Goal: Task Accomplishment & Management: Use online tool/utility

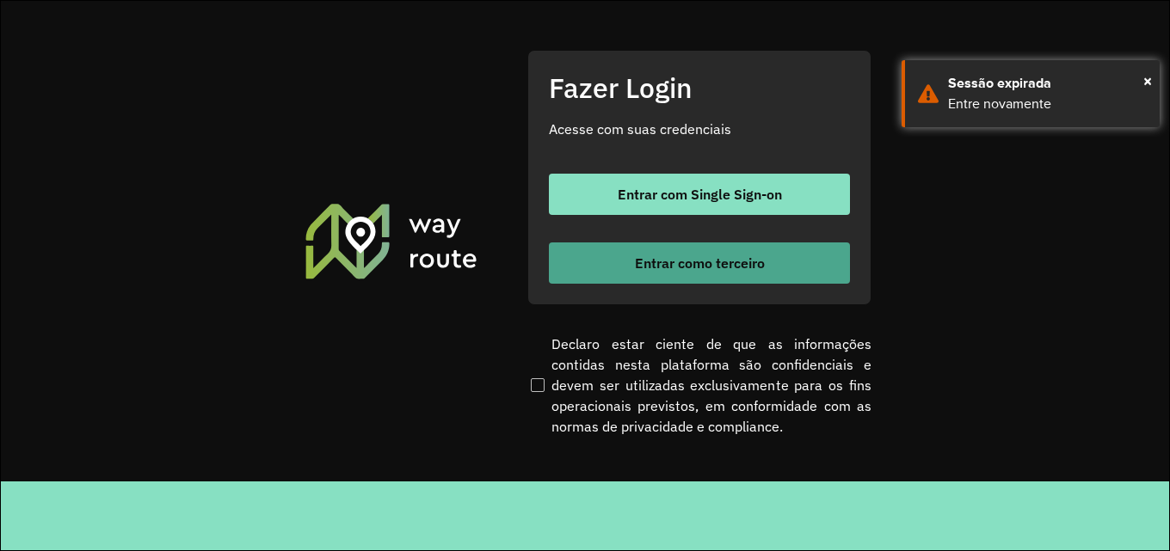
click at [692, 268] on span "Entrar como terceiro" at bounding box center [700, 263] width 130 height 14
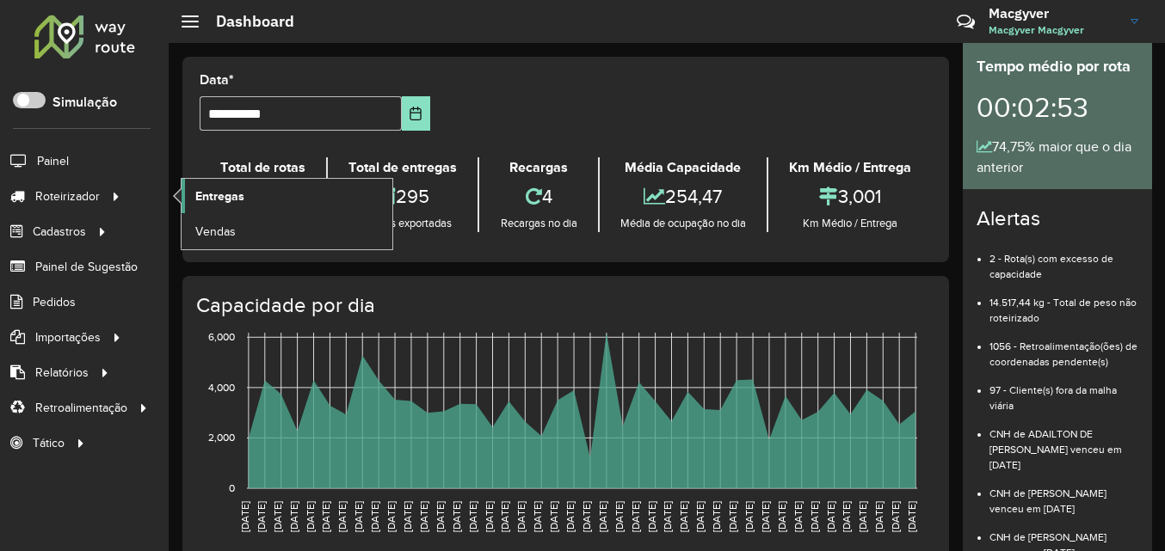
click at [228, 194] on span "Entregas" at bounding box center [219, 197] width 49 height 18
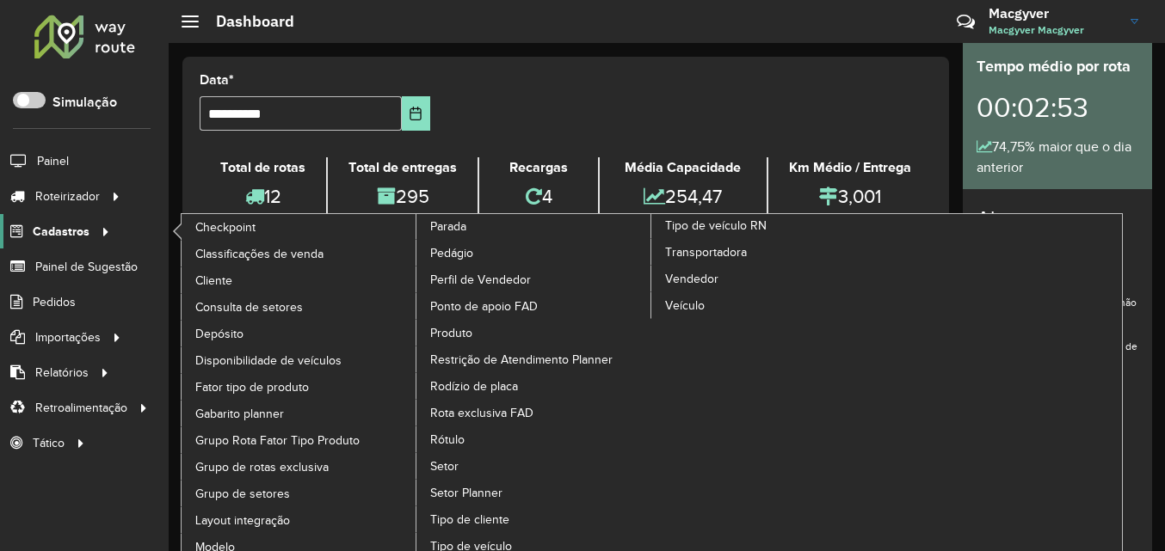
drag, startPoint x: 231, startPoint y: 194, endPoint x: 110, endPoint y: 228, distance: 125.3
click at [110, 228] on ul "Painel Roteirizador Entregas Vendas Cadastros Checkpoint Classificações de vend…" at bounding box center [84, 302] width 169 height 318
click at [205, 275] on span "Cliente" at bounding box center [215, 281] width 40 height 18
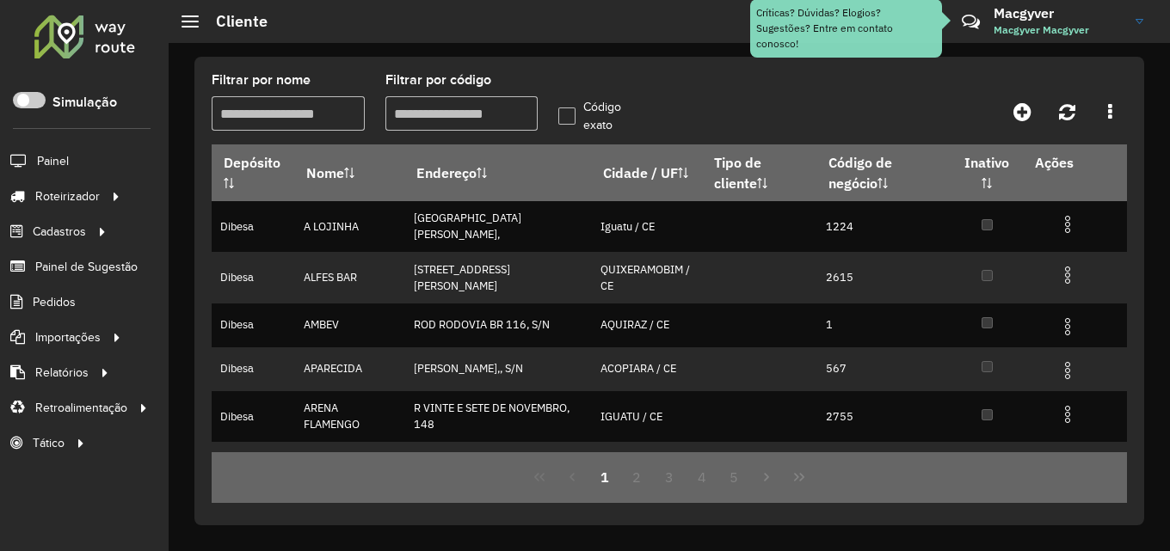
click at [475, 111] on input "Filtrar por código" at bounding box center [461, 113] width 153 height 34
click at [427, 110] on input "Filtrar por código" at bounding box center [461, 113] width 153 height 34
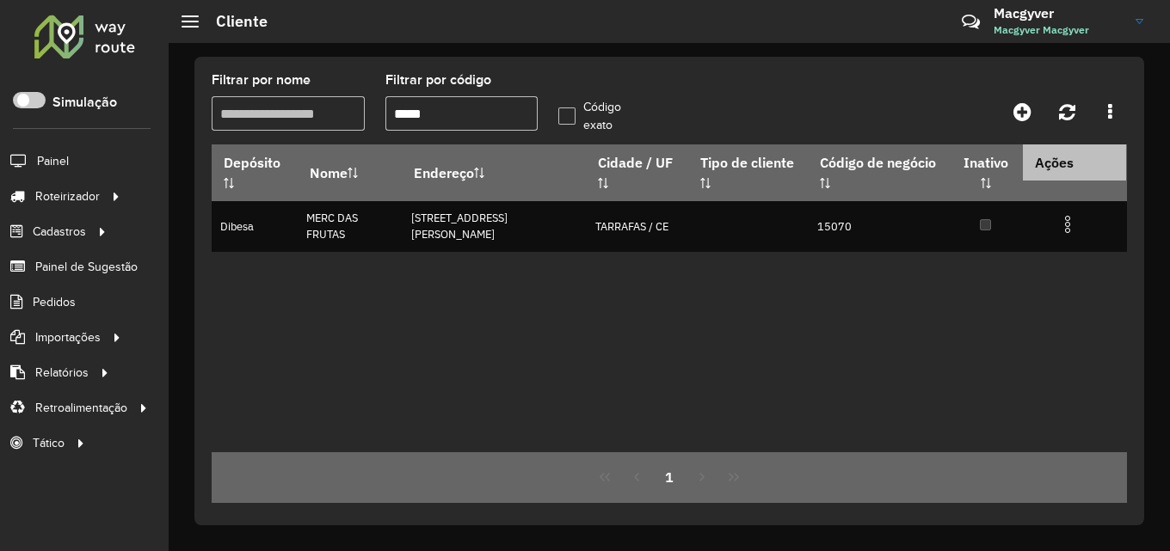
type input "*****"
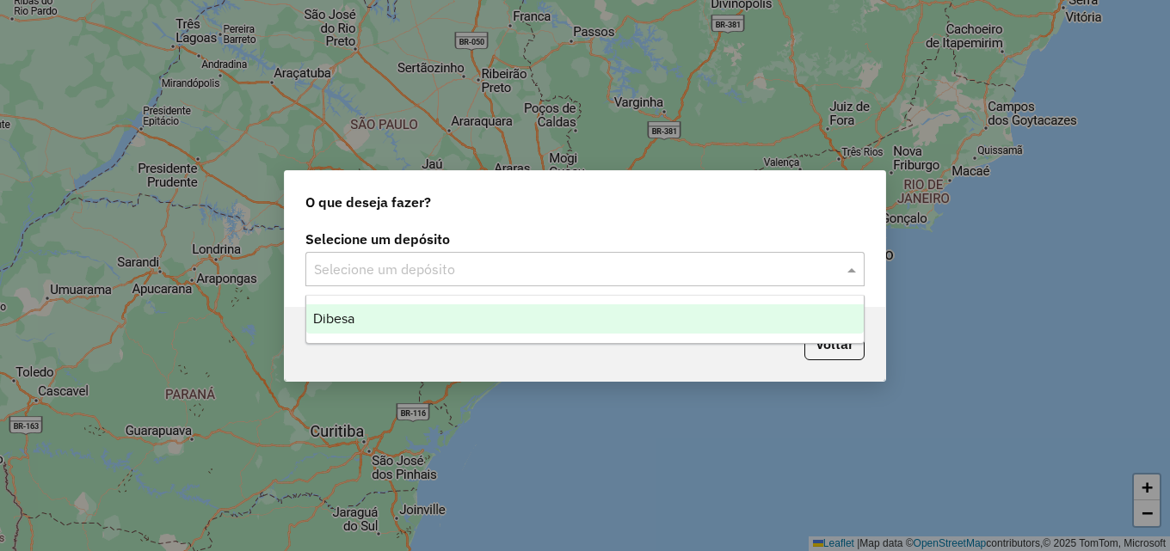
click at [518, 269] on input "text" at bounding box center [568, 270] width 508 height 21
click at [467, 318] on div "Dibesa" at bounding box center [584, 319] width 557 height 29
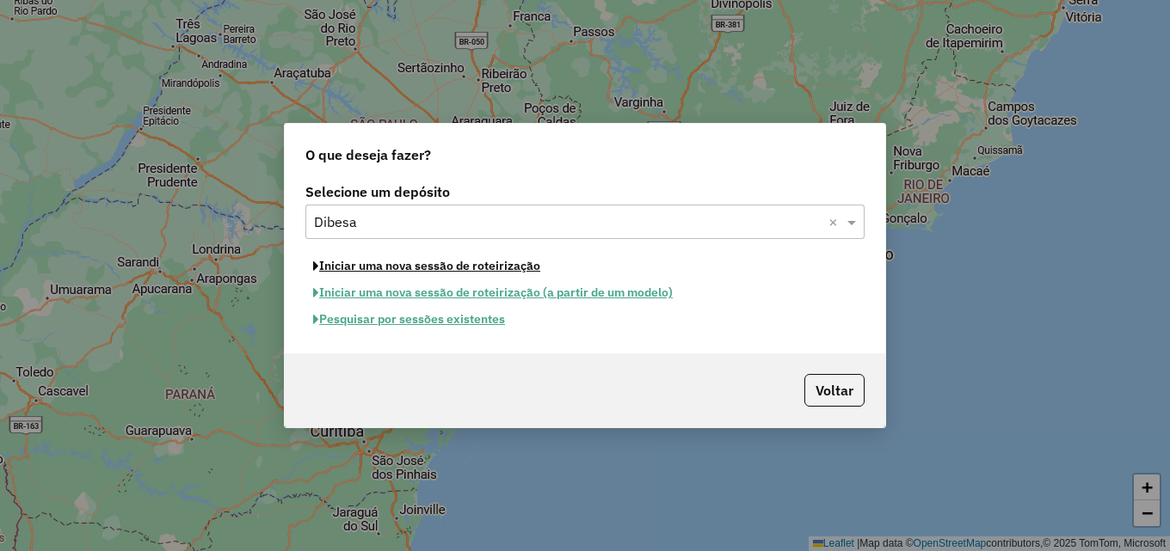
click at [467, 268] on button "Iniciar uma nova sessão de roteirização" at bounding box center [426, 266] width 243 height 27
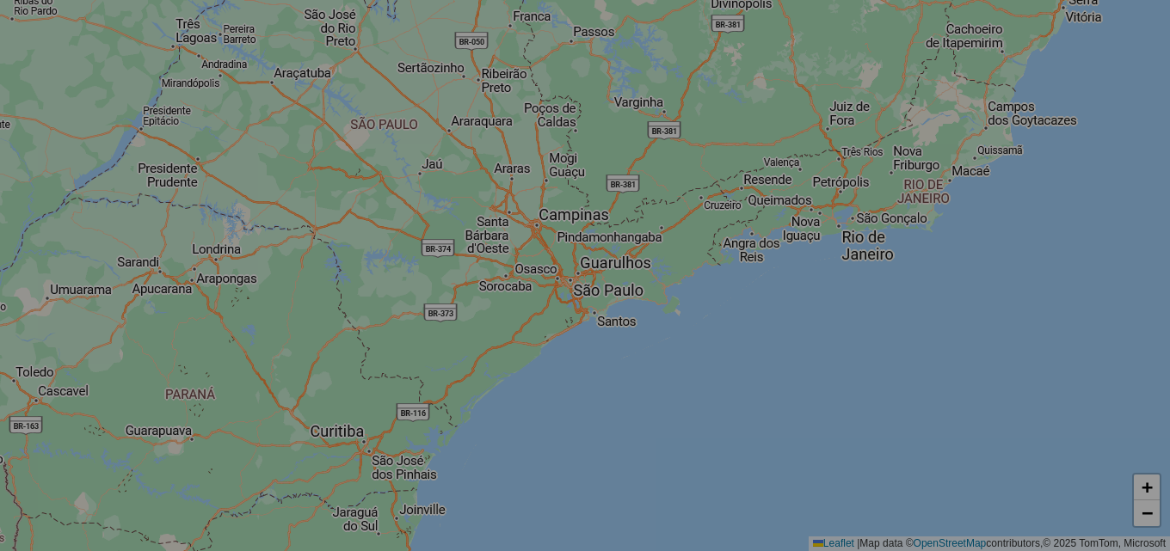
select select "*"
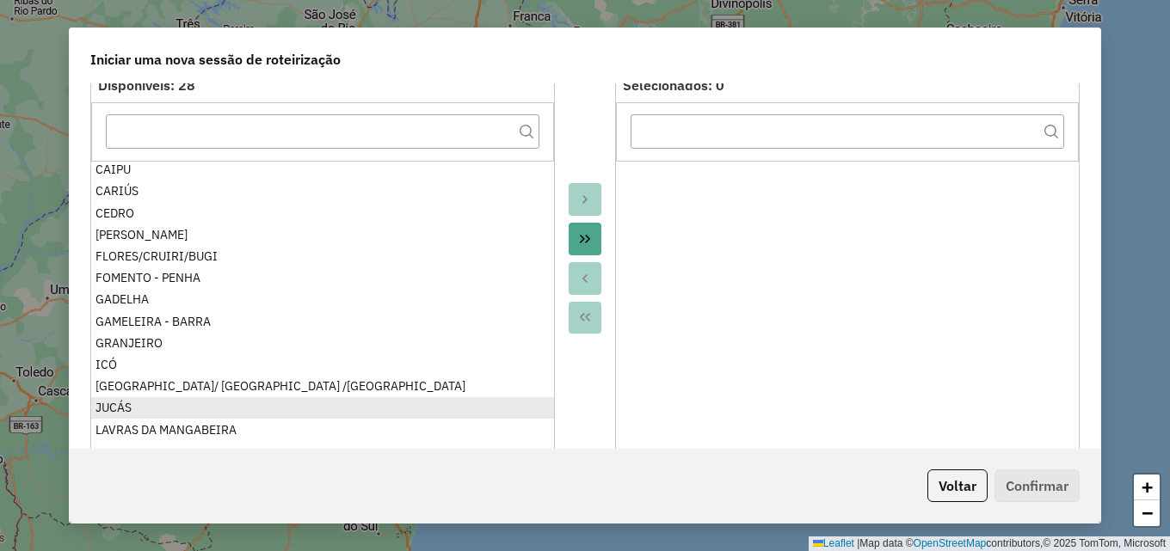
scroll to position [172, 0]
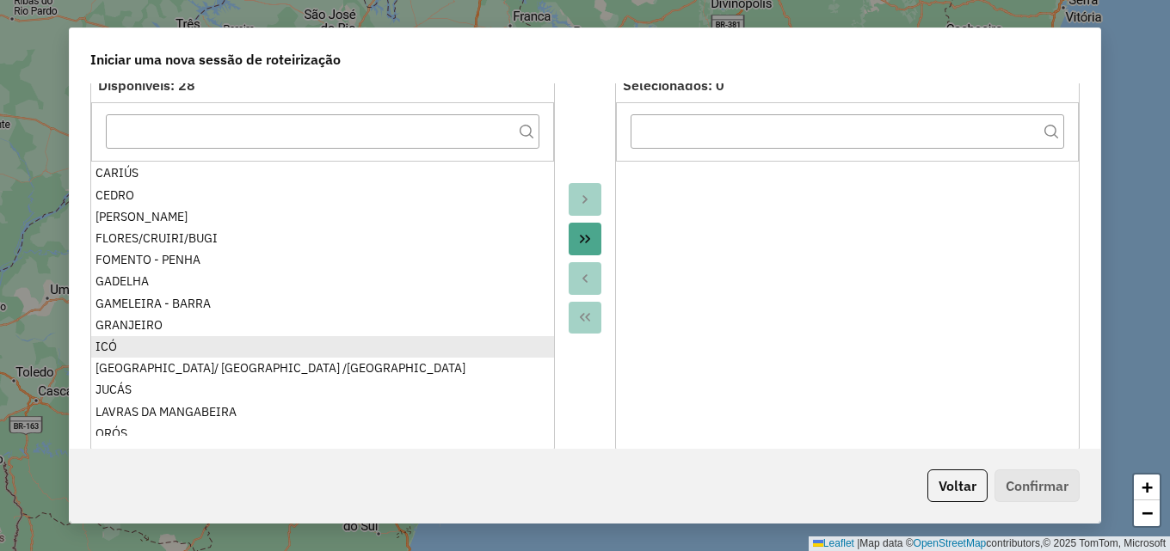
click at [115, 342] on ul "ALENCAR ALTIPLANO/COQUEIROS BAIXIO/UMARI/IPAUMIRIM BARREIRAS BARRO ALTO BASTIAN…" at bounding box center [322, 298] width 463 height 275
click at [120, 346] on div "ICÓ" at bounding box center [322, 347] width 454 height 18
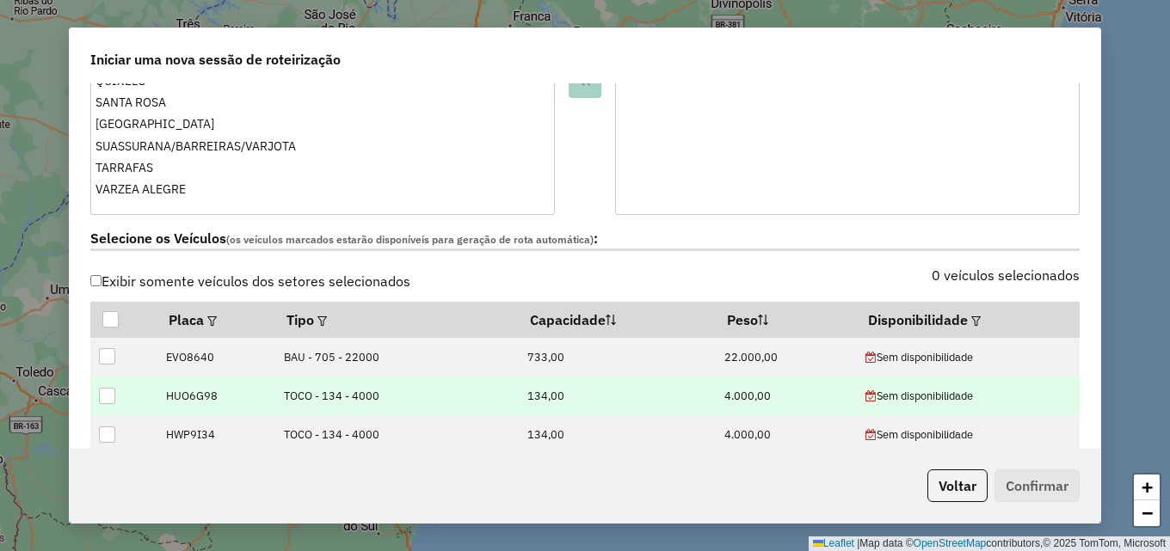
scroll to position [430, 0]
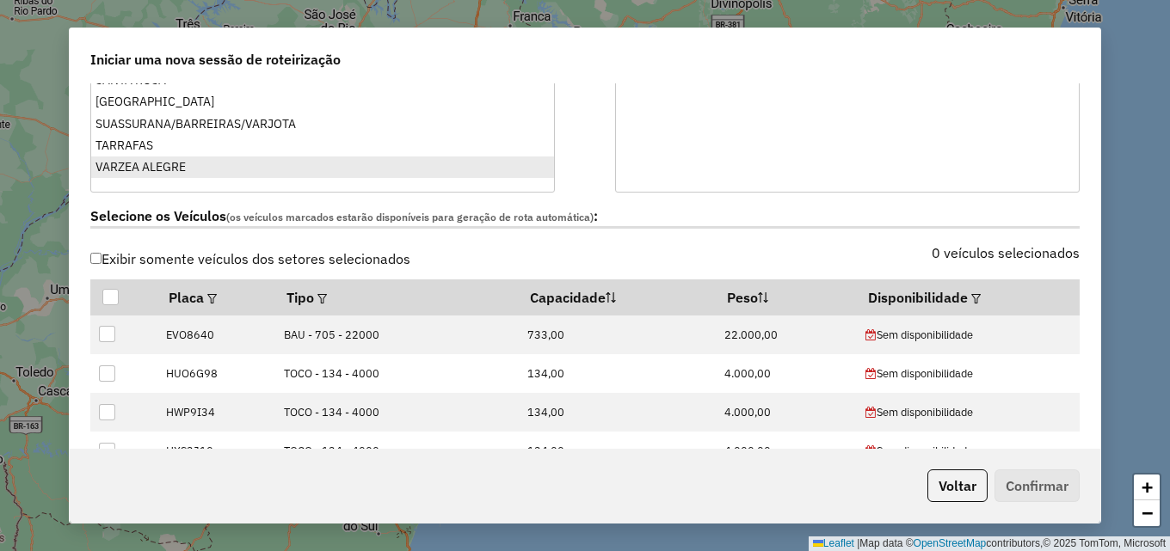
click at [176, 163] on div "VARZEA ALEGRE" at bounding box center [322, 167] width 454 height 18
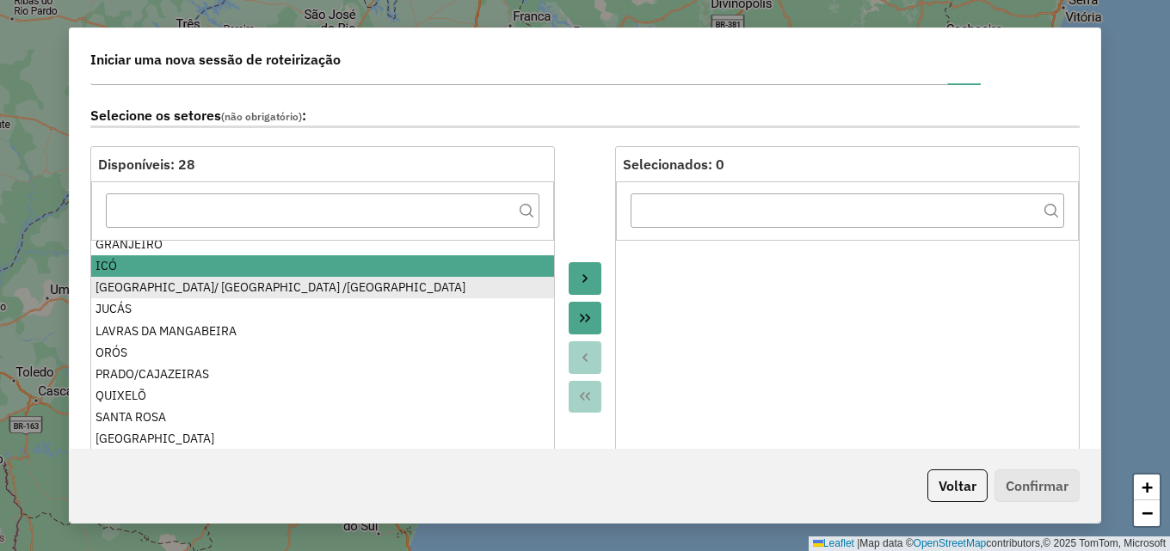
scroll to position [86, 0]
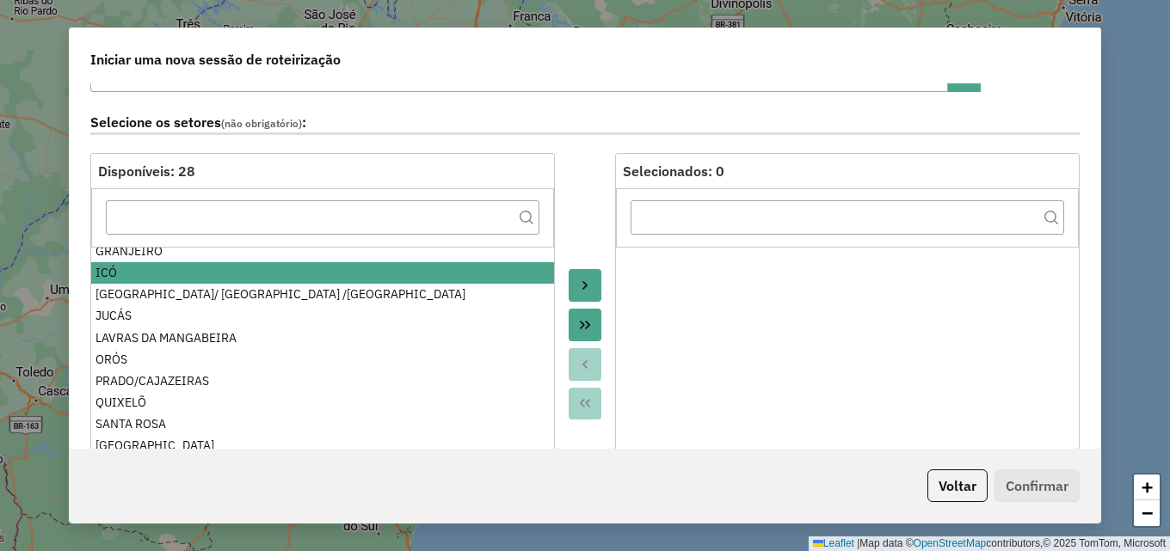
click at [593, 279] on button "Move to Target" at bounding box center [585, 285] width 33 height 33
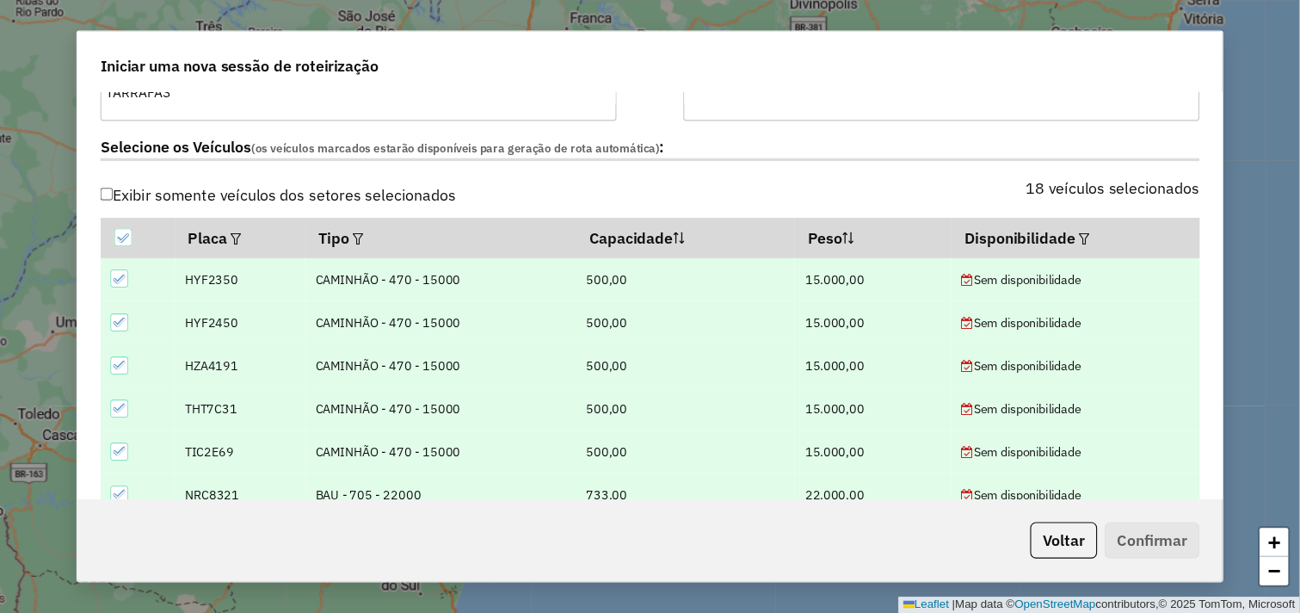
scroll to position [516, 0]
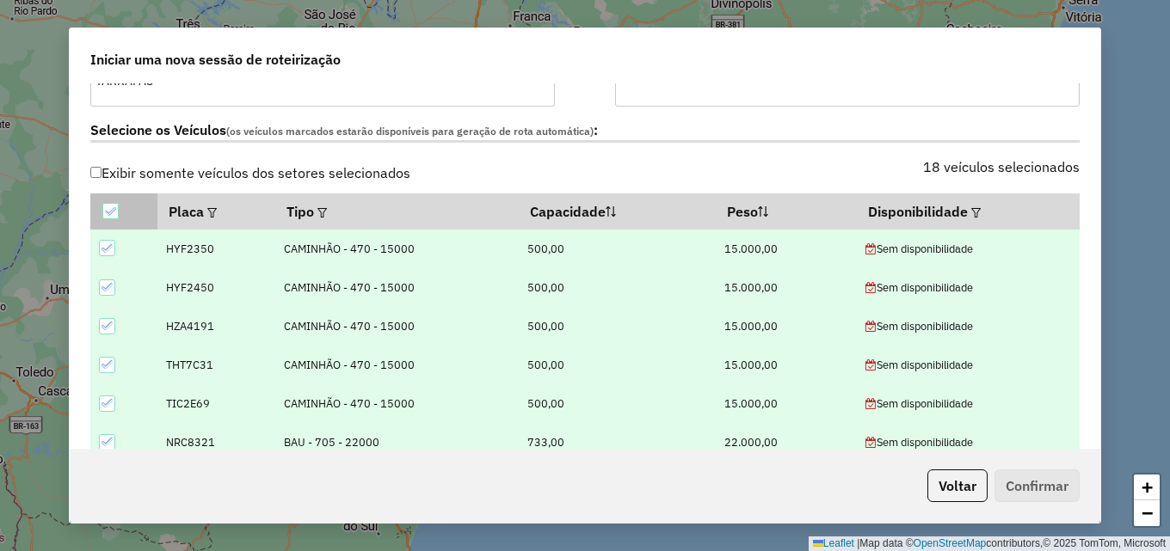
click at [113, 212] on icon at bounding box center [110, 212] width 12 height 12
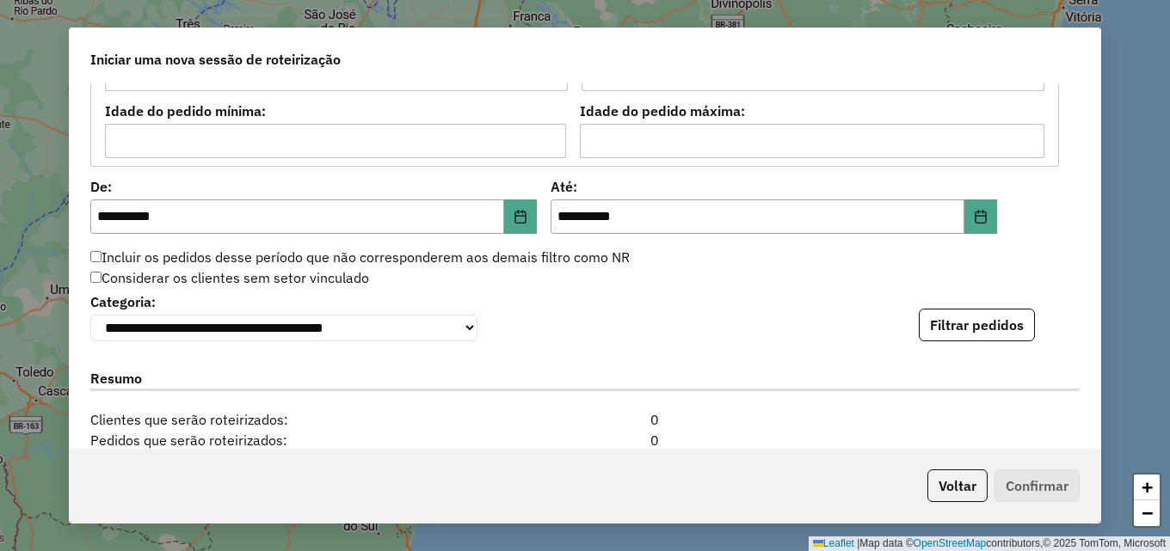
scroll to position [1721, 0]
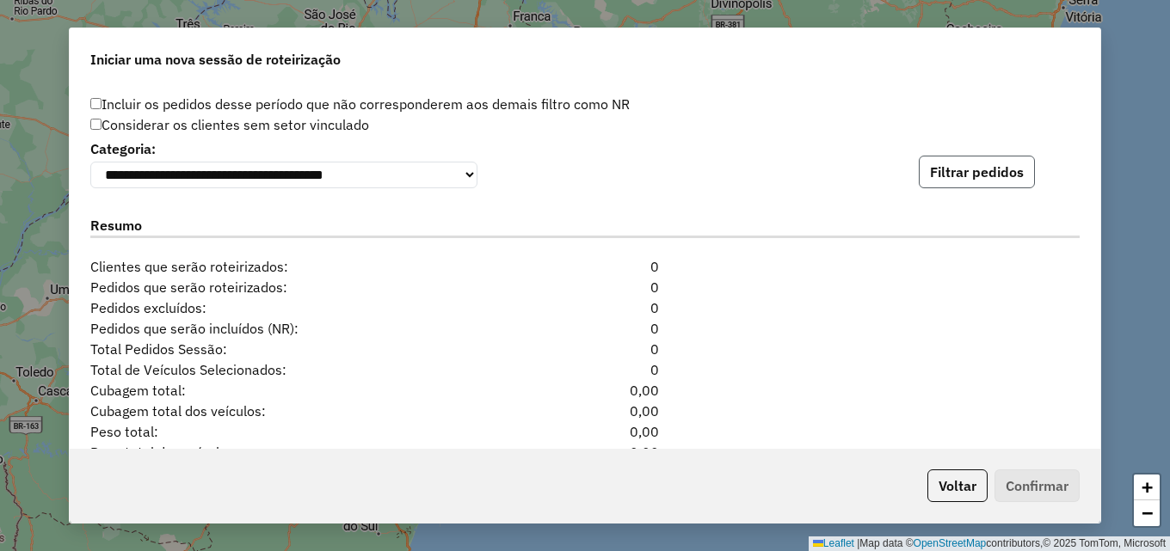
click at [988, 176] on button "Filtrar pedidos" at bounding box center [977, 172] width 116 height 33
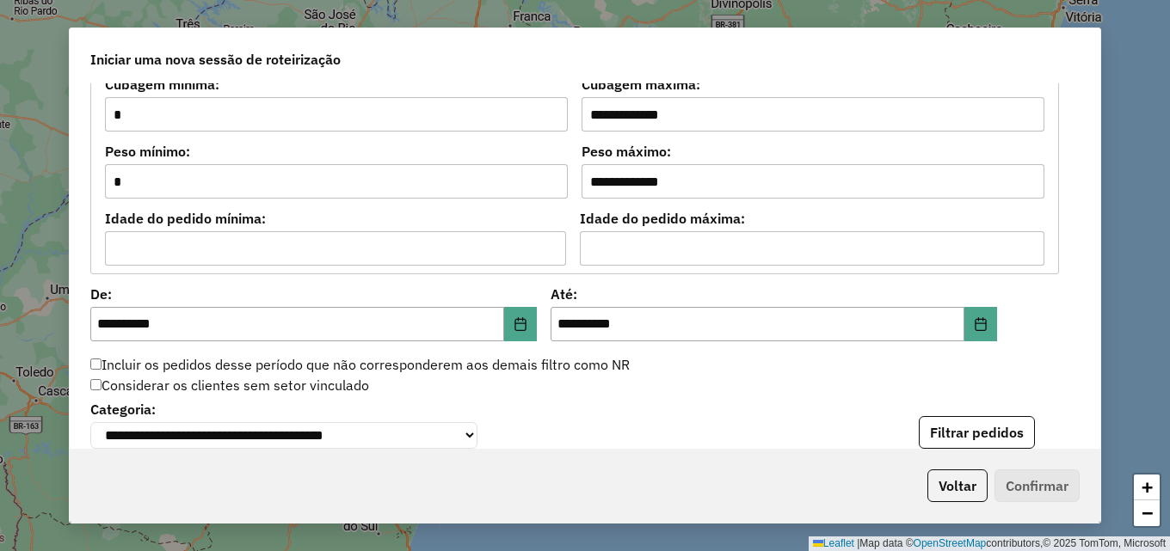
scroll to position [1644, 0]
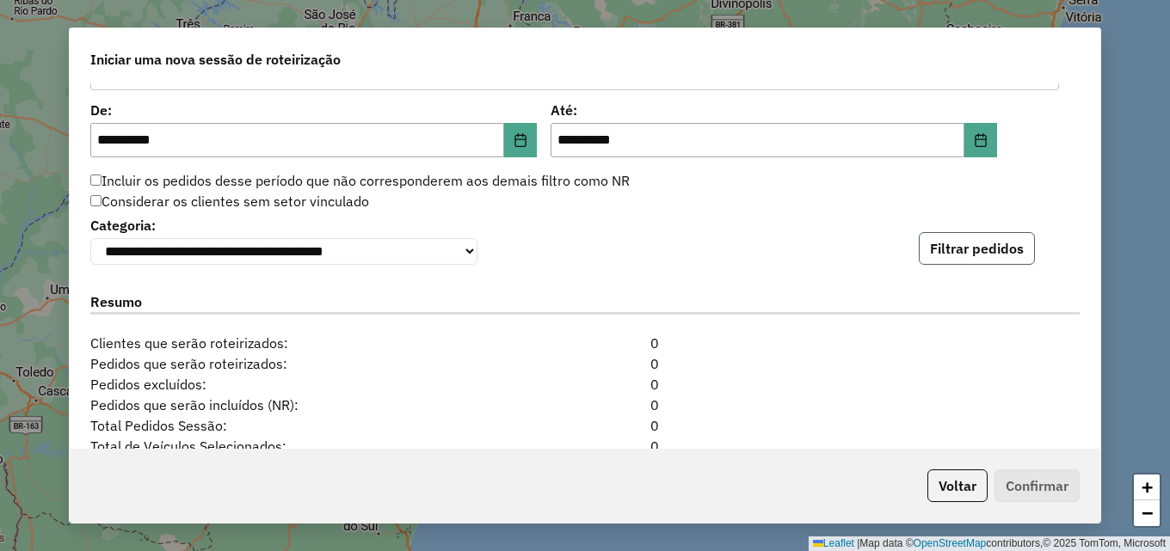
click at [957, 249] on button "Filtrar pedidos" at bounding box center [977, 248] width 116 height 33
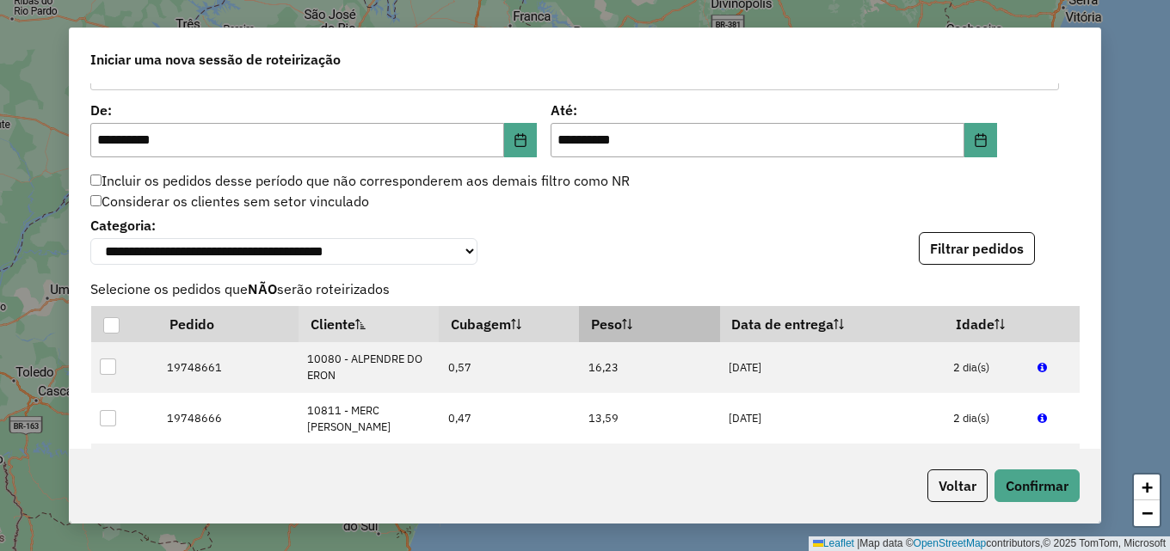
click at [604, 329] on th "Peso" at bounding box center [649, 324] width 140 height 36
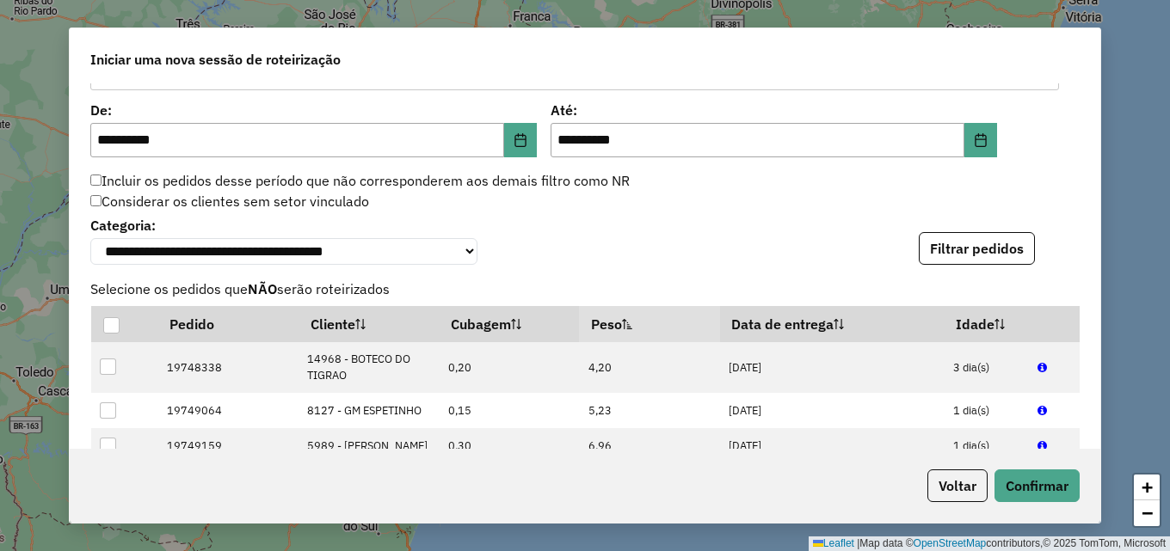
click at [604, 329] on th "Peso" at bounding box center [649, 324] width 140 height 36
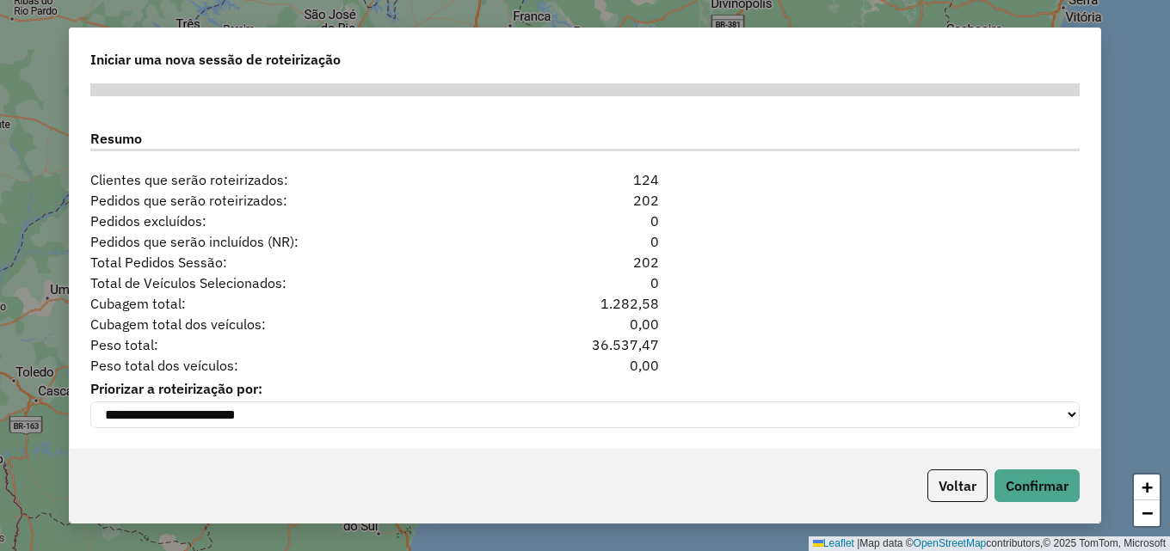
scroll to position [2171, 0]
click at [1056, 483] on button "Confirmar" at bounding box center [1036, 486] width 85 height 33
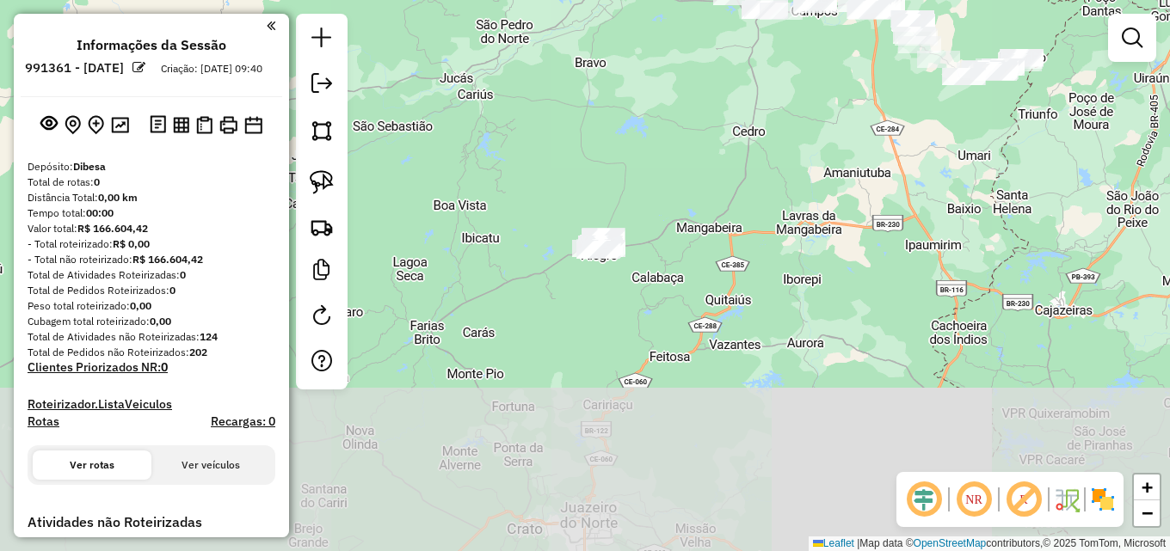
drag, startPoint x: 512, startPoint y: 408, endPoint x: 517, endPoint y: 126, distance: 282.2
click at [517, 126] on div "Janela de atendimento Grade de atendimento Capacidade Transportadoras Veículos …" at bounding box center [585, 275] width 1170 height 551
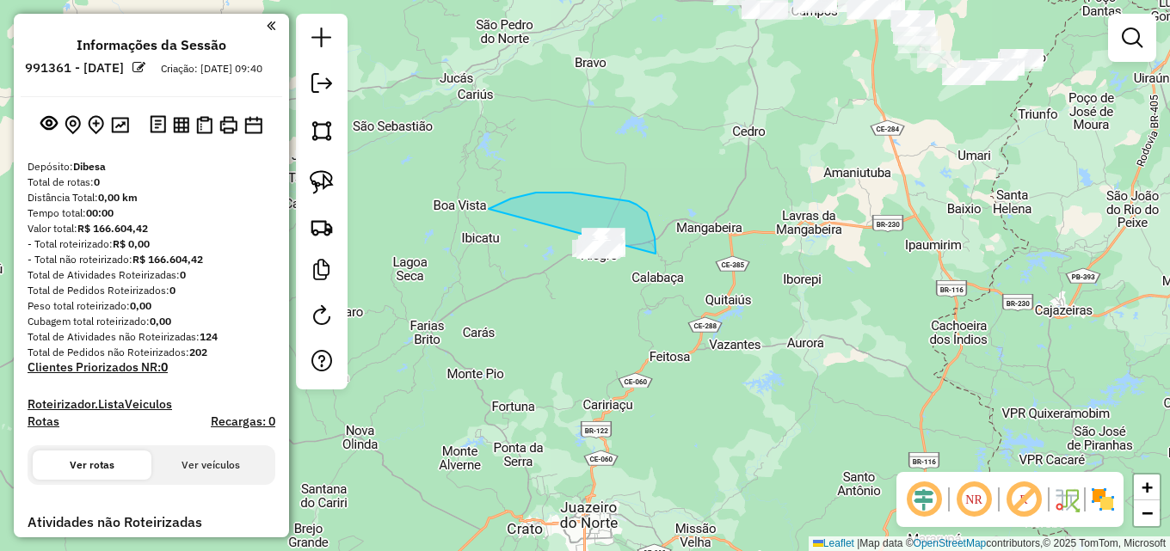
drag, startPoint x: 489, startPoint y: 209, endPoint x: 542, endPoint y: 352, distance: 152.4
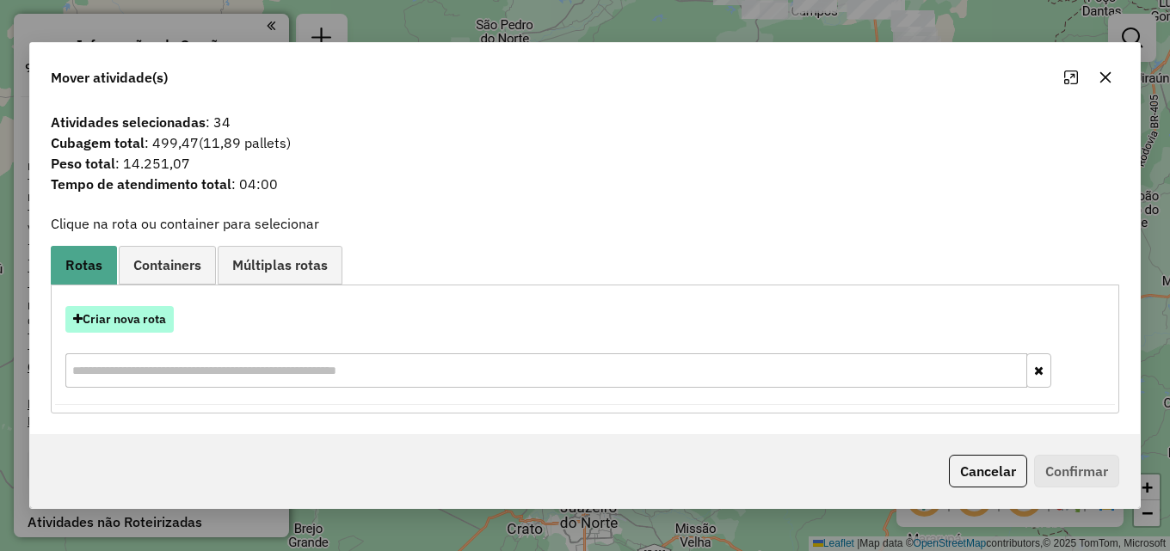
click at [139, 317] on button "Criar nova rota" at bounding box center [119, 319] width 108 height 27
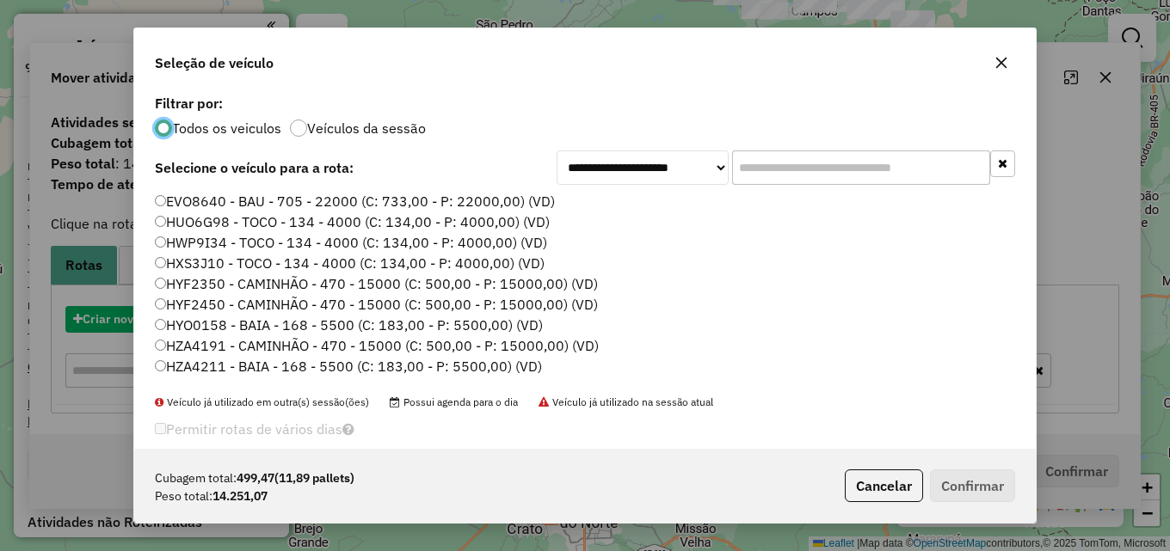
scroll to position [9, 5]
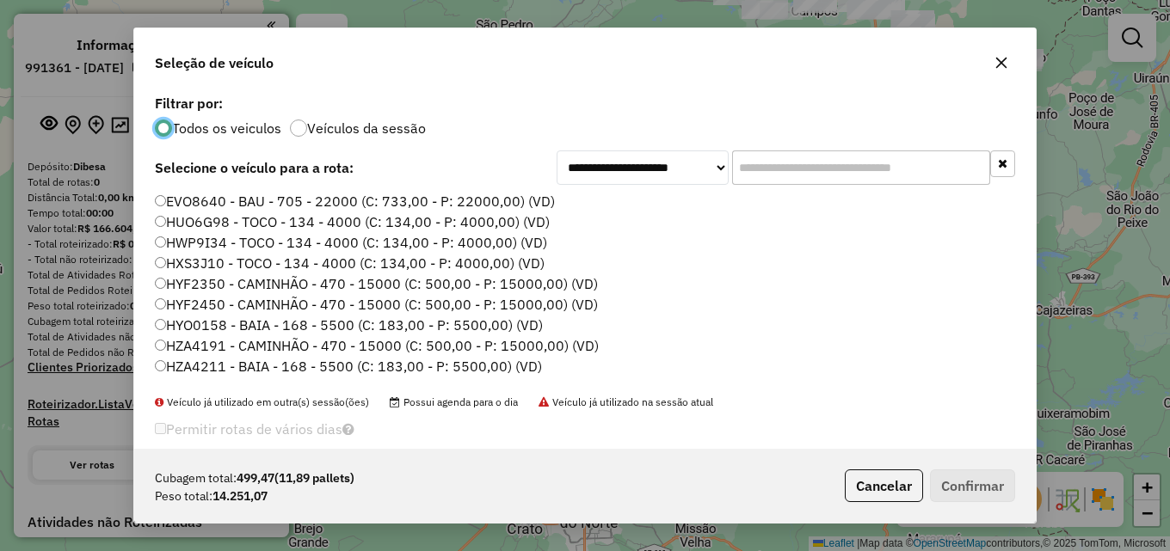
click at [813, 168] on input "text" at bounding box center [861, 168] width 258 height 34
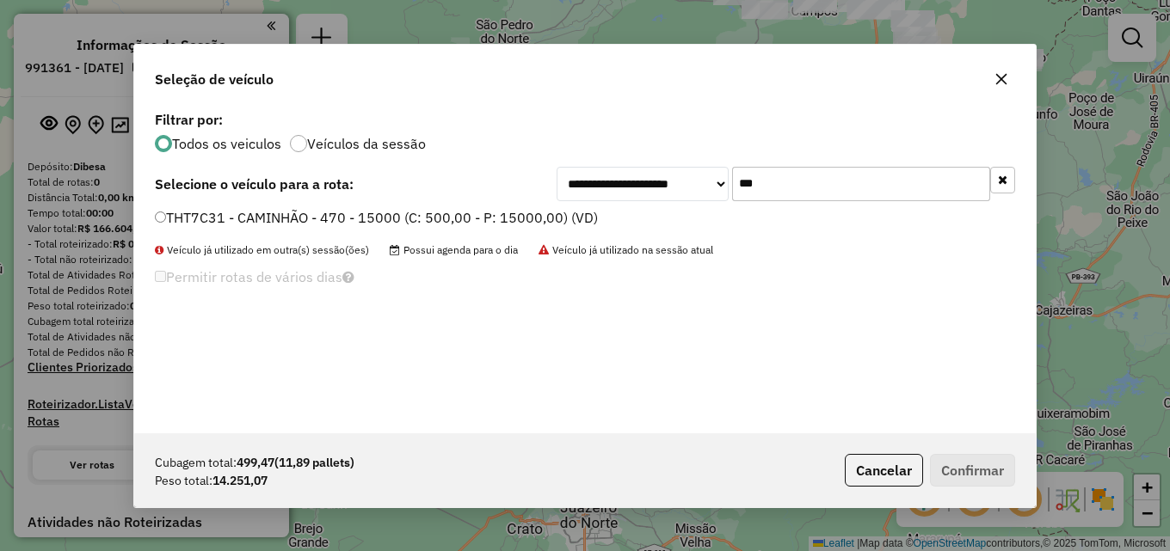
type input "***"
click at [314, 218] on label "THT7C31 - CAMINHÃO - 470 - 15000 (C: 500,00 - P: 15000,00) (VD)" at bounding box center [376, 217] width 443 height 21
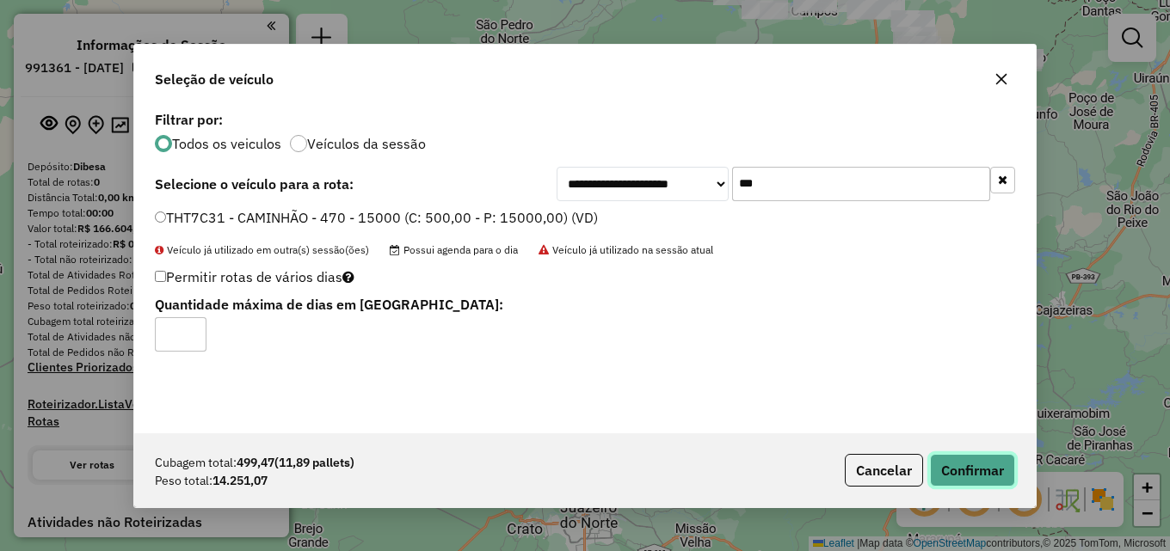
click at [988, 465] on button "Confirmar" at bounding box center [972, 470] width 85 height 33
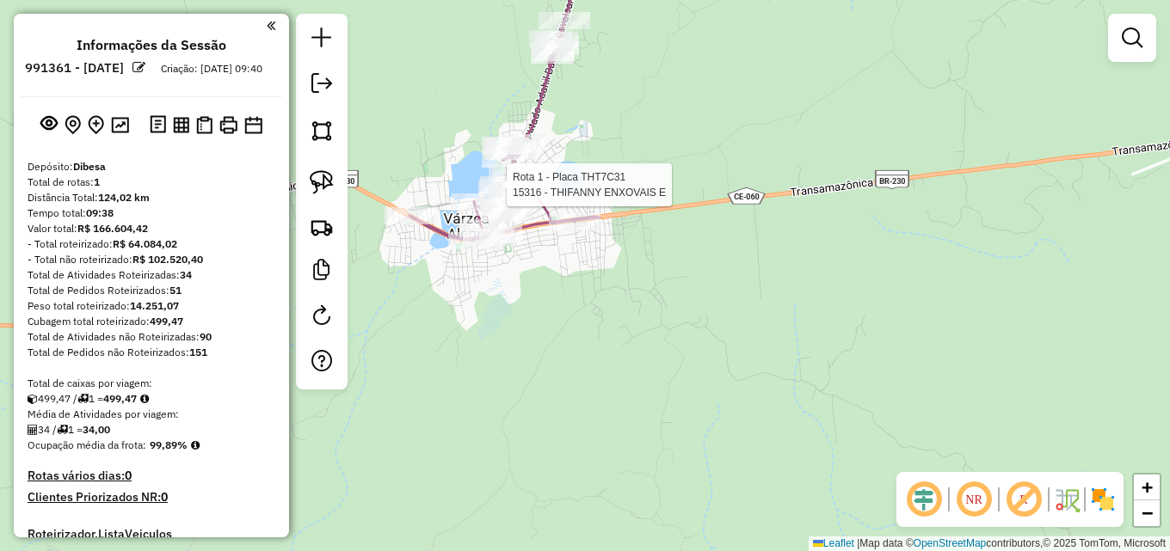
select select "**********"
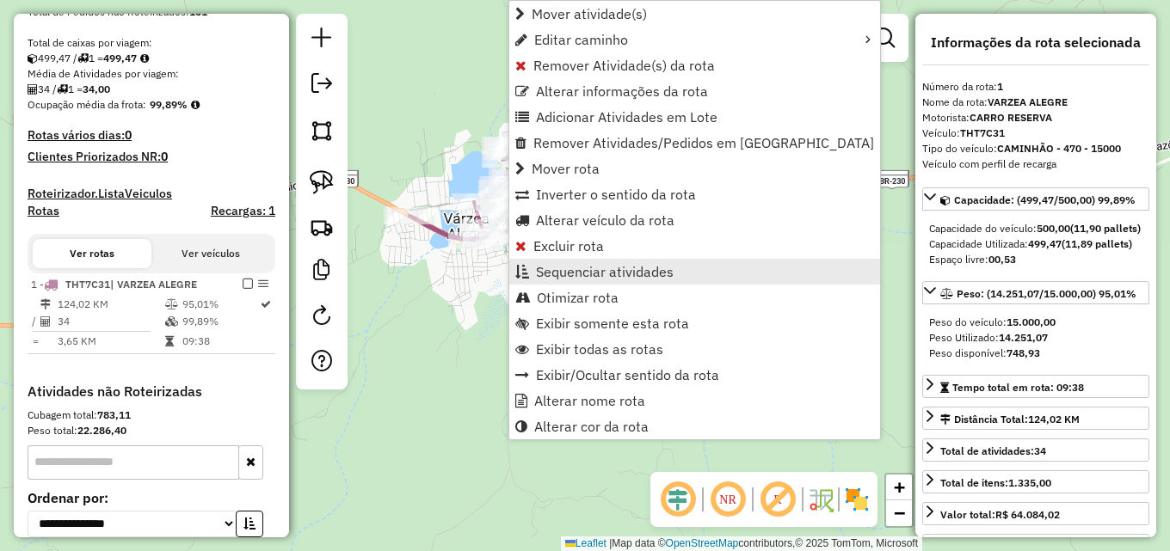
scroll to position [512, 0]
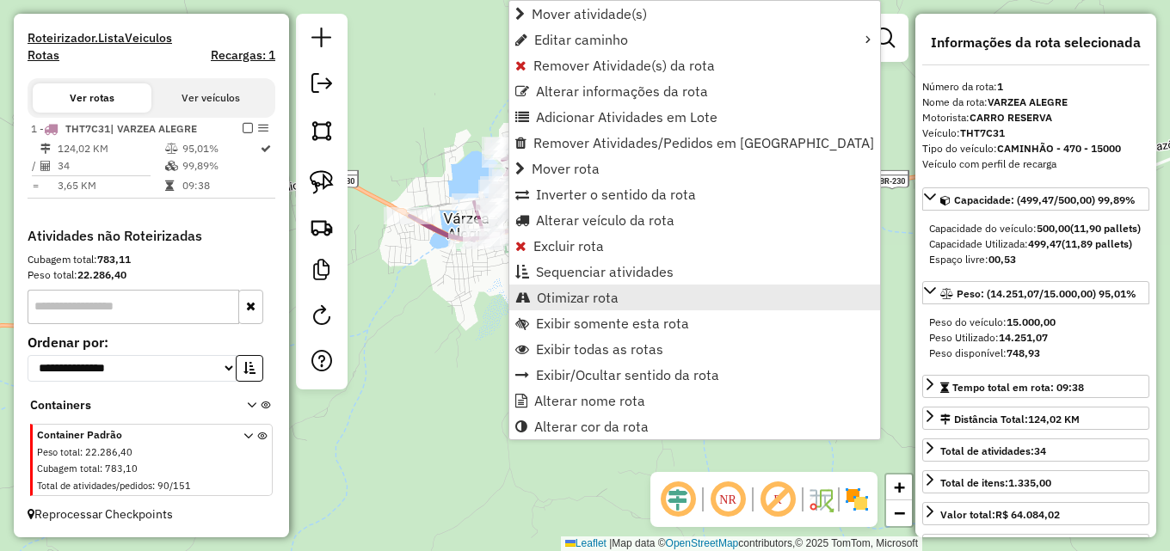
click at [553, 299] on span "Otimizar rota" at bounding box center [578, 298] width 82 height 14
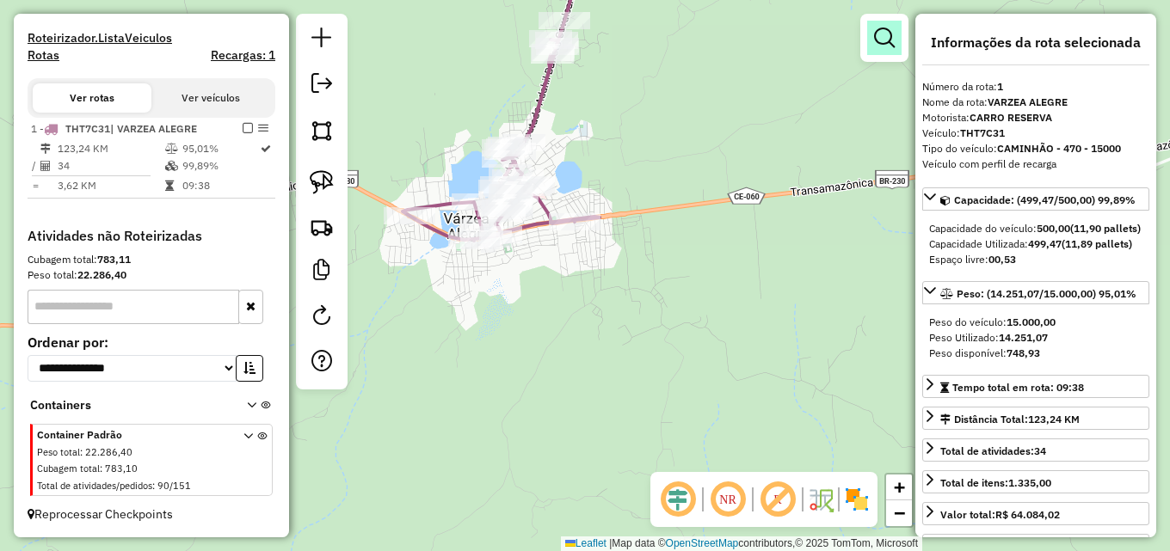
click at [881, 32] on em at bounding box center [884, 38] width 21 height 21
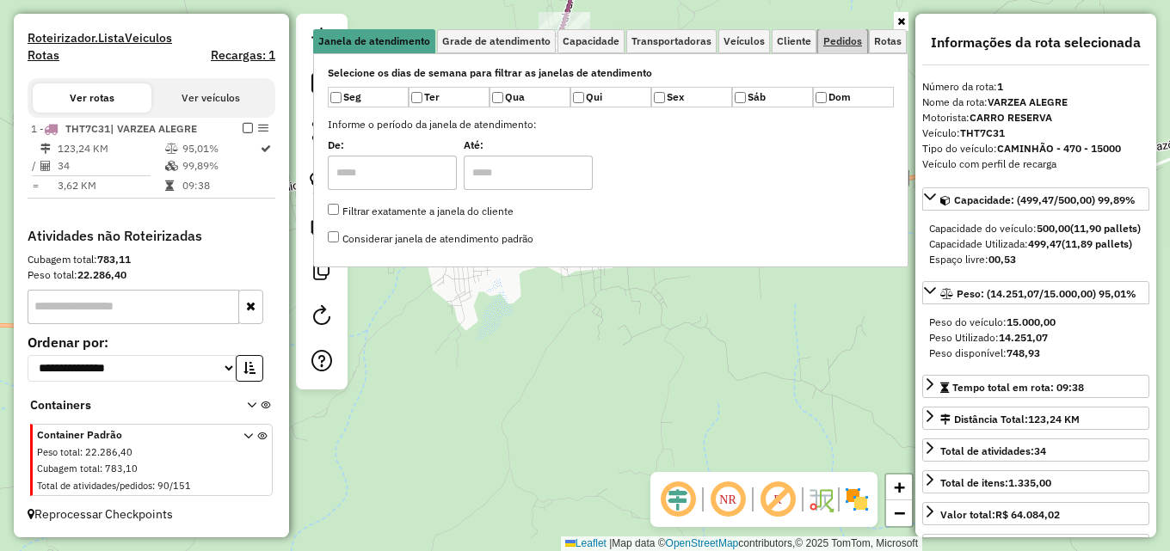
click at [840, 39] on span "Pedidos" at bounding box center [842, 41] width 39 height 10
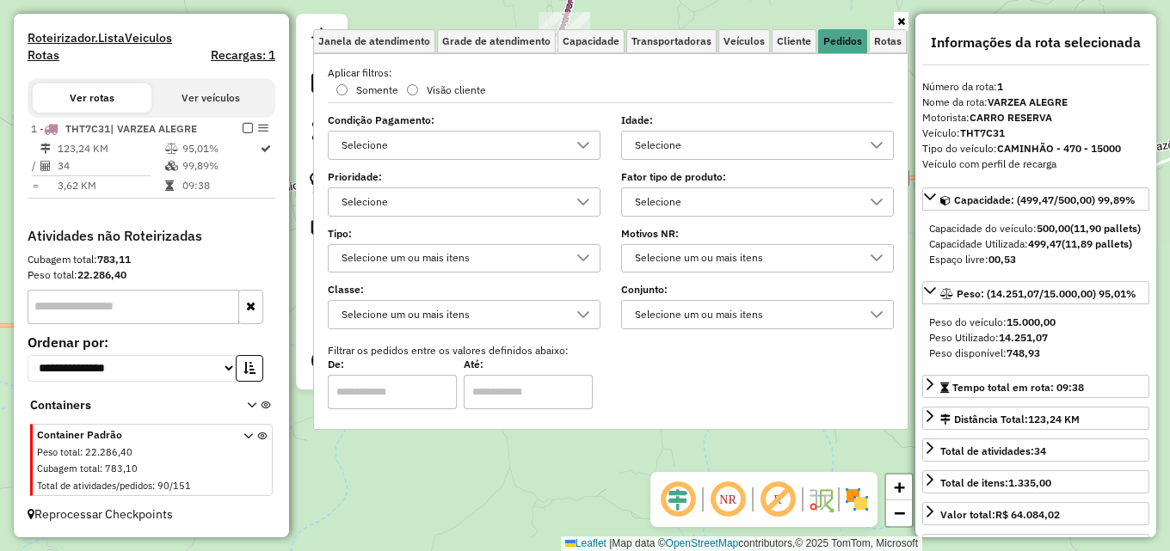
click at [727, 142] on div "Selecione" at bounding box center [744, 146] width 231 height 28
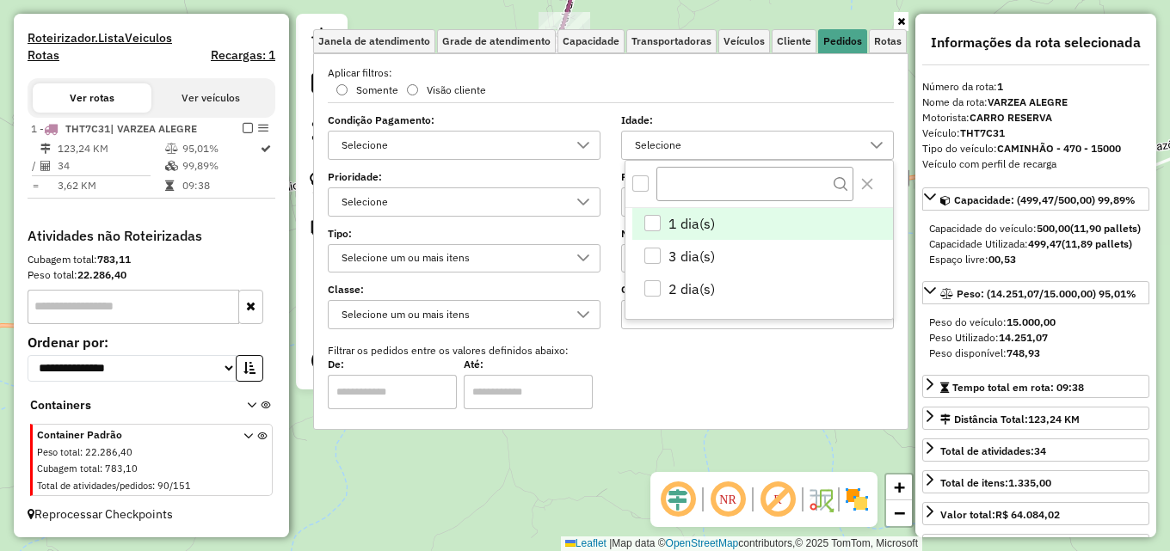
scroll to position [10, 59]
click at [656, 219] on div "1 dia(s)" at bounding box center [652, 223] width 16 height 16
click at [613, 447] on div "Limpar filtros Janela de atendimento Grade de atendimento Capacidade Transporta…" at bounding box center [585, 275] width 1170 height 551
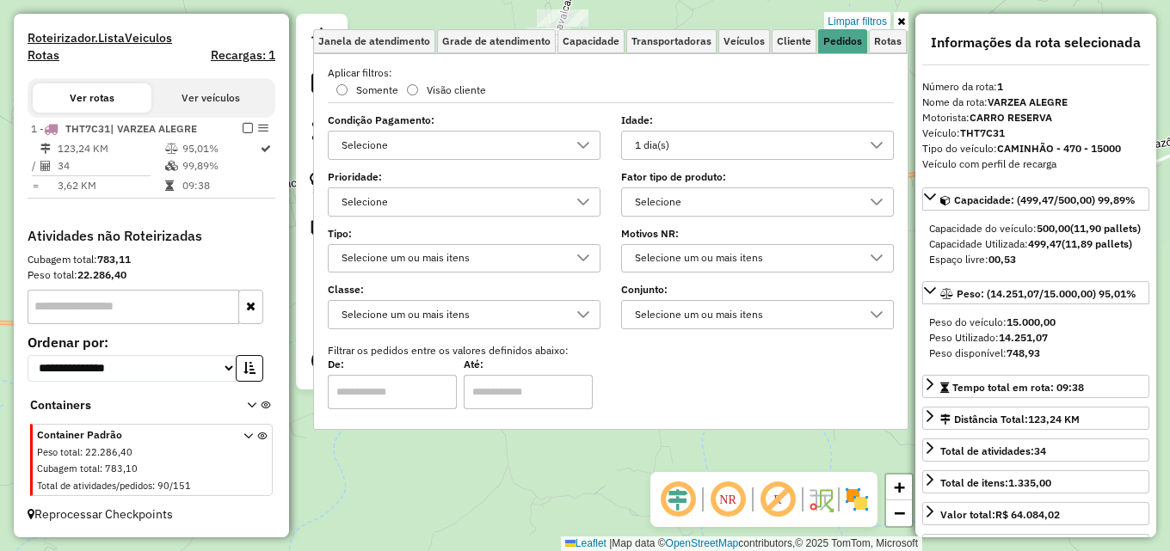
click at [602, 433] on div "Limpar filtros Janela de atendimento Grade de atendimento Capacidade Transporta…" at bounding box center [610, 230] width 595 height 432
click at [599, 429] on div "Selecione os dias de semana para filtrar as janelas de atendimento Seg Ter Qua …" at bounding box center [610, 241] width 595 height 377
click at [576, 457] on div "Limpar filtros Janela de atendimento Grade de atendimento Capacidade Transporta…" at bounding box center [585, 275] width 1170 height 551
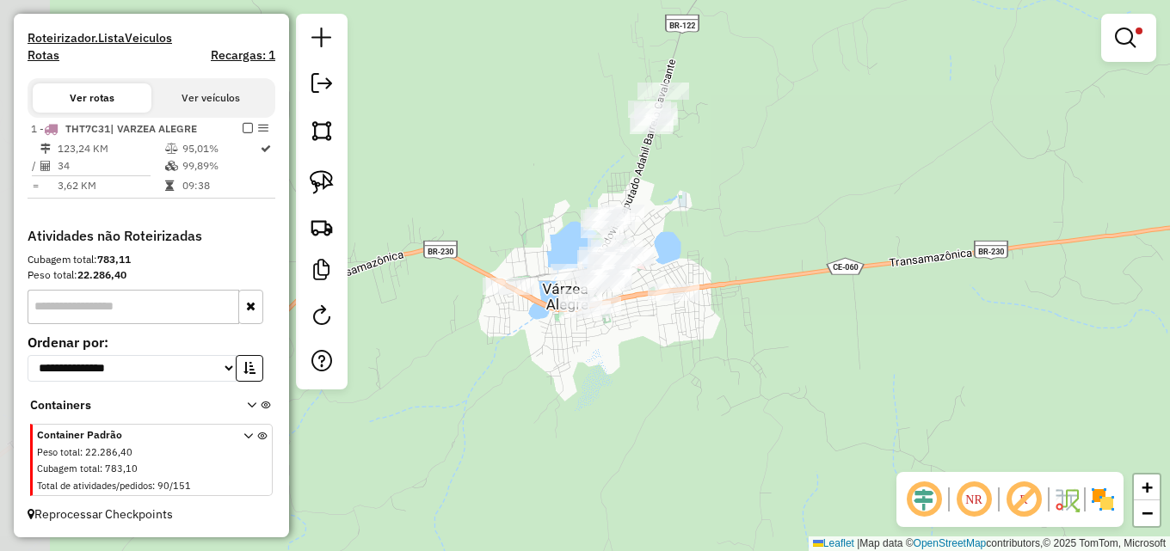
drag, startPoint x: 594, startPoint y: 71, endPoint x: 632, endPoint y: 196, distance: 131.2
click at [699, 143] on div "Limpar filtros Janela de atendimento Grade de atendimento Capacidade Transporta…" at bounding box center [585, 275] width 1170 height 551
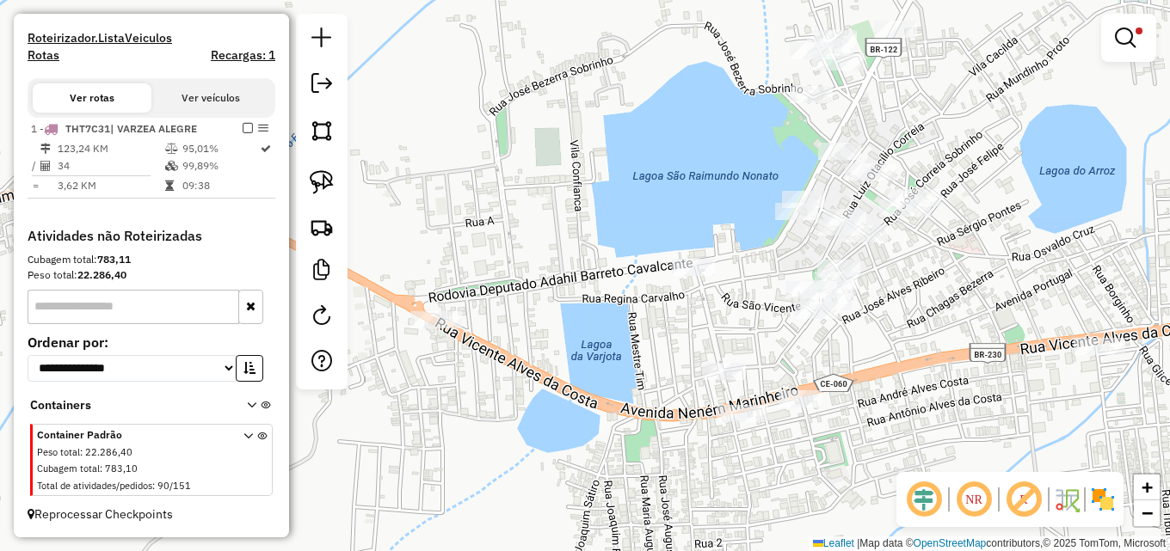
drag, startPoint x: 460, startPoint y: 329, endPoint x: 564, endPoint y: 240, distance: 137.3
click at [573, 235] on div "Limpar filtros Janela de atendimento Grade de atendimento Capacidade Transporta…" at bounding box center [585, 275] width 1170 height 551
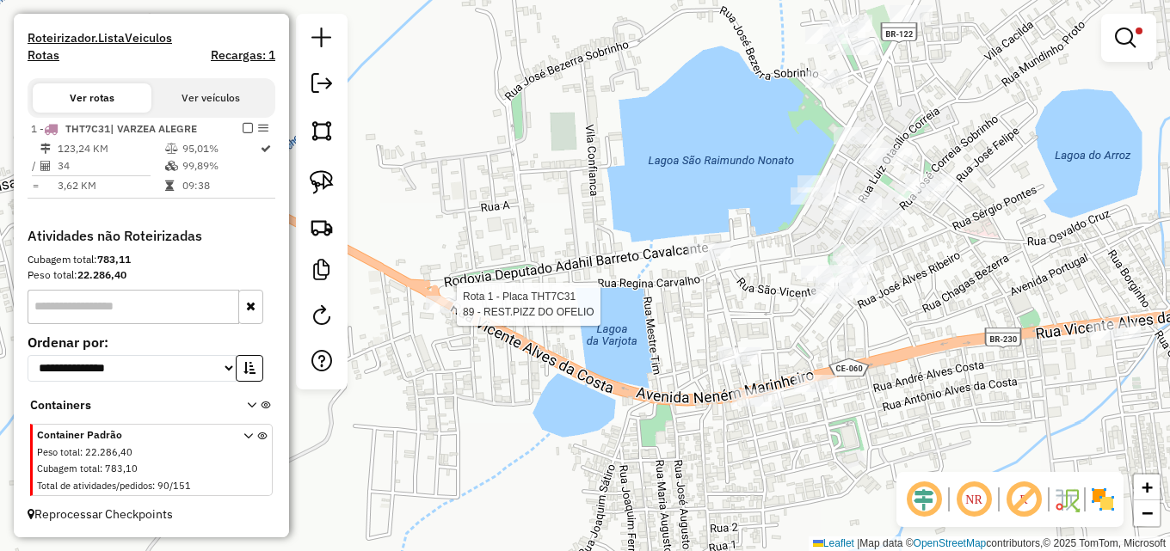
click at [450, 313] on div at bounding box center [452, 304] width 52 height 17
select select "**********"
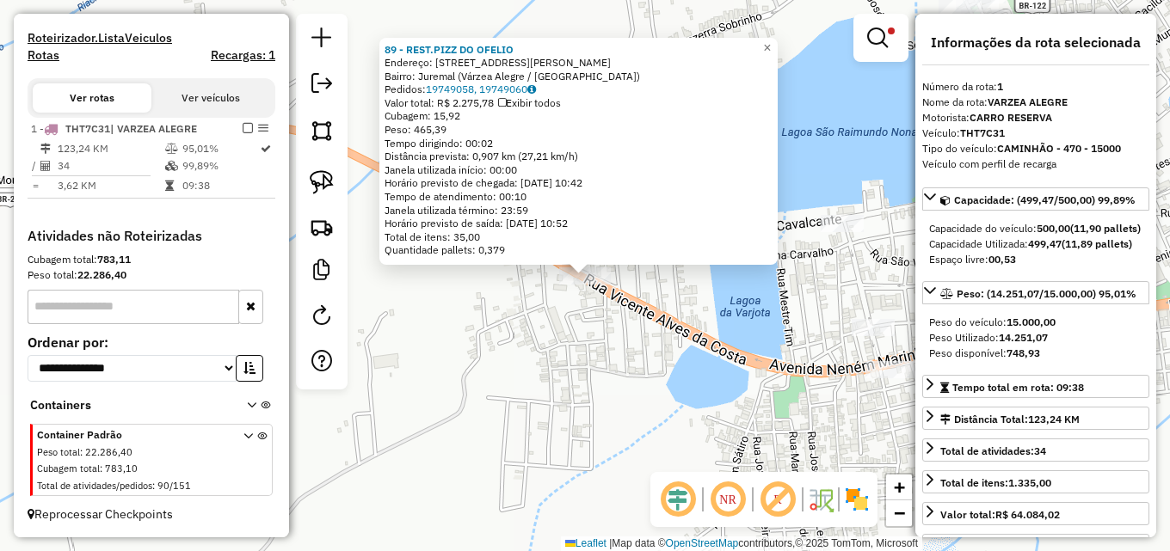
click at [686, 345] on div "89 - REST.PIZZ DO OFELIO Endereço: Rua Nenén Marinheiro, 1153 Bairro: Juremal (…" at bounding box center [585, 275] width 1170 height 551
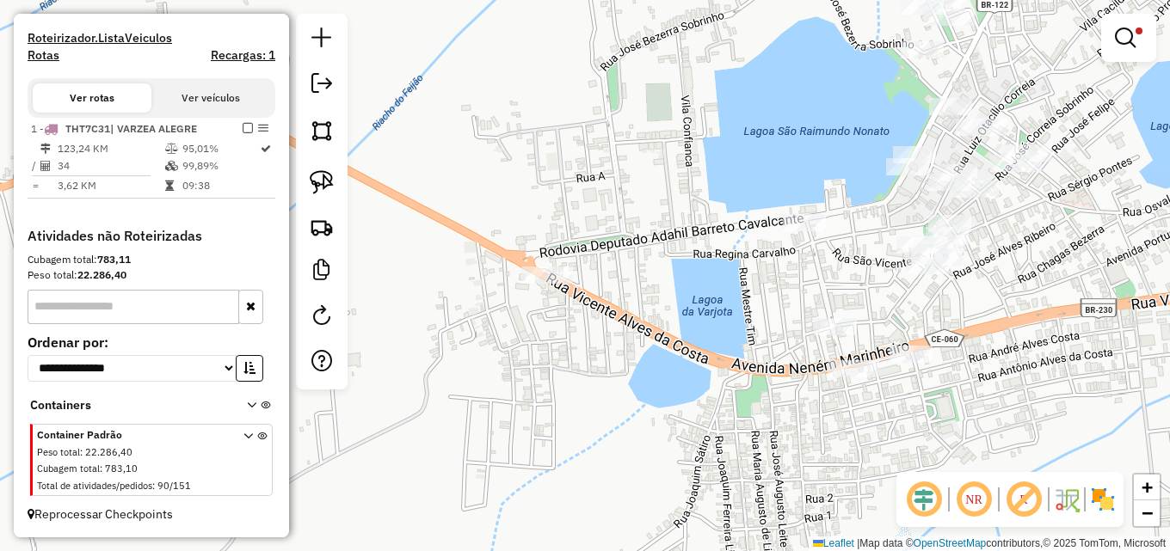
drag, startPoint x: 696, startPoint y: 259, endPoint x: 625, endPoint y: 258, distance: 71.4
click at [625, 258] on div "Limpar filtros Janela de atendimento Grade de atendimento Capacidade Transporta…" at bounding box center [585, 275] width 1170 height 551
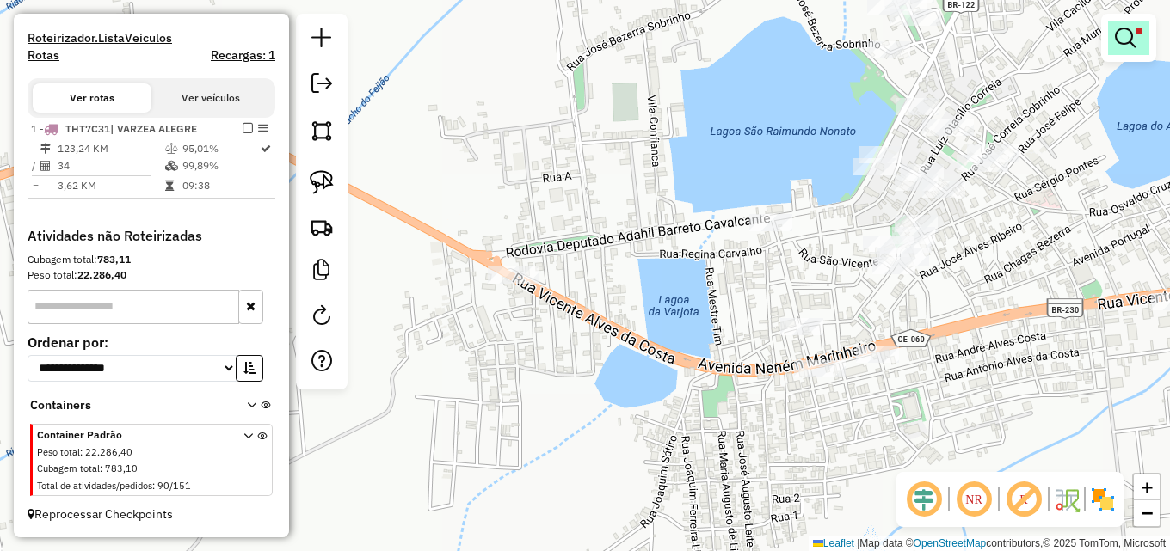
click at [1116, 33] on em at bounding box center [1125, 38] width 21 height 21
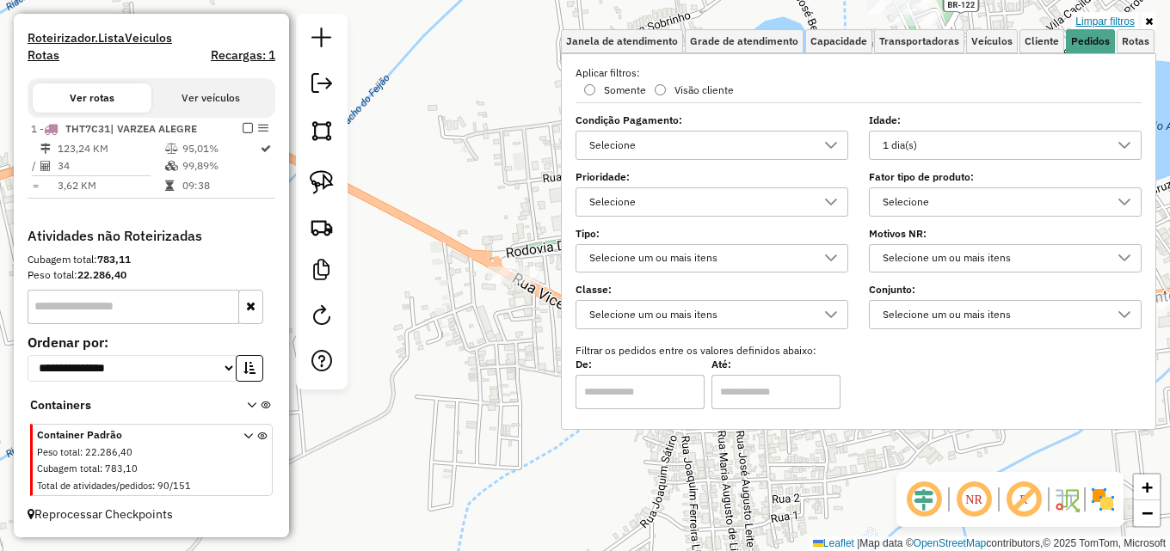
click at [1095, 14] on link "Limpar filtros" at bounding box center [1105, 21] width 66 height 19
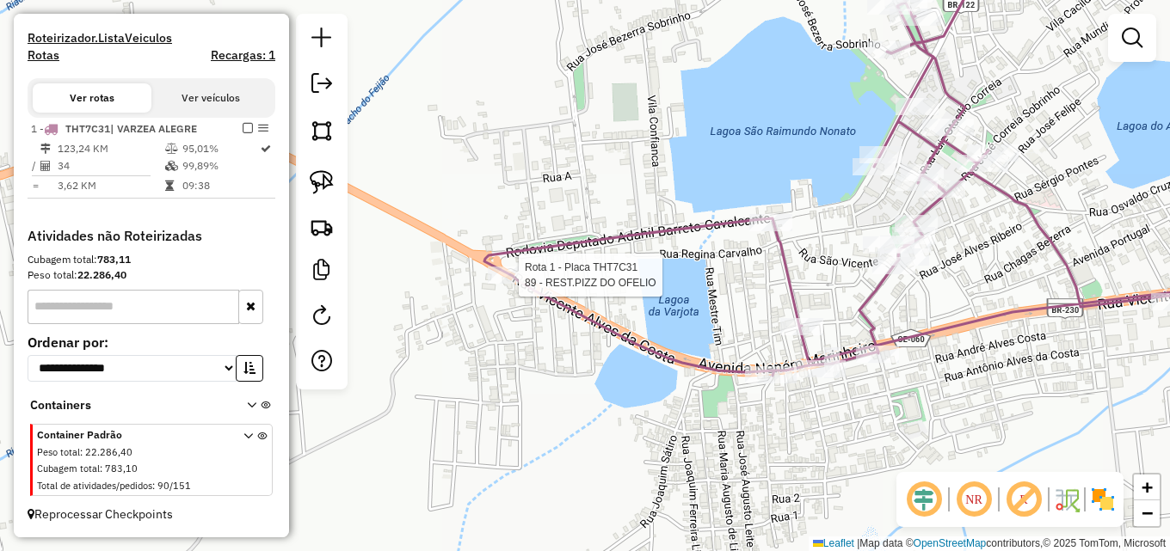
select select "**********"
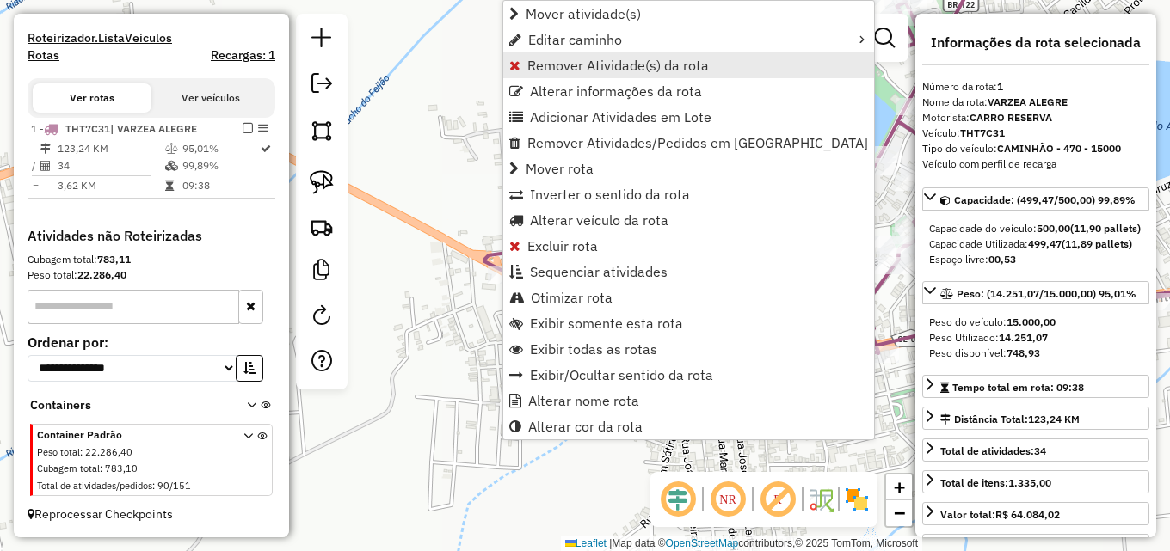
click at [573, 60] on span "Remover Atividade(s) da rota" at bounding box center [618, 65] width 182 height 14
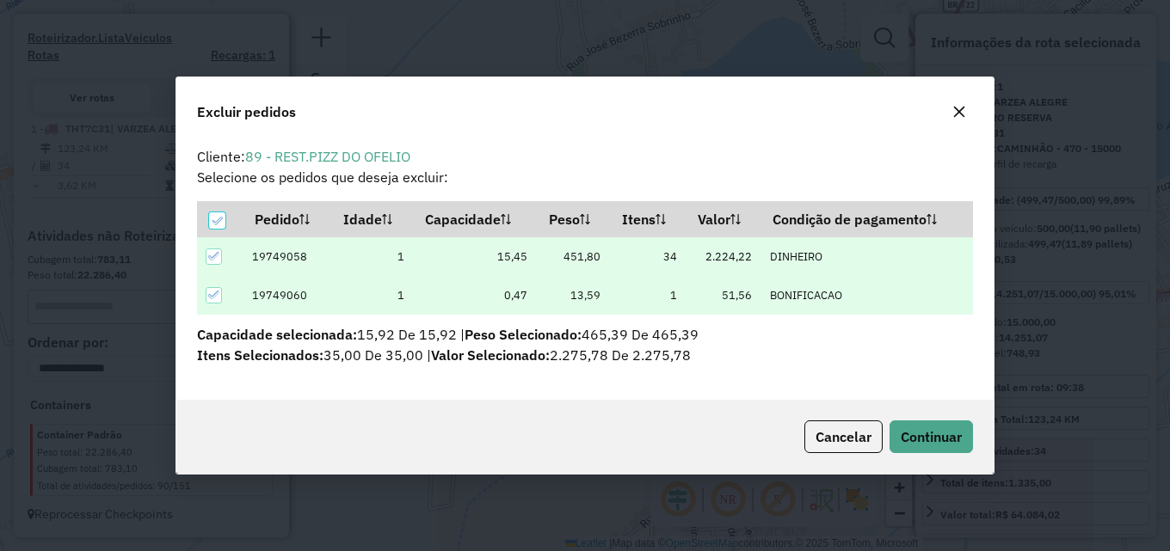
scroll to position [0, 0]
click at [913, 432] on span "Continuar" at bounding box center [931, 436] width 61 height 17
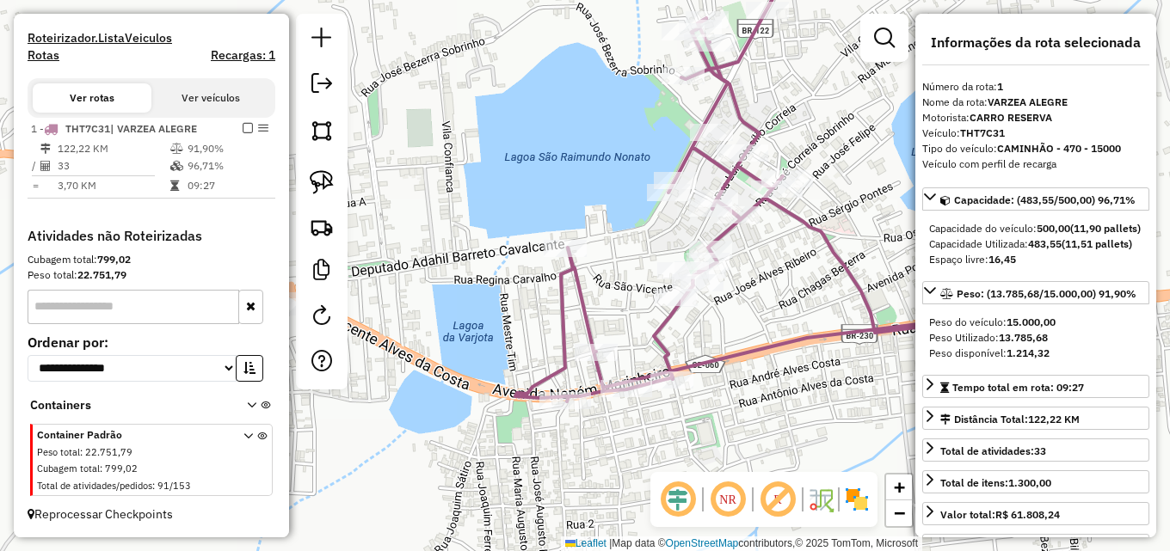
drag, startPoint x: 558, startPoint y: 125, endPoint x: 327, endPoint y: 155, distance: 233.4
click at [328, 155] on hb-router-mapa "**********" at bounding box center [585, 275] width 1170 height 551
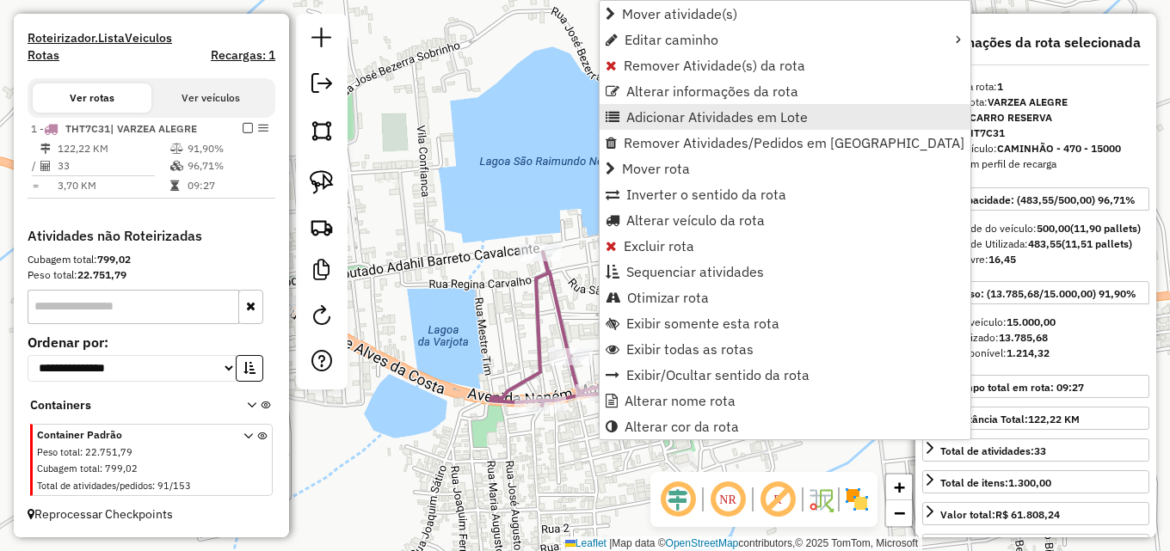
click at [724, 116] on span "Adicionar Atividades em Lote" at bounding box center [717, 117] width 182 height 14
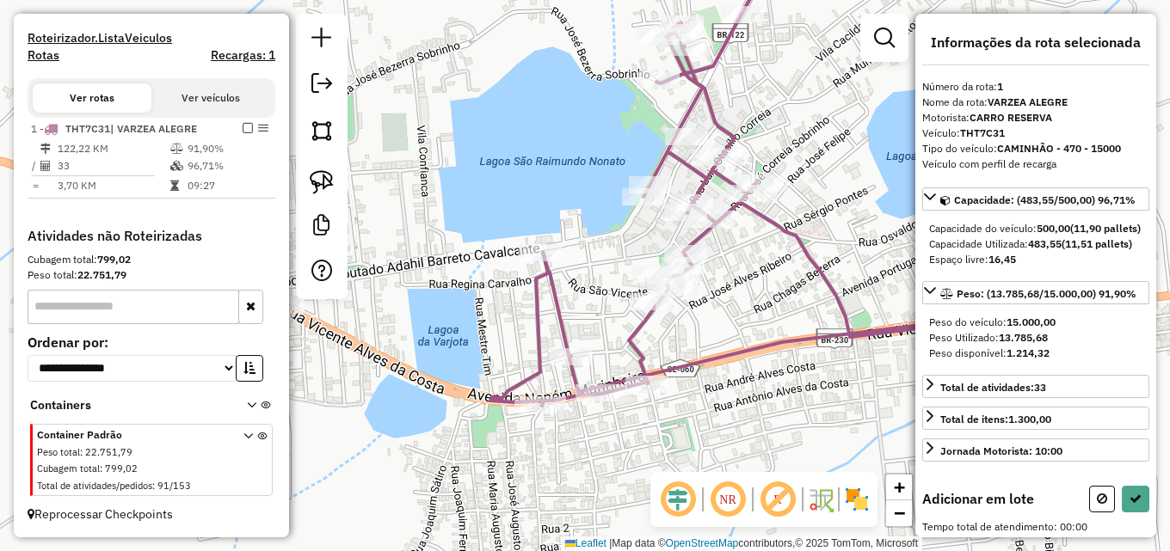
click at [736, 280] on div "Janela de atendimento Grade de atendimento Capacidade Transportadoras Veículos …" at bounding box center [585, 275] width 1170 height 551
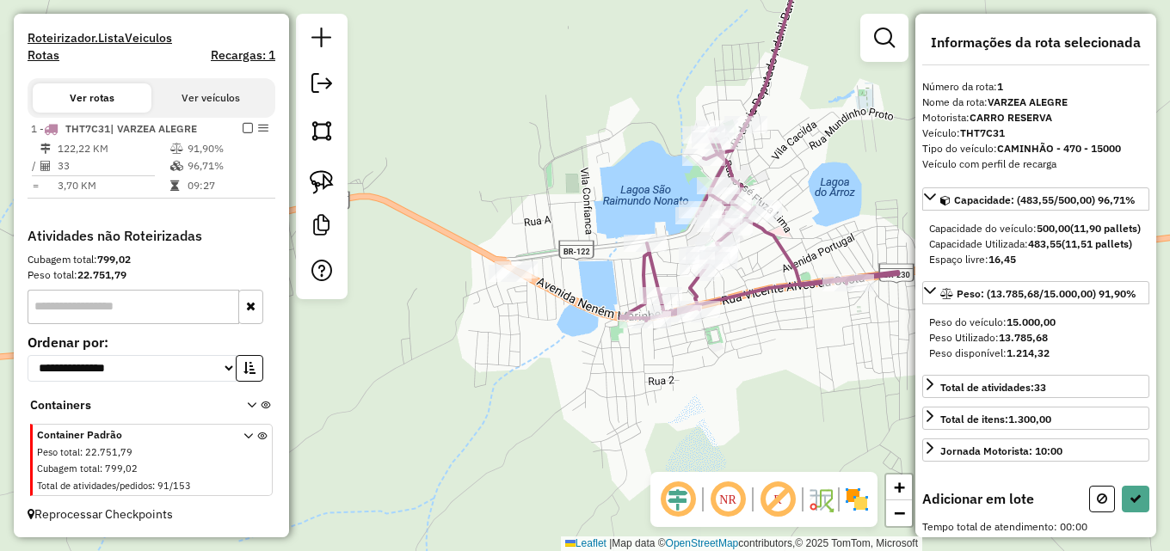
drag, startPoint x: 444, startPoint y: 252, endPoint x: 444, endPoint y: 241, distance: 11.2
click at [444, 251] on div "Rota 1 - Placa THT7C31 16142 - CICERO SILVA Janela de atendimento Grade de aten…" at bounding box center [585, 275] width 1170 height 551
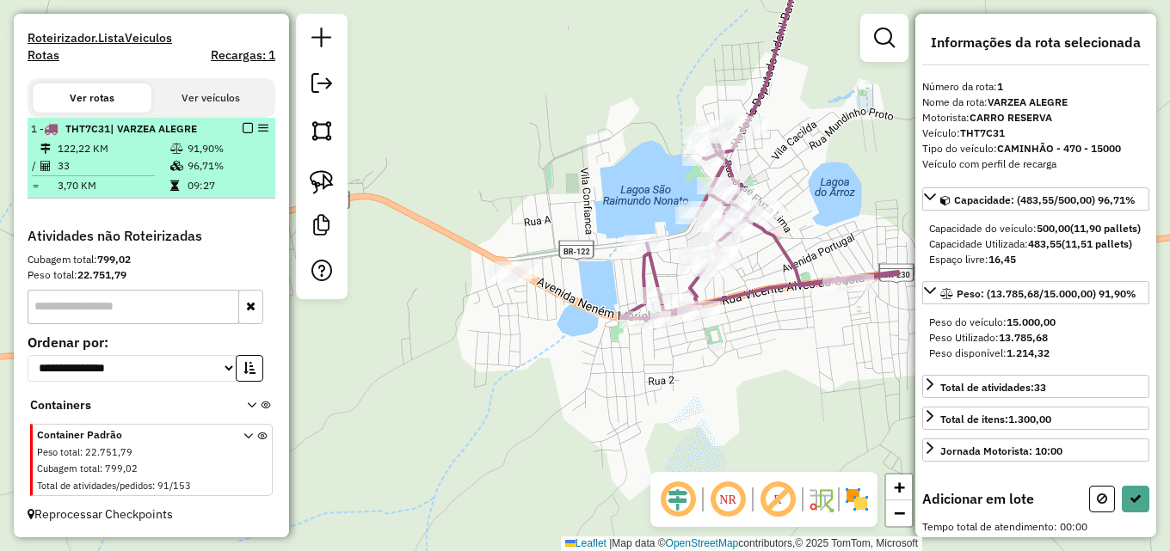
click at [231, 151] on td "91,90%" at bounding box center [228, 148] width 82 height 17
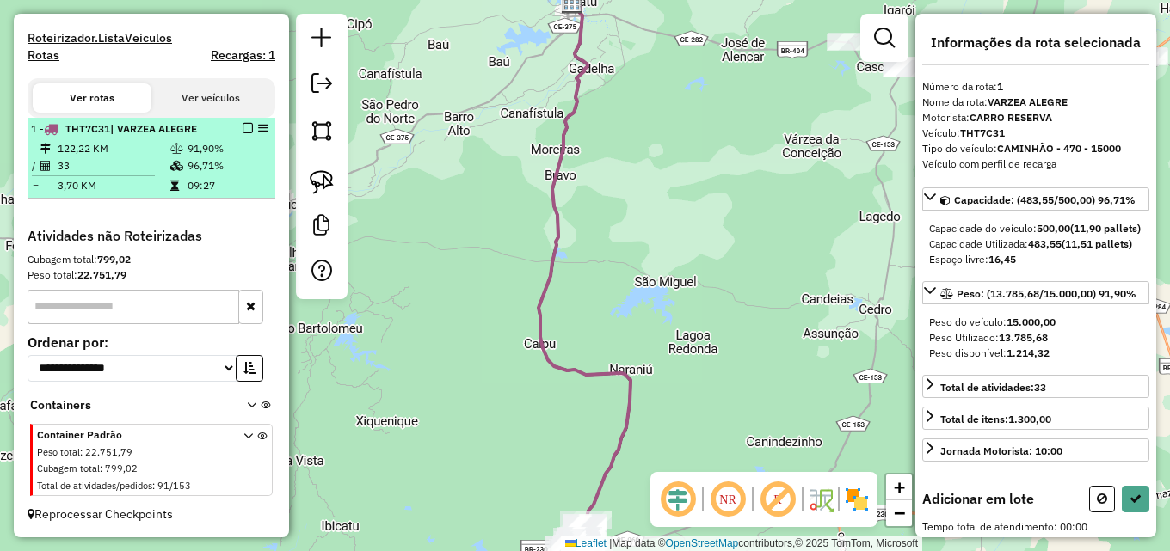
click at [237, 125] on div at bounding box center [243, 128] width 52 height 10
click at [244, 128] on em at bounding box center [248, 128] width 10 height 10
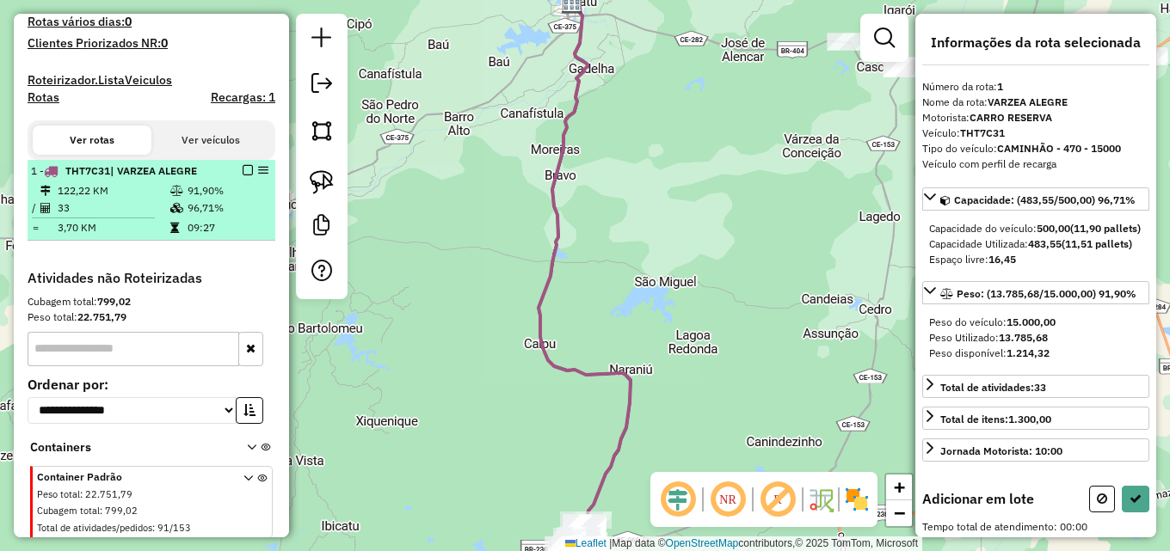
select select "**********"
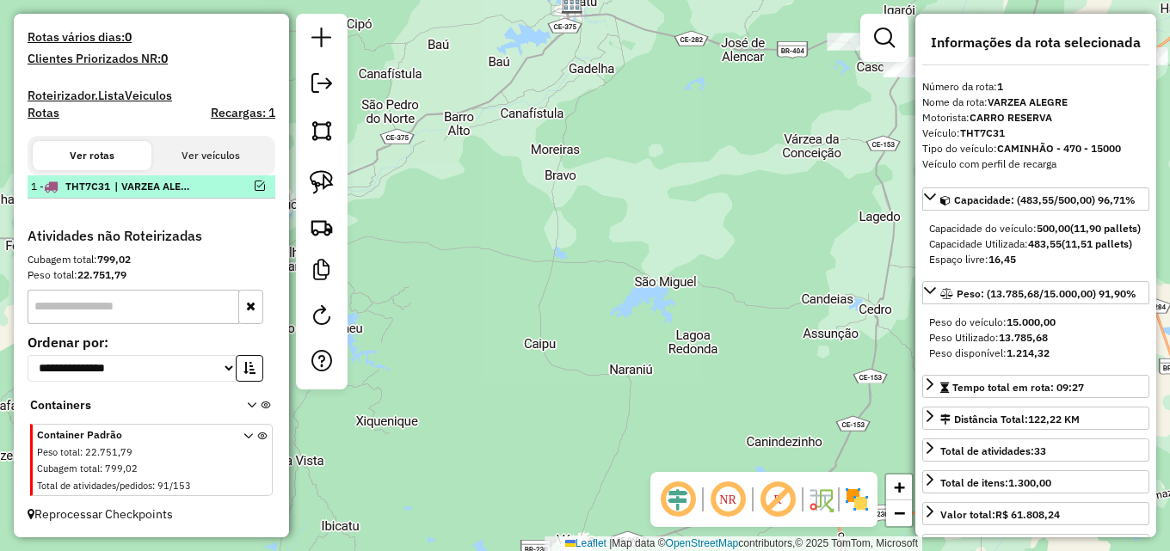
click at [255, 183] on em at bounding box center [260, 186] width 10 height 10
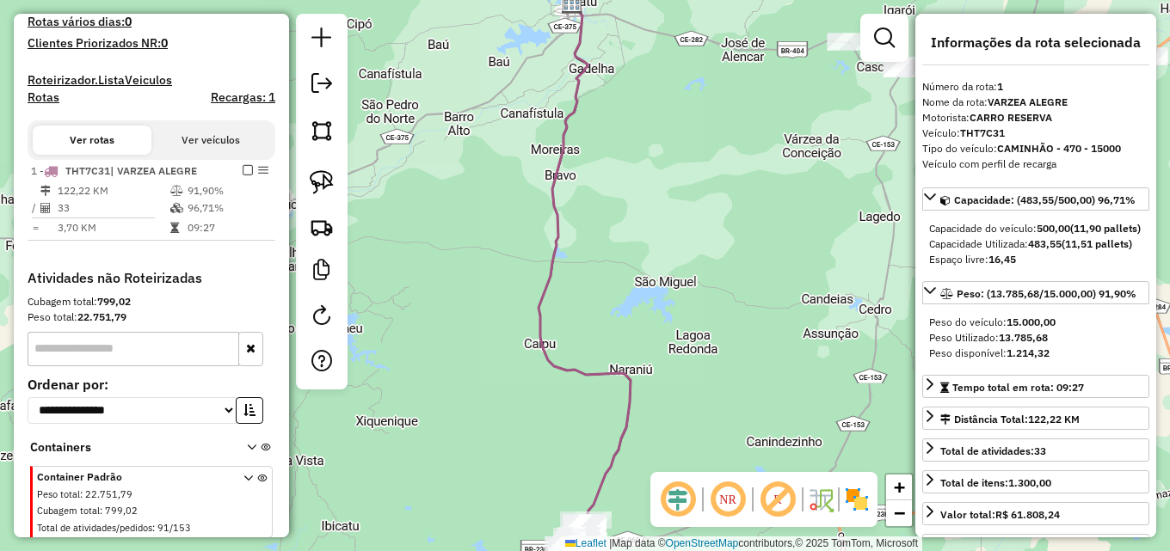
scroll to position [512, 0]
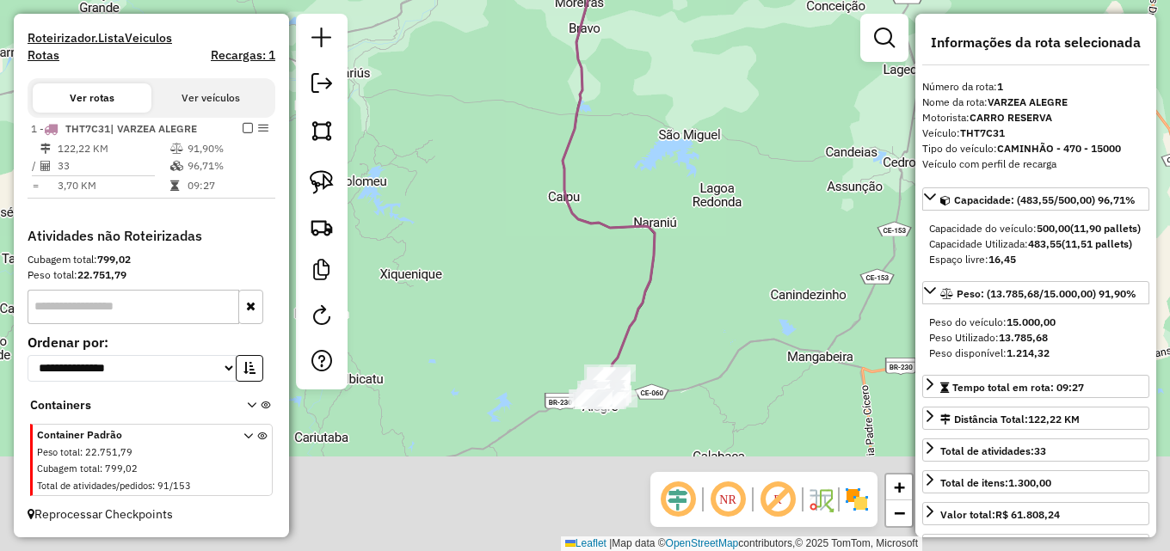
drag, startPoint x: 526, startPoint y: 334, endPoint x: 559, endPoint y: 107, distance: 229.6
click at [553, 102] on div "Janela de atendimento Grade de atendimento Capacidade Transportadoras Veículos …" at bounding box center [585, 275] width 1170 height 551
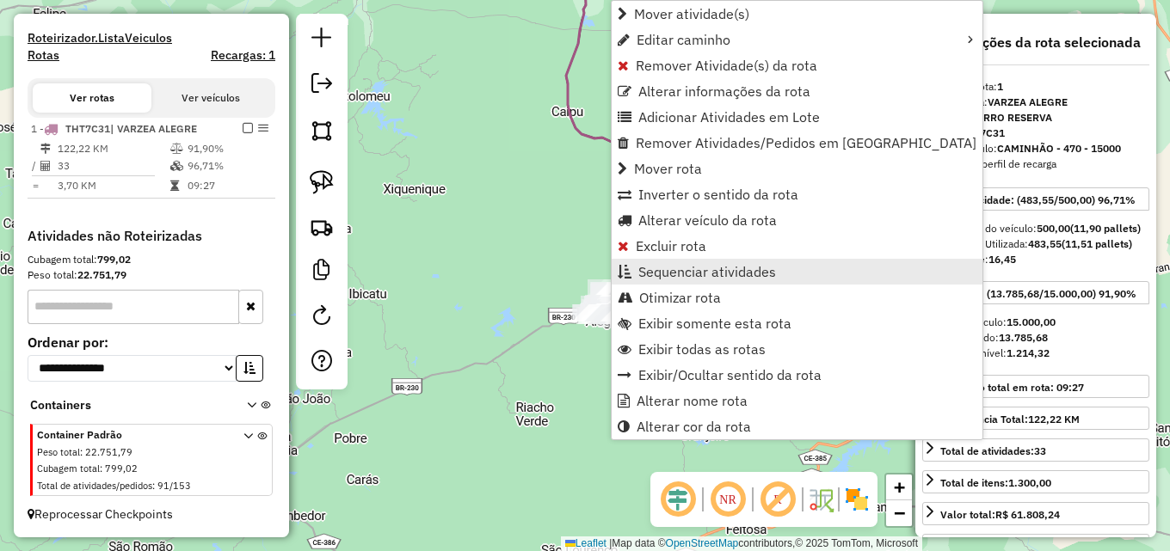
click at [694, 277] on span "Sequenciar atividades" at bounding box center [707, 272] width 138 height 14
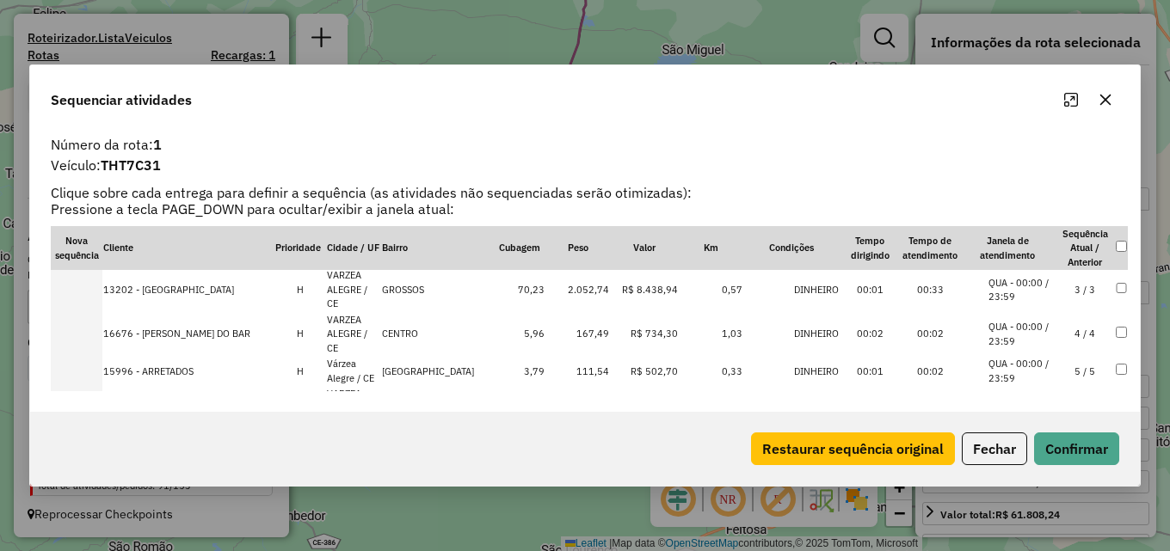
scroll to position [258, 0]
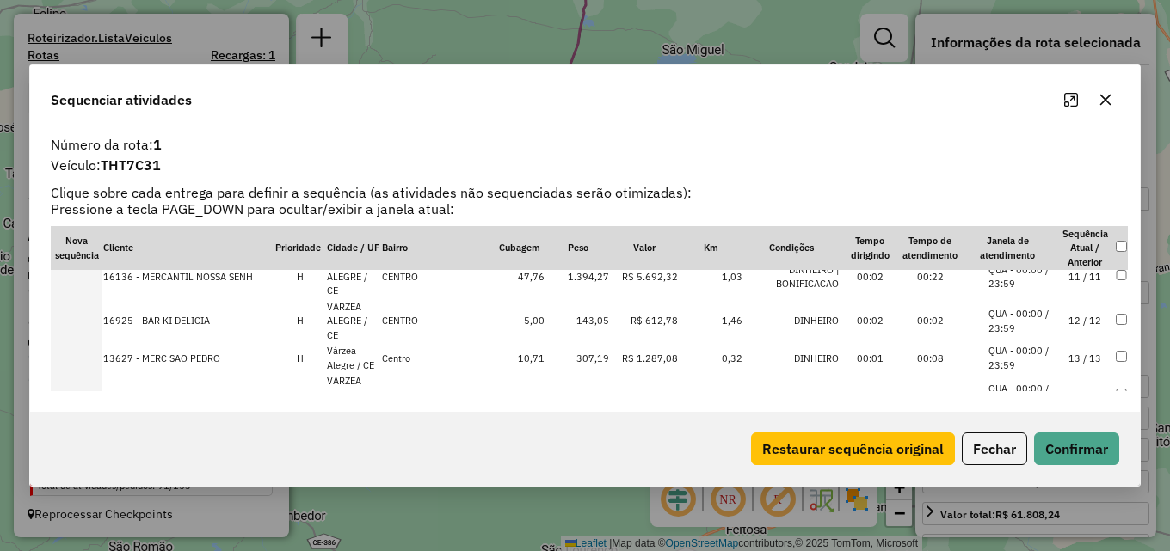
click at [1074, 462] on td "16 / 16" at bounding box center [1085, 484] width 60 height 45
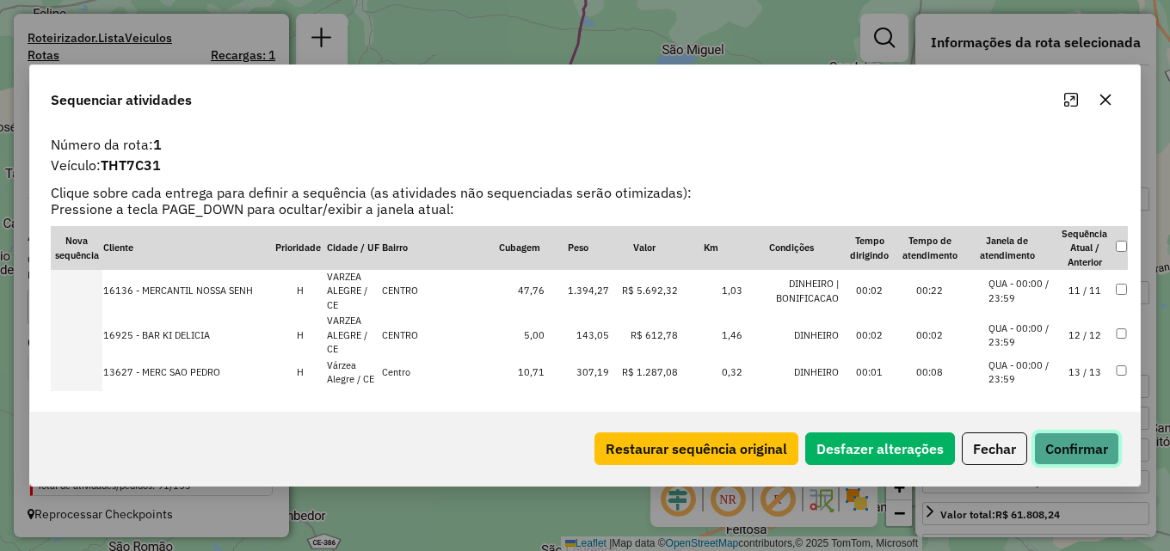
click at [1094, 446] on button "Confirmar" at bounding box center [1076, 449] width 85 height 33
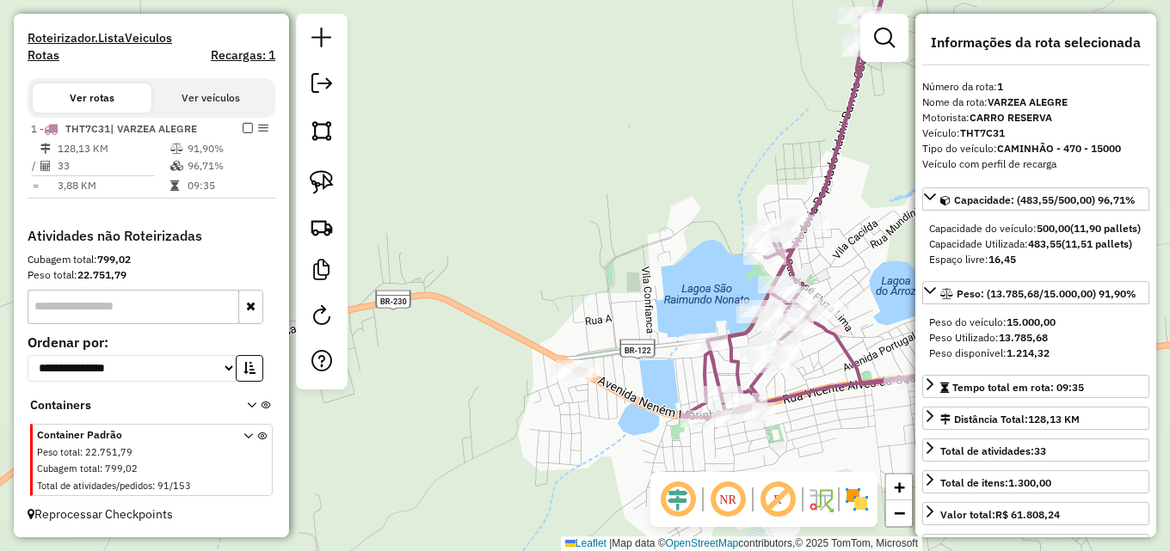
drag, startPoint x: 650, startPoint y: 280, endPoint x: 515, endPoint y: 163, distance: 178.0
click at [515, 163] on div "Janela de atendimento Grade de atendimento Capacidade Transportadoras Veículos …" at bounding box center [585, 275] width 1170 height 551
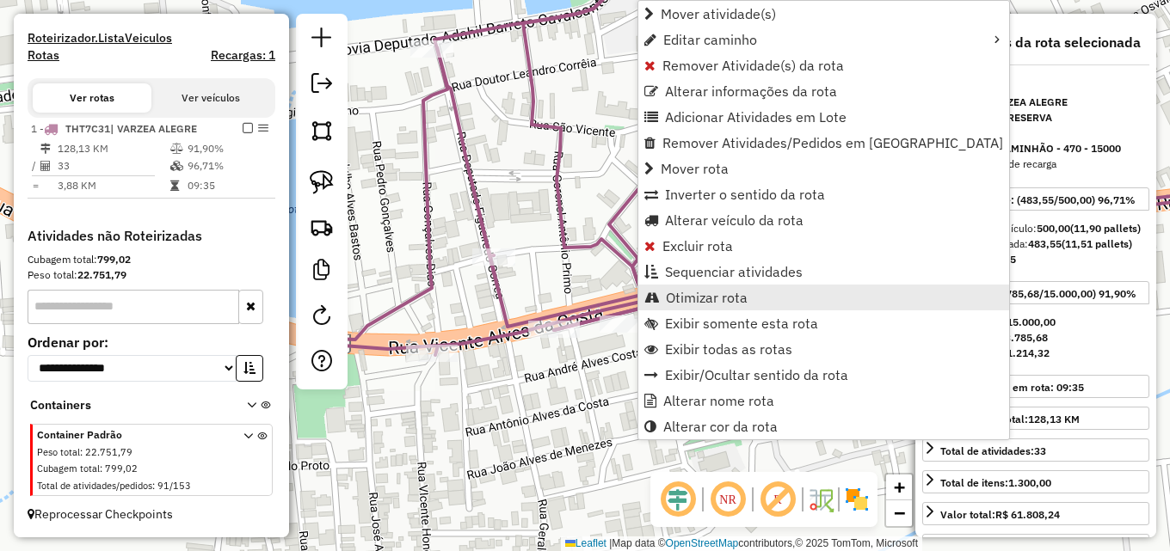
click at [692, 291] on span "Otimizar rota" at bounding box center [707, 298] width 82 height 14
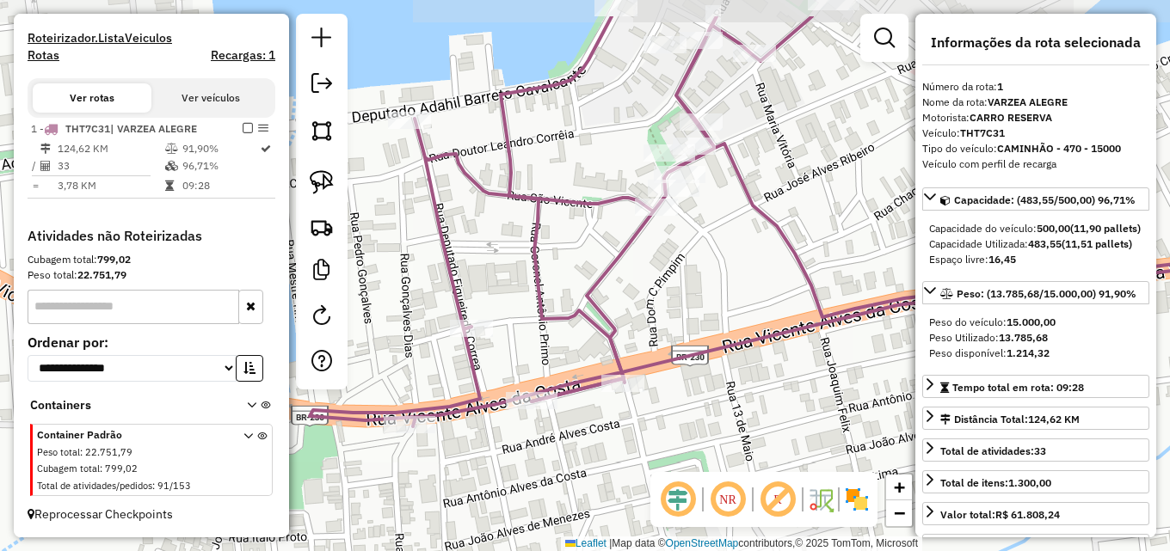
drag, startPoint x: 712, startPoint y: 179, endPoint x: 690, endPoint y: 244, distance: 69.1
click at [690, 244] on div "Janela de atendimento Grade de atendimento Capacidade Transportadoras Veículos …" at bounding box center [585, 275] width 1170 height 551
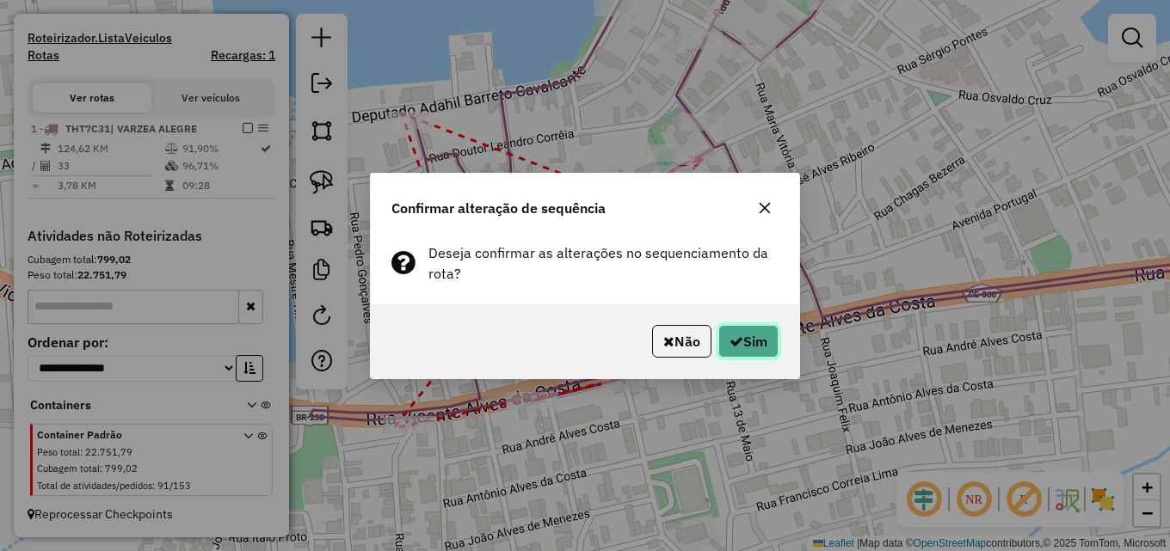
click at [763, 340] on button "Sim" at bounding box center [748, 341] width 60 height 33
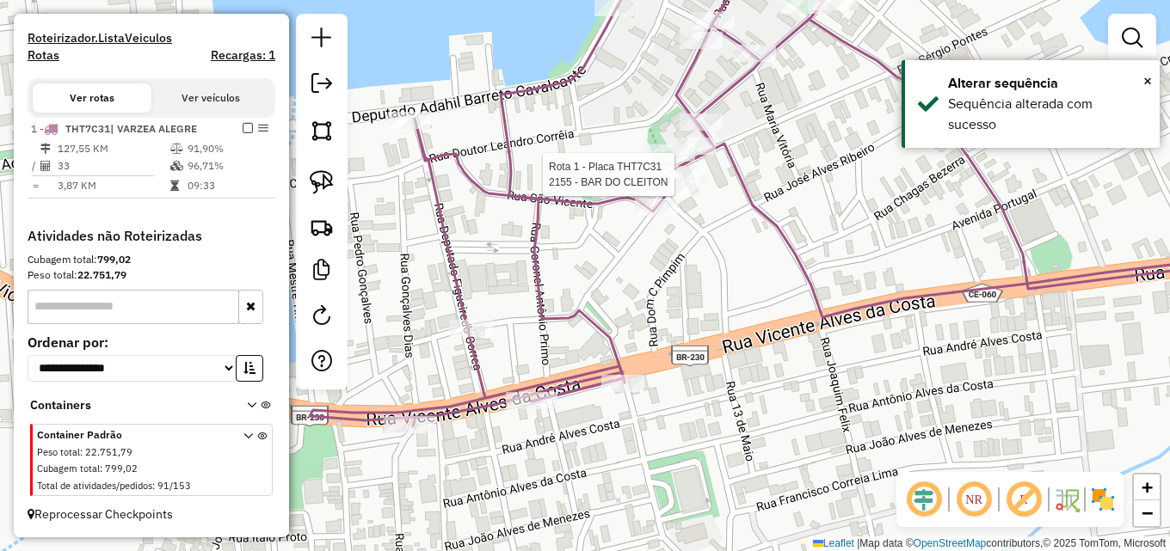
select select "**********"
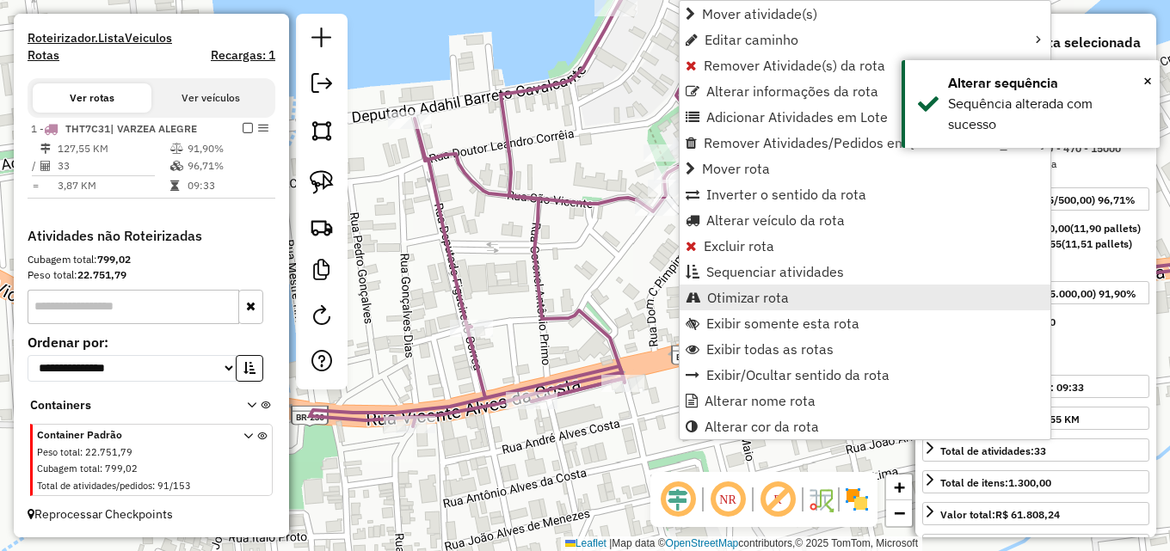
click at [732, 293] on span "Otimizar rota" at bounding box center [748, 298] width 82 height 14
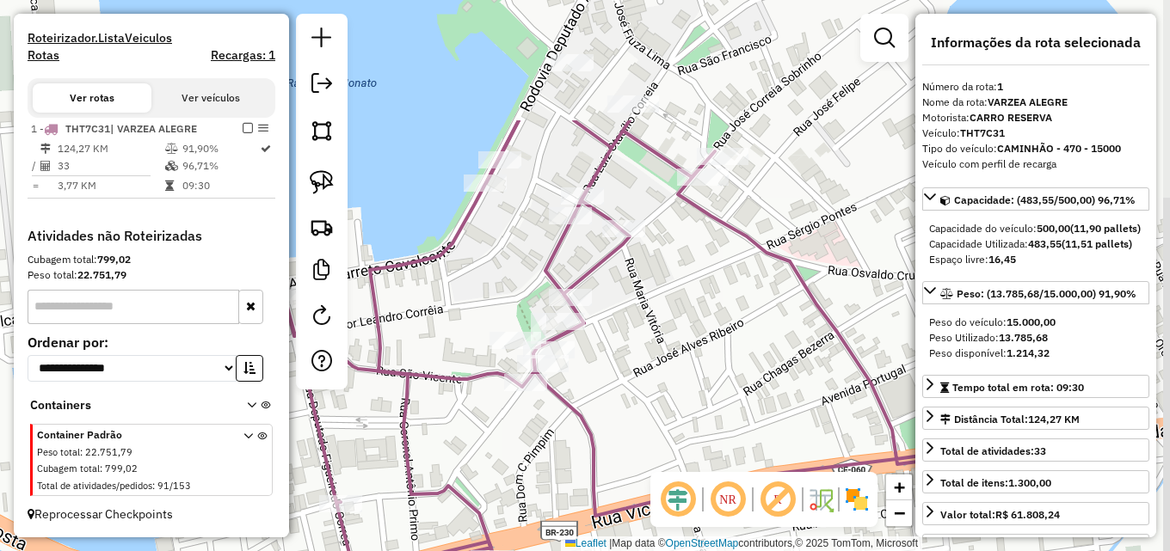
drag, startPoint x: 725, startPoint y: 196, endPoint x: 594, endPoint y: 372, distance: 218.9
click at [594, 372] on div "Janela de atendimento Grade de atendimento Capacidade Transportadoras Veículos …" at bounding box center [585, 275] width 1170 height 551
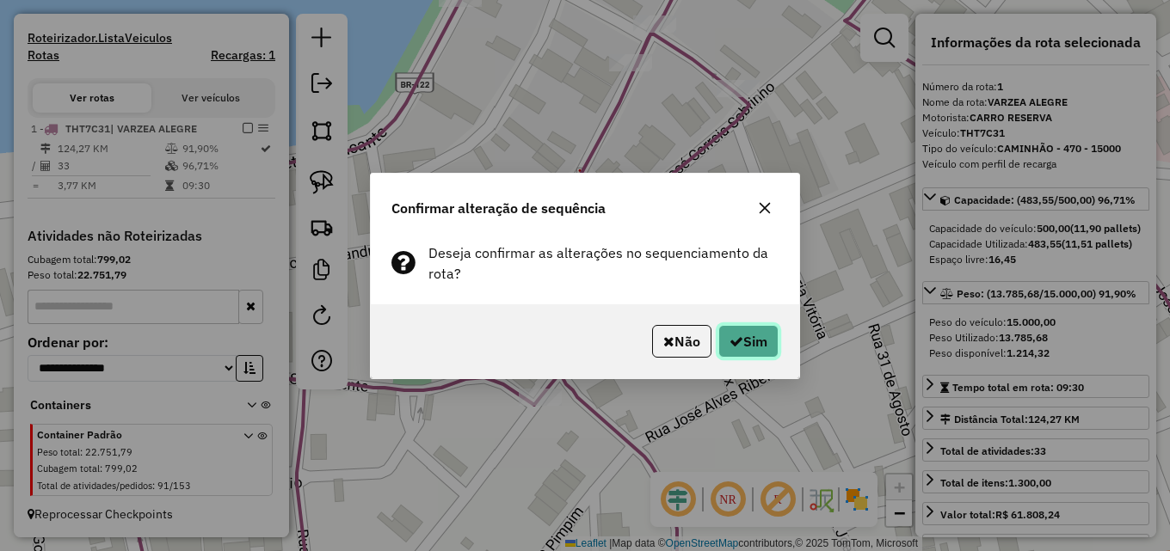
click at [750, 329] on button "Sim" at bounding box center [748, 341] width 60 height 33
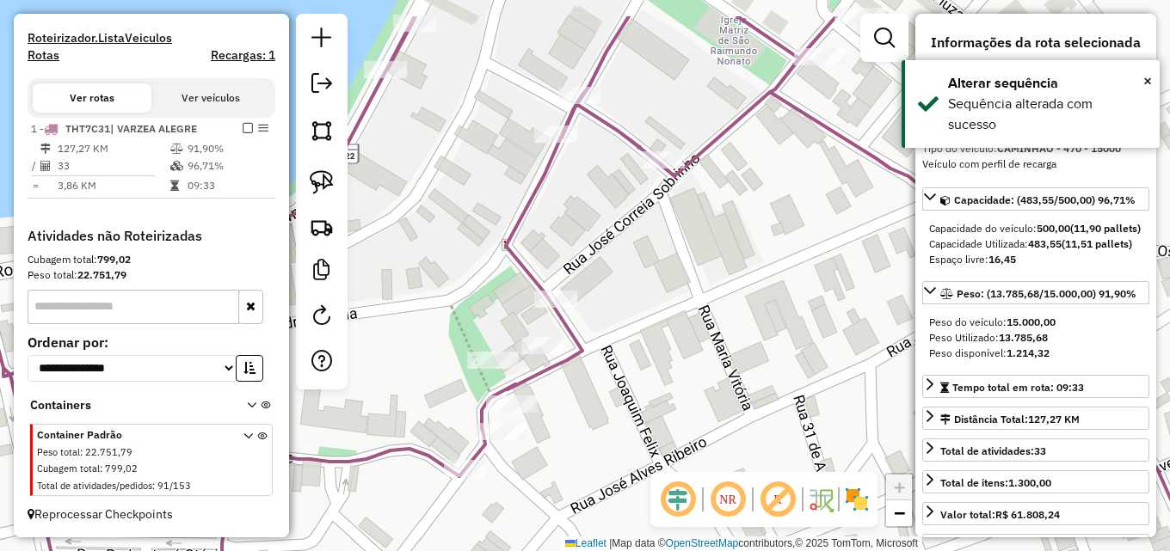
drag, startPoint x: 786, startPoint y: 181, endPoint x: 694, endPoint y: 263, distance: 123.7
click at [694, 263] on div "Janela de atendimento Grade de atendimento Capacidade Transportadoras Veículos …" at bounding box center [585, 275] width 1170 height 551
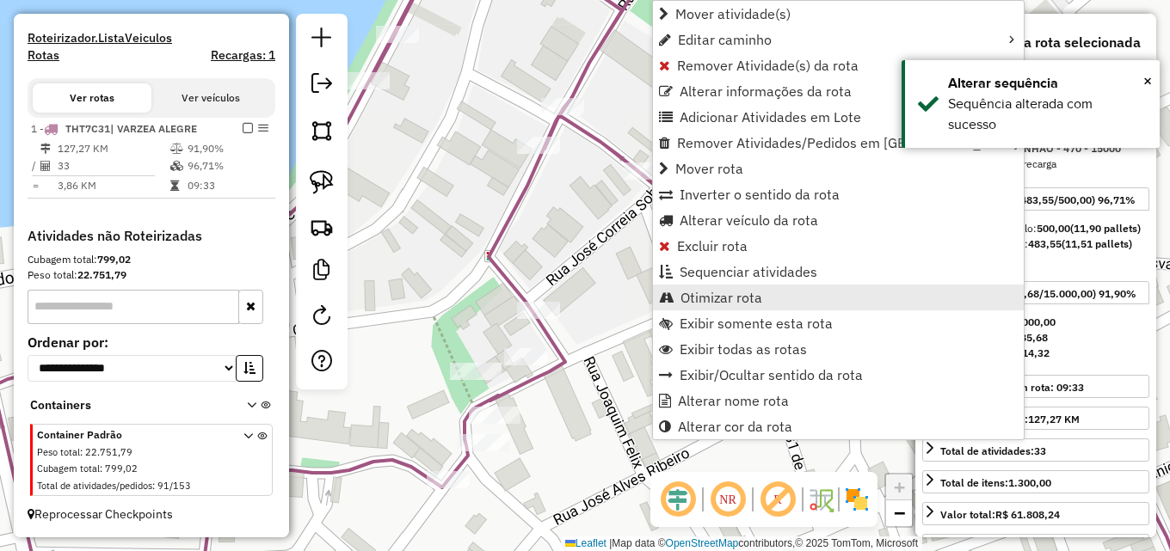
click at [724, 296] on span "Otimizar rota" at bounding box center [721, 298] width 82 height 14
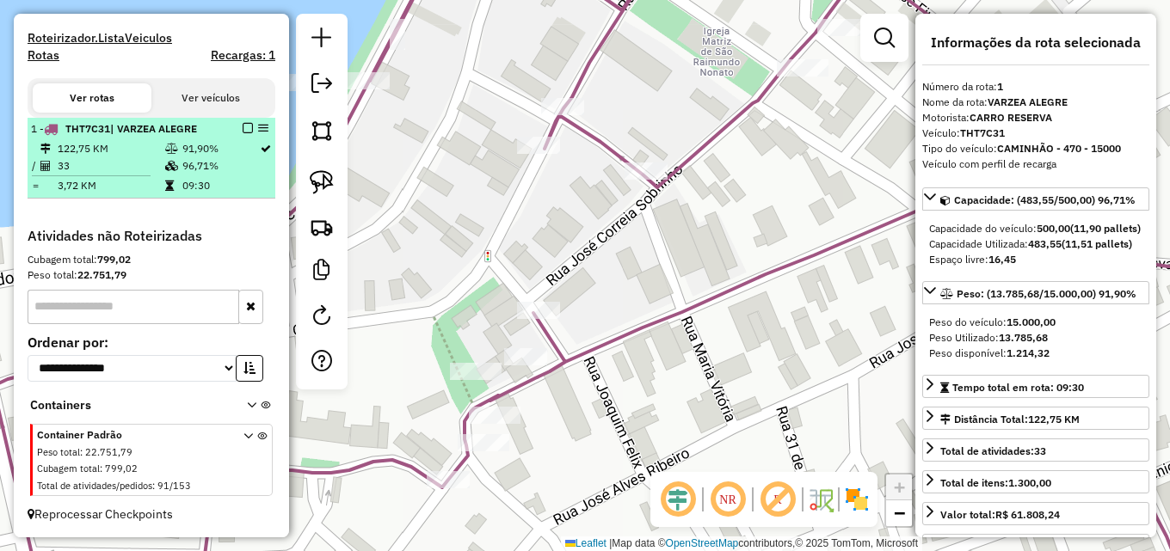
click at [243, 128] on em at bounding box center [248, 128] width 10 height 10
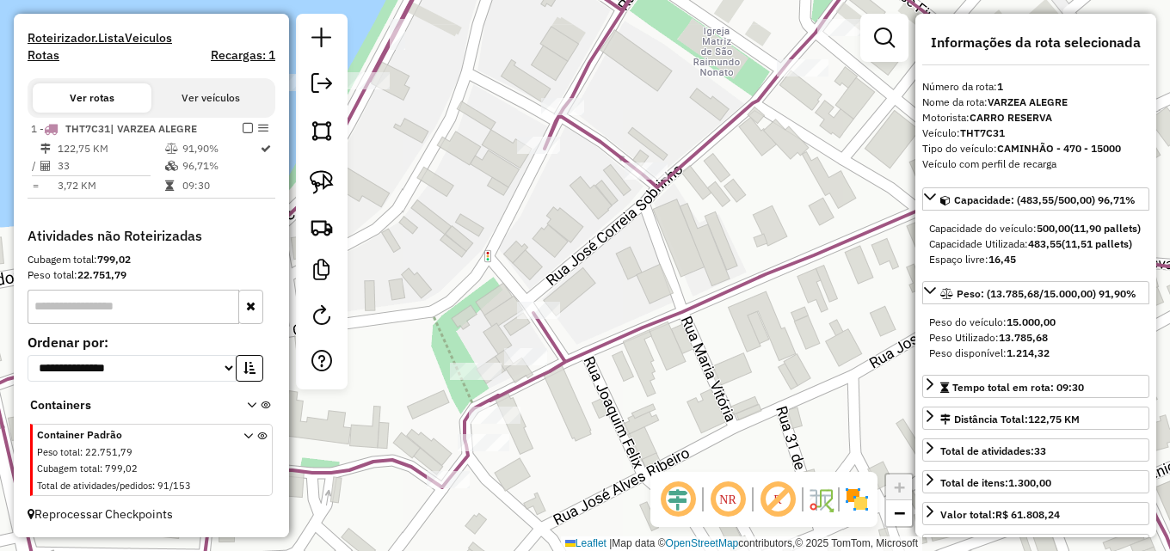
scroll to position [454, 0]
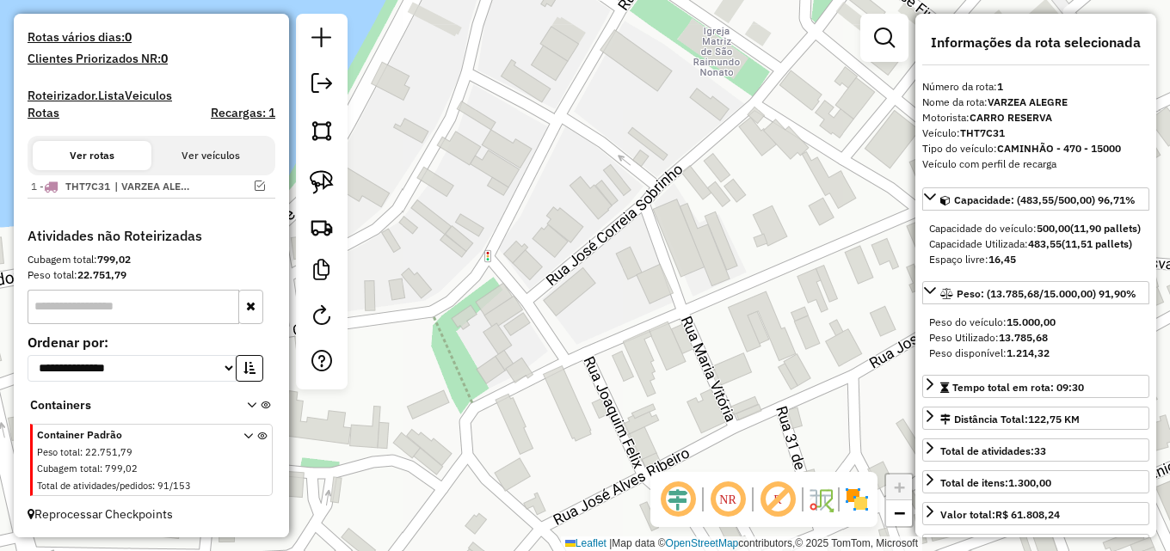
click at [563, 204] on div "Janela de atendimento Grade de atendimento Capacidade Transportadoras Veículos …" at bounding box center [585, 275] width 1170 height 551
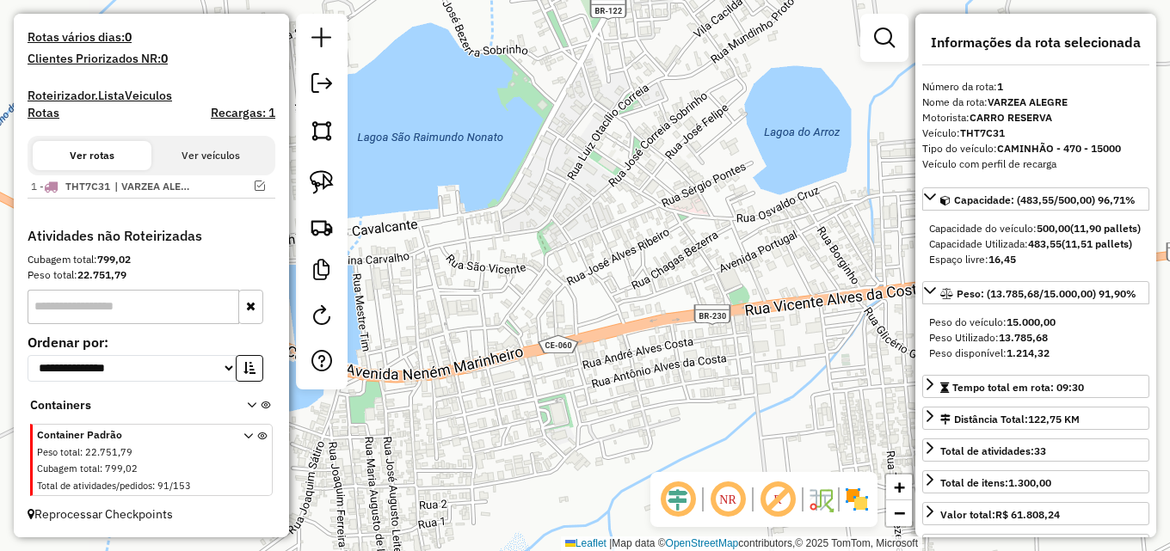
drag, startPoint x: 650, startPoint y: 242, endPoint x: 506, endPoint y: 222, distance: 145.0
click at [512, 222] on div "Janela de atendimento Grade de atendimento Capacidade Transportadoras Veículos …" at bounding box center [585, 275] width 1170 height 551
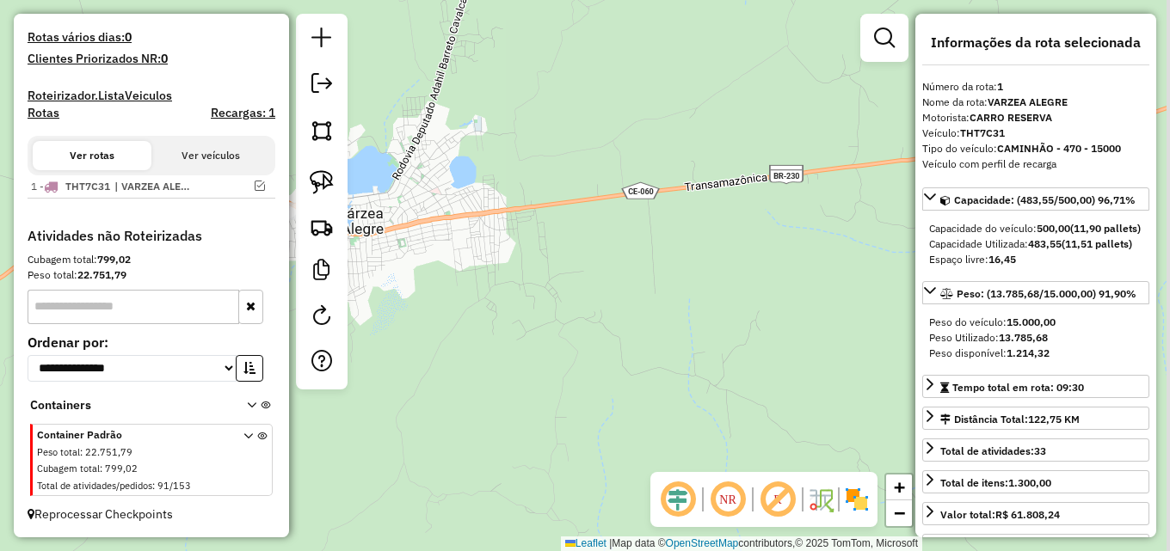
drag, startPoint x: 648, startPoint y: 283, endPoint x: 544, endPoint y: 254, distance: 108.1
click at [529, 258] on div "Janela de atendimento Grade de atendimento Capacidade Transportadoras Veículos …" at bounding box center [585, 275] width 1170 height 551
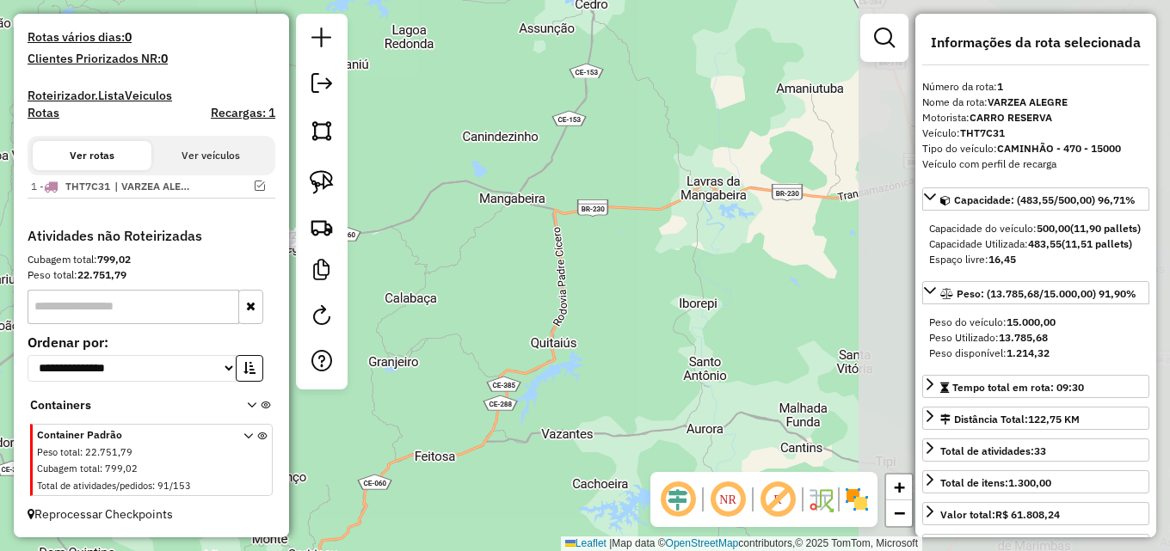
drag, startPoint x: 723, startPoint y: 241, endPoint x: 394, endPoint y: 243, distance: 328.6
click at [387, 243] on div "Janela de atendimento Grade de atendimento Capacidade Transportadoras Veículos …" at bounding box center [585, 275] width 1170 height 551
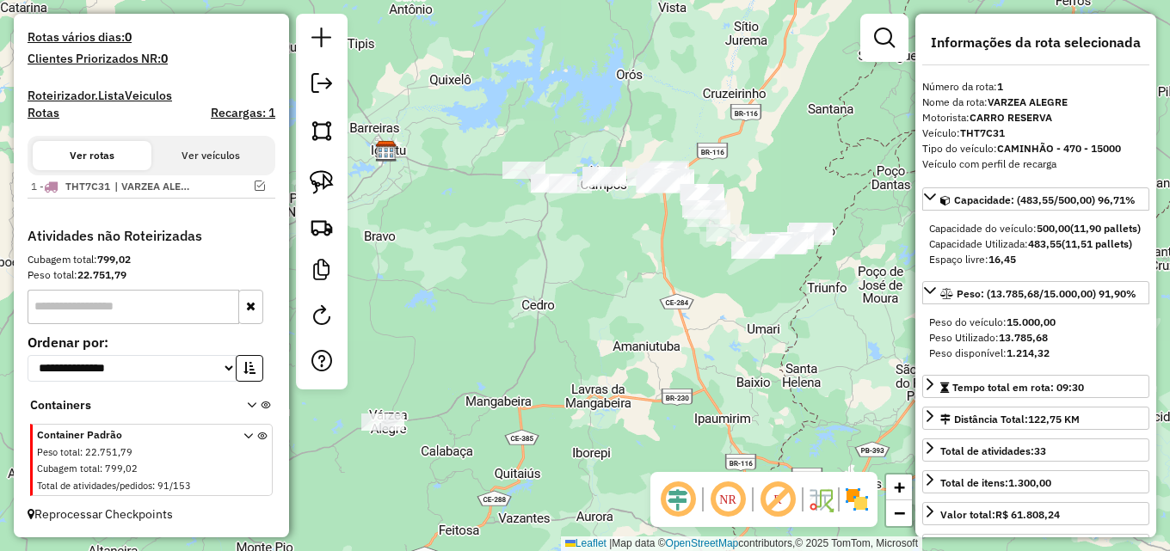
drag, startPoint x: 627, startPoint y: 239, endPoint x: 633, endPoint y: 422, distance: 182.5
click at [633, 422] on div "Janela de atendimento Grade de atendimento Capacidade Transportadoras Veículos …" at bounding box center [585, 275] width 1170 height 551
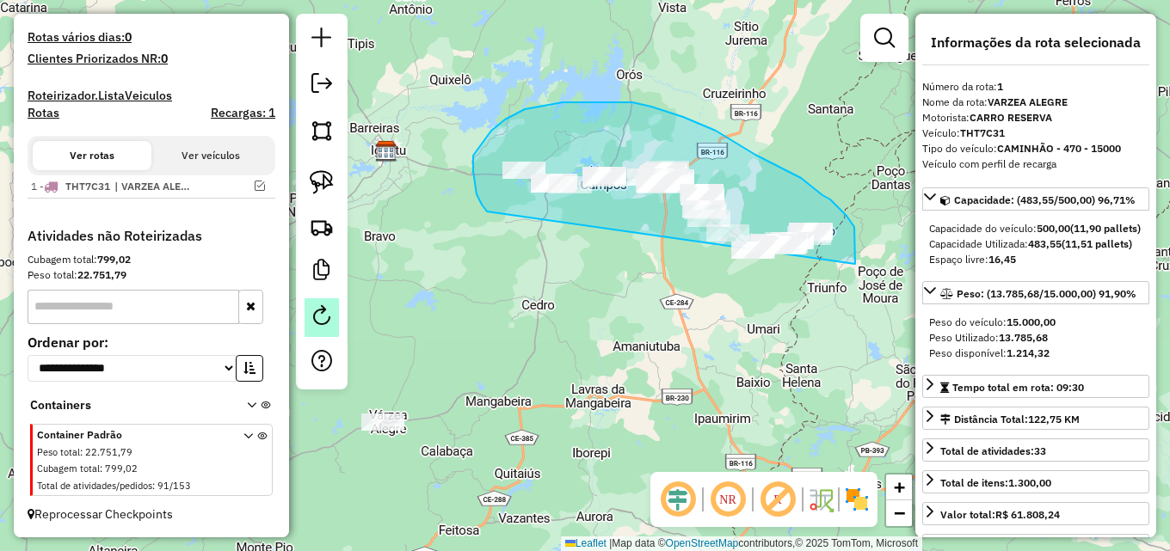
drag, startPoint x: 482, startPoint y: 205, endPoint x: 313, endPoint y: 303, distance: 195.1
click at [313, 303] on hb-router-mapa "**********" at bounding box center [585, 275] width 1170 height 551
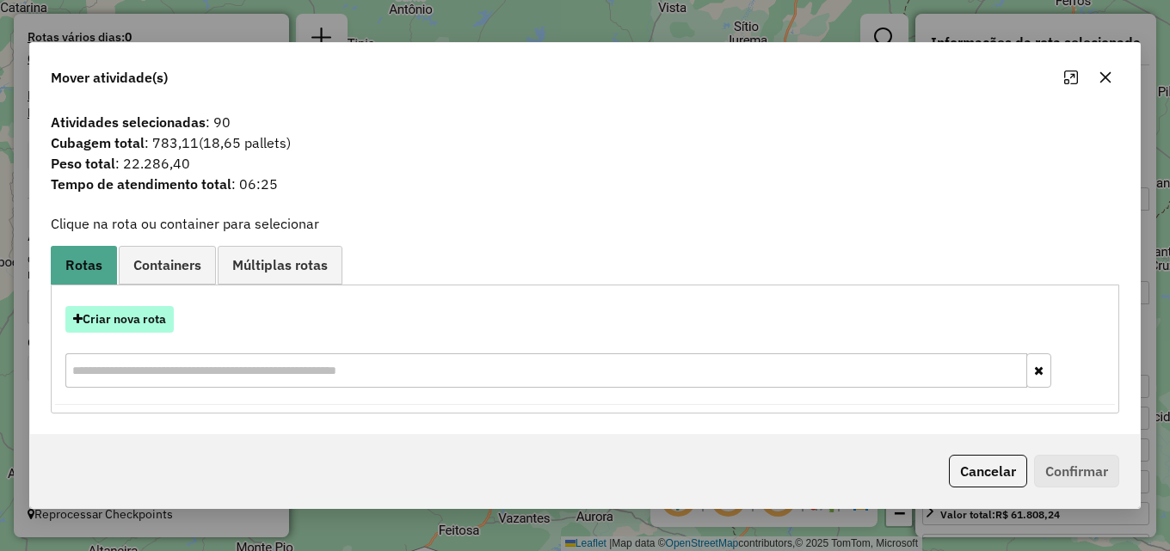
click at [107, 311] on button "Criar nova rota" at bounding box center [119, 319] width 108 height 27
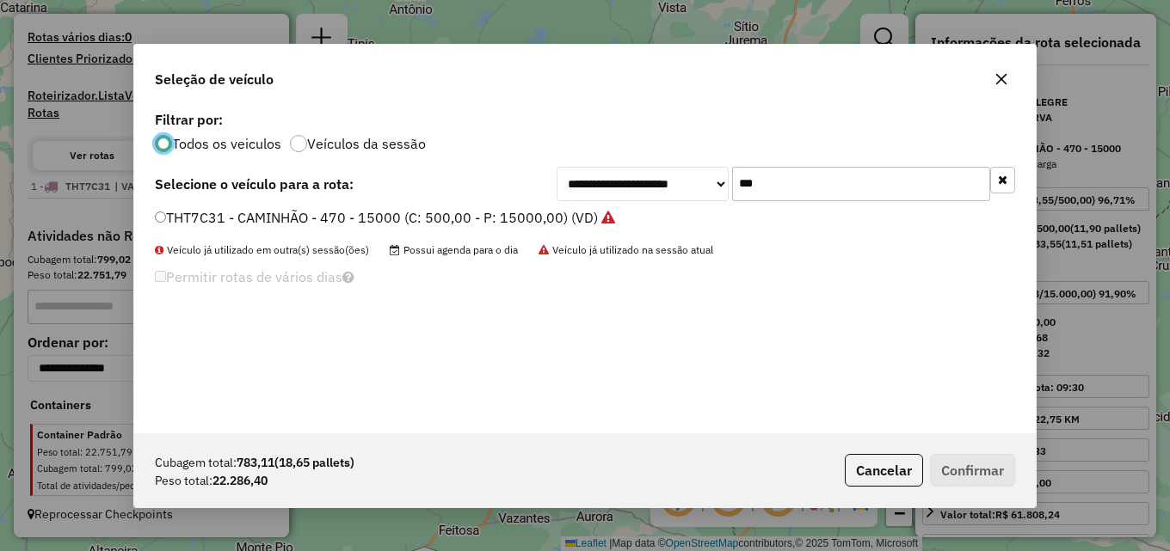
scroll to position [9, 5]
click at [710, 190] on div "**********" at bounding box center [786, 184] width 459 height 34
type input "***"
click at [486, 219] on label "SAX7G99 - BAIA - 14.500KG (C: 490,00 - P: 14500,00) (VD)" at bounding box center [349, 217] width 388 height 21
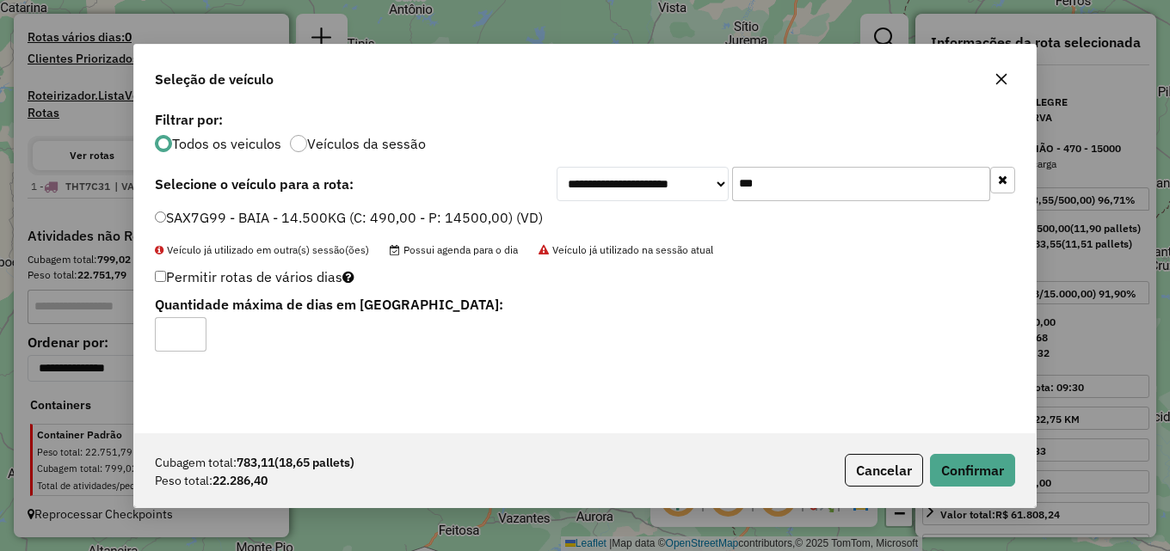
type input "*"
click at [190, 333] on input "*" at bounding box center [181, 334] width 52 height 34
click at [982, 472] on button "Confirmar" at bounding box center [972, 470] width 85 height 33
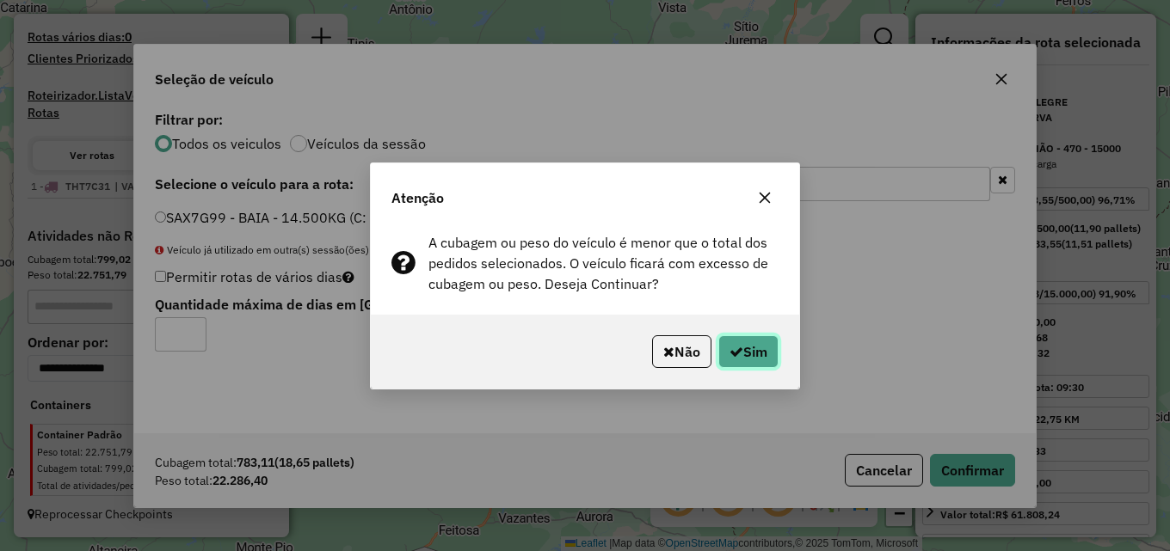
click at [761, 350] on button "Sim" at bounding box center [748, 352] width 60 height 33
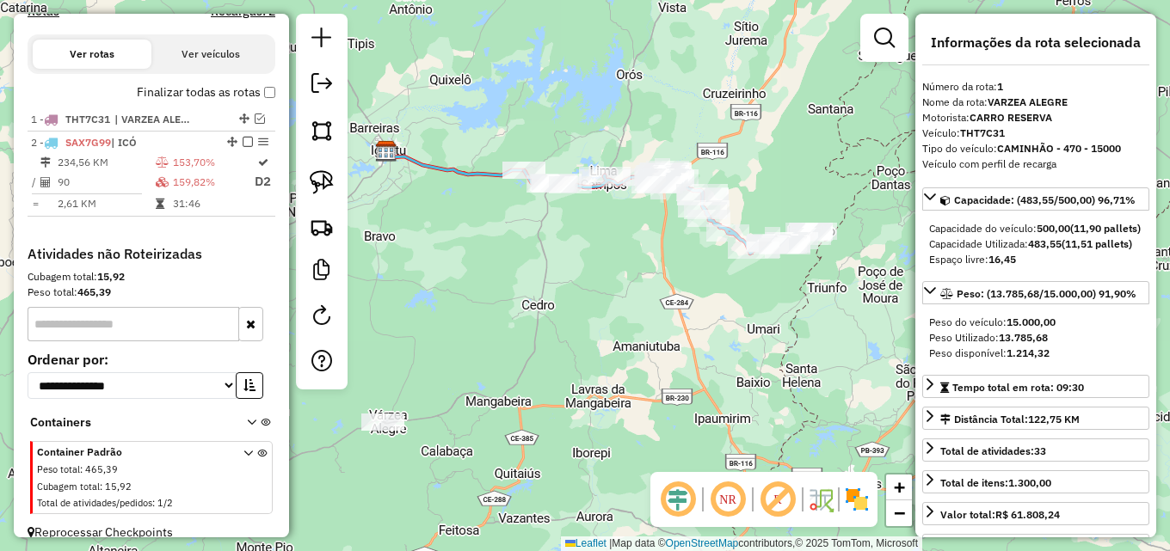
scroll to position [574, 0]
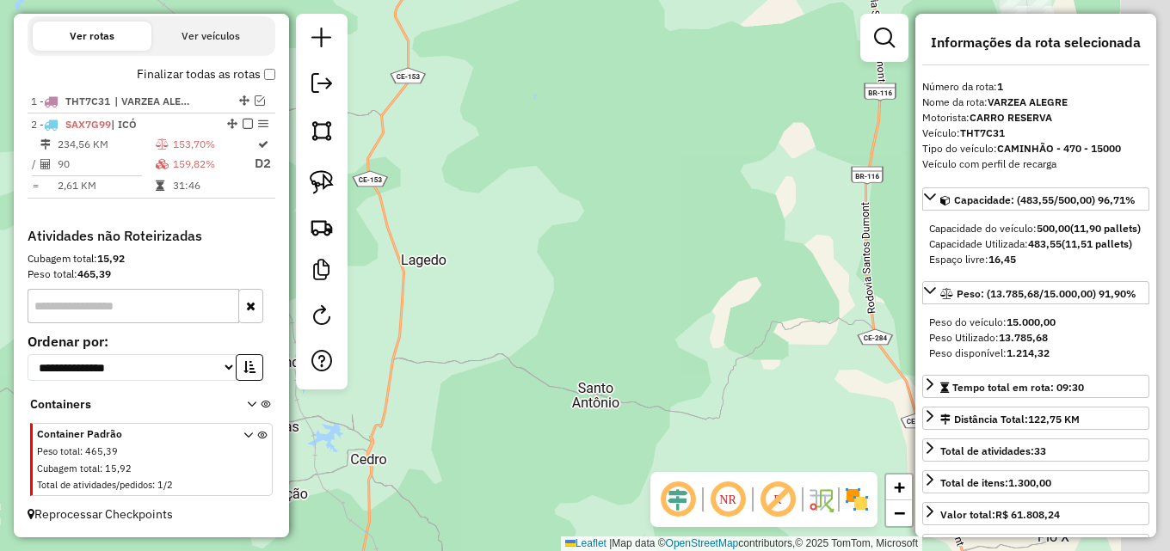
drag, startPoint x: 720, startPoint y: 220, endPoint x: 459, endPoint y: 318, distance: 278.5
click at [431, 388] on div "Janela de atendimento Grade de atendimento Capacidade Transportadoras Veículos …" at bounding box center [585, 275] width 1170 height 551
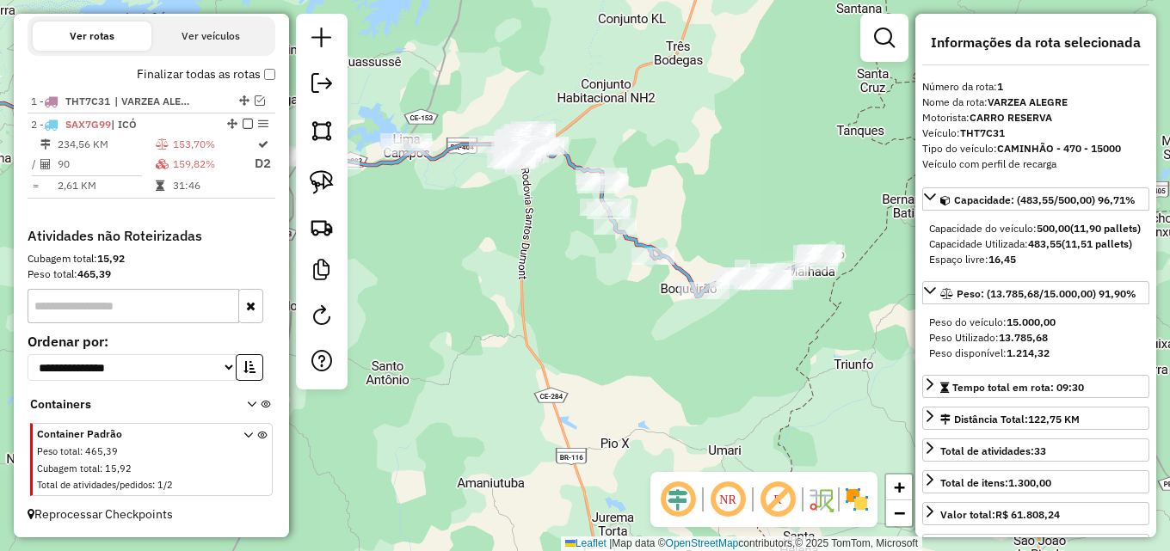
drag, startPoint x: 509, startPoint y: 289, endPoint x: 405, endPoint y: 293, distance: 104.2
click at [405, 293] on div "Janela de atendimento Grade de atendimento Capacidade Transportadoras Veículos …" at bounding box center [585, 275] width 1170 height 551
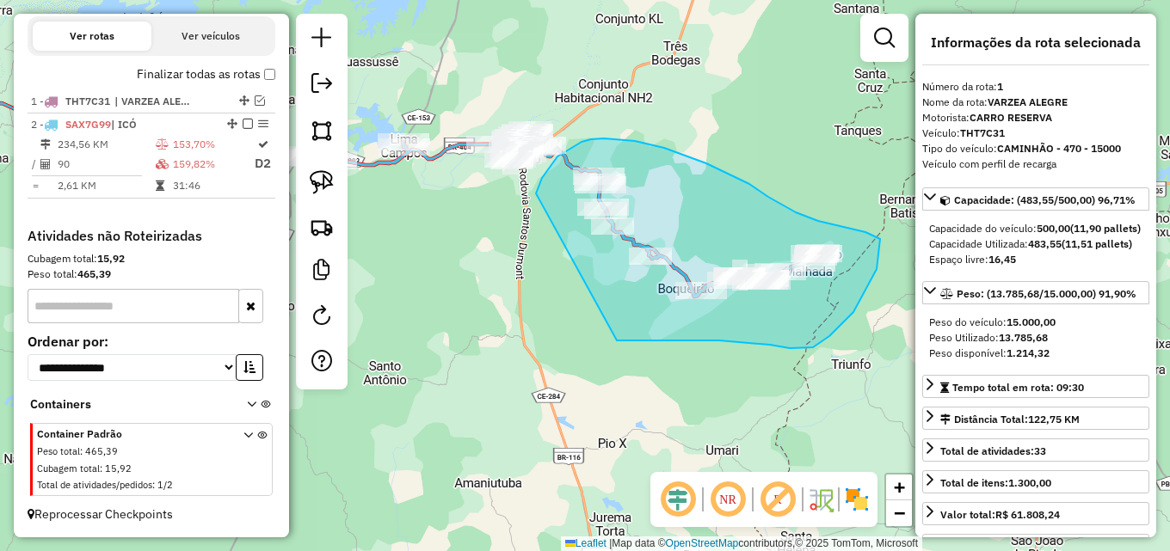
drag, startPoint x: 537, startPoint y: 191, endPoint x: 614, endPoint y: 341, distance: 168.5
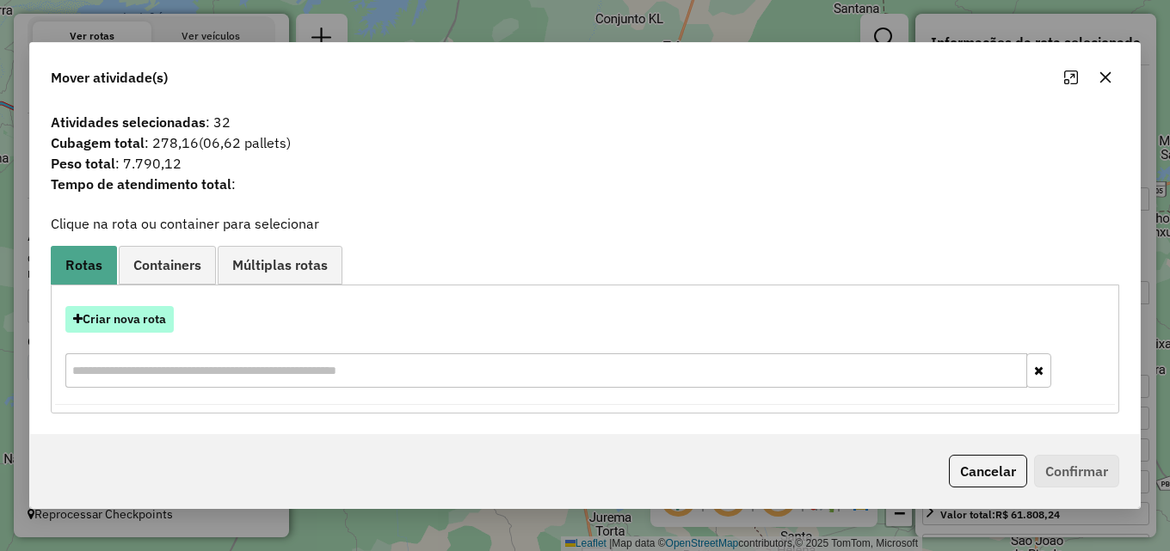
click at [126, 323] on button "Criar nova rota" at bounding box center [119, 319] width 108 height 27
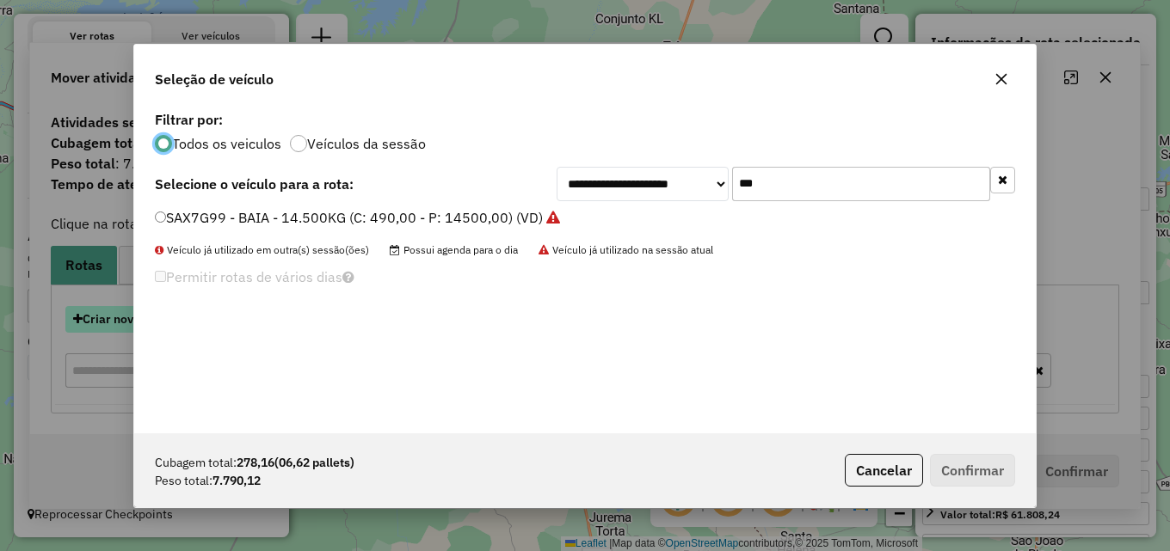
scroll to position [9, 5]
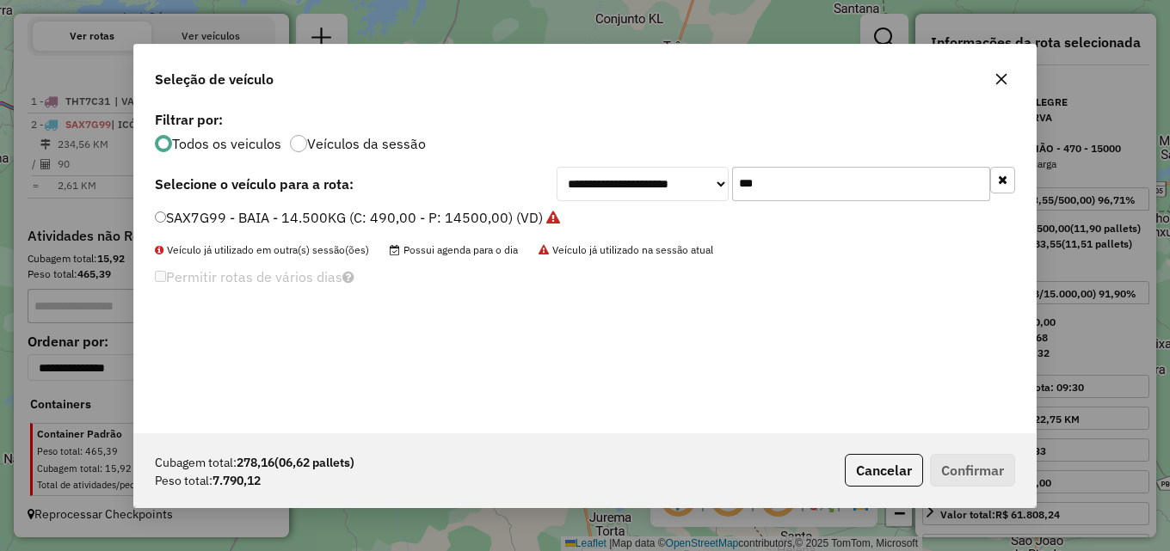
drag, startPoint x: 719, startPoint y: 188, endPoint x: 602, endPoint y: 195, distance: 117.3
click at [602, 195] on div "**********" at bounding box center [786, 184] width 459 height 34
type input "**"
click at [551, 215] on label "HYF2450 - CAMINHÃO - 470 - 15000 (C: 500,00 - P: 15000,00) (VD)" at bounding box center [376, 217] width 443 height 21
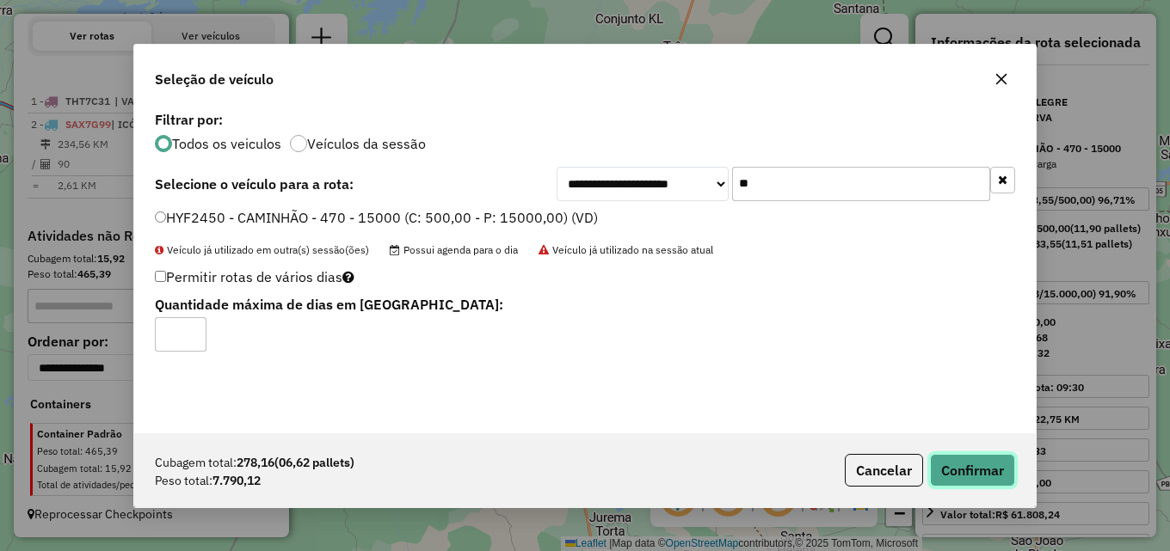
click at [961, 461] on button "Confirmar" at bounding box center [972, 470] width 85 height 33
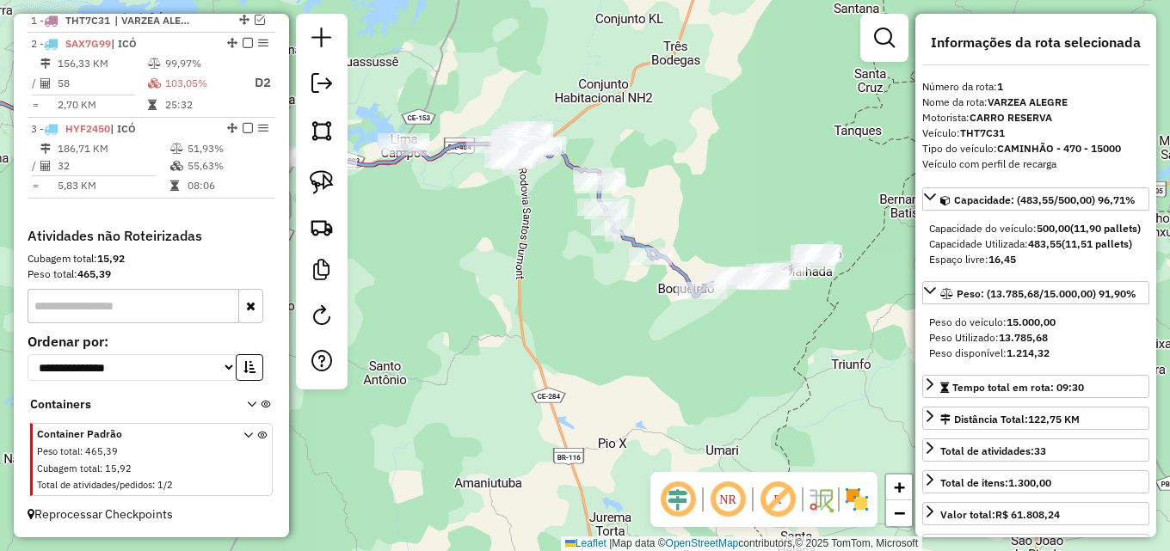
scroll to position [650, 0]
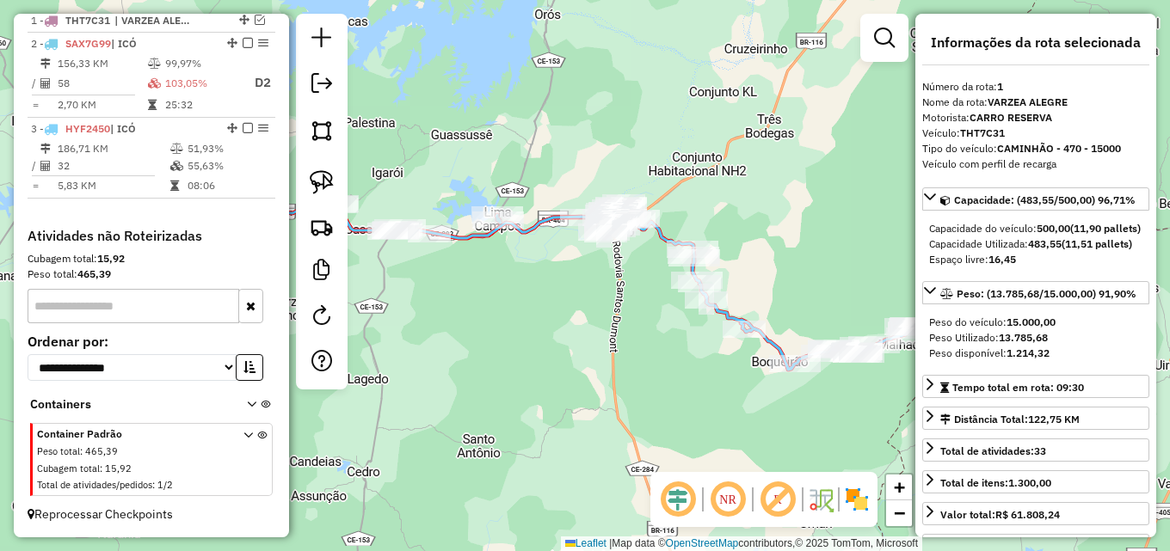
drag, startPoint x: 668, startPoint y: 156, endPoint x: 762, endPoint y: 229, distance: 118.9
click at [762, 229] on div "Janela de atendimento Grade de atendimento Capacidade Transportadoras Veículos …" at bounding box center [585, 275] width 1170 height 551
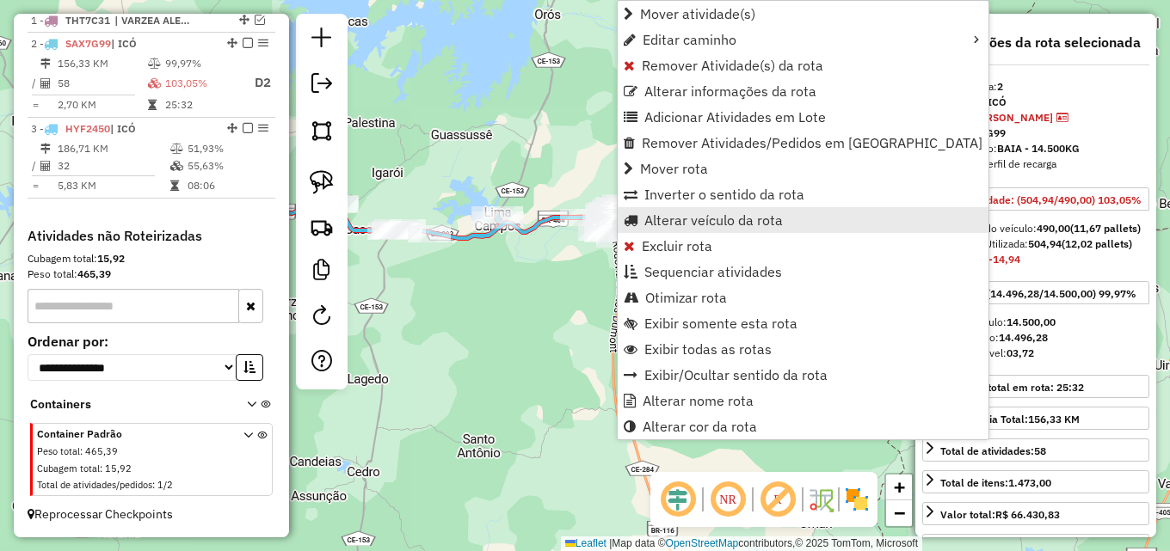
scroll to position [655, 0]
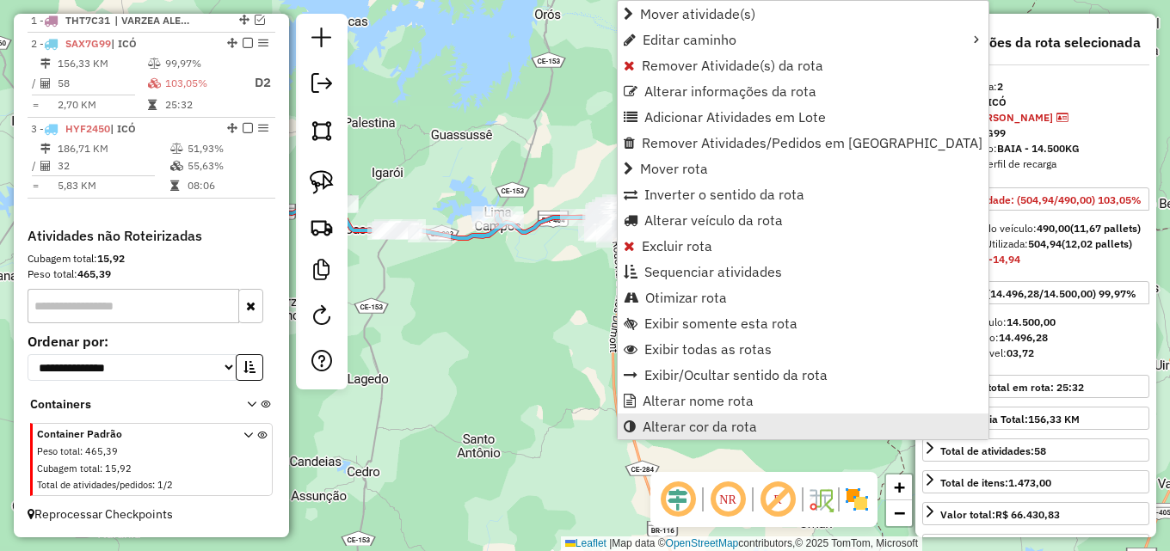
drag, startPoint x: 682, startPoint y: 425, endPoint x: 701, endPoint y: 420, distance: 19.6
click at [686, 421] on span "Alterar cor da rota" at bounding box center [700, 427] width 114 height 14
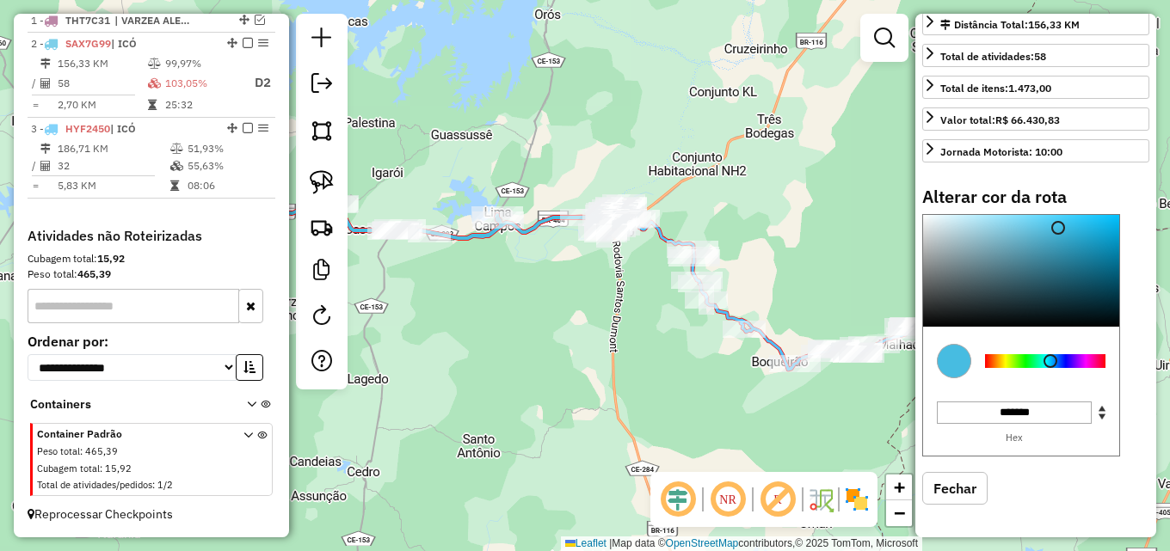
scroll to position [430, 0]
type input "*******"
click at [970, 327] on div at bounding box center [1021, 271] width 196 height 112
click at [970, 505] on button "Fechar" at bounding box center [954, 488] width 65 height 33
select select "**********"
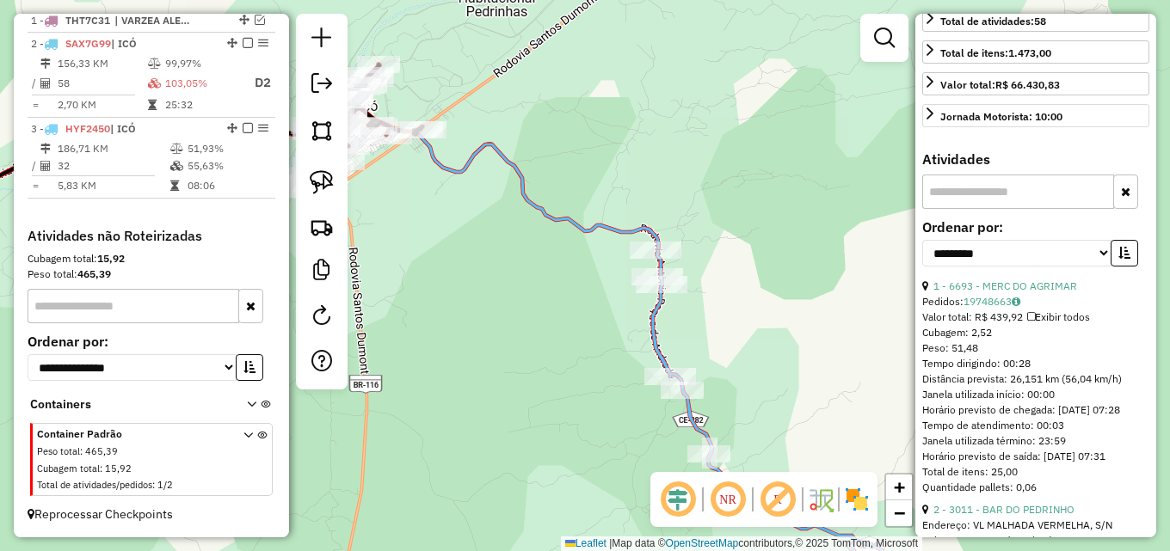
scroll to position [172, 0]
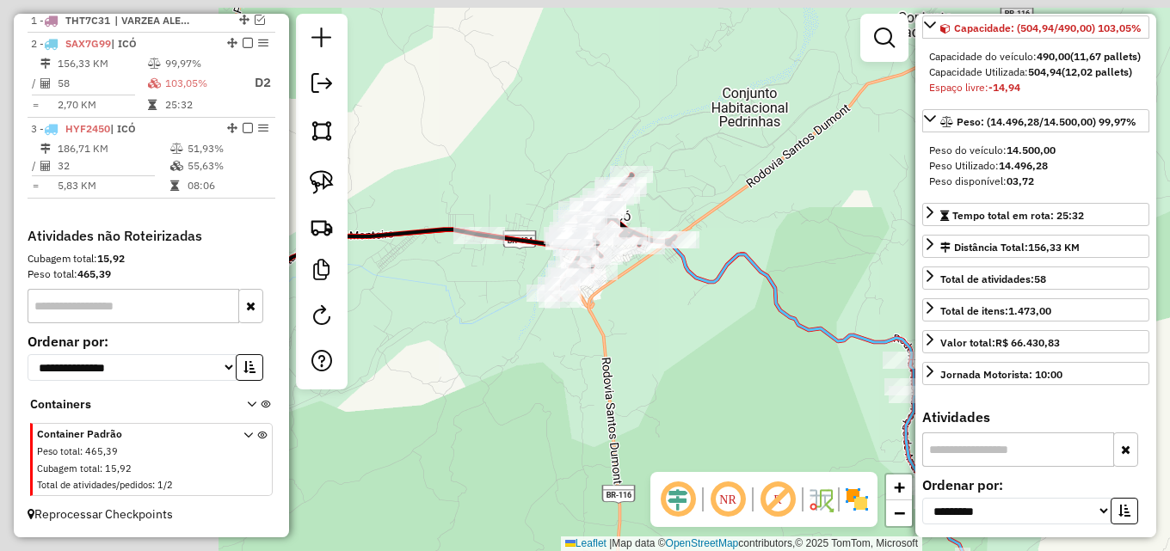
drag, startPoint x: 589, startPoint y: 82, endPoint x: 842, endPoint y: 192, distance: 275.9
click at [842, 192] on div "Janela de atendimento Grade de atendimento Capacidade Transportadoras Veículos …" at bounding box center [585, 275] width 1170 height 551
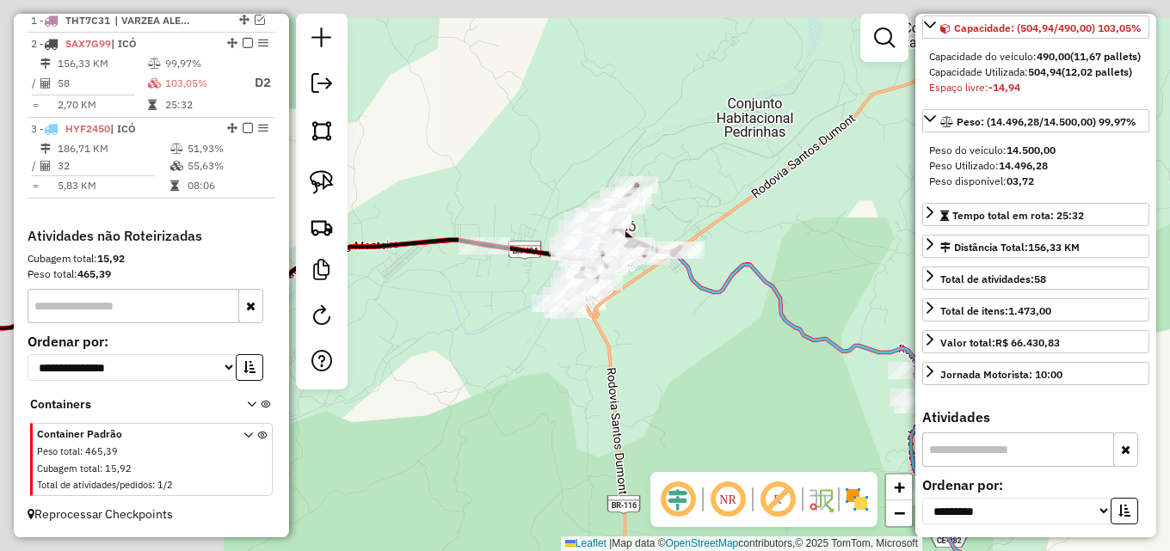
drag, startPoint x: 721, startPoint y: 173, endPoint x: 803, endPoint y: 206, distance: 88.8
click at [812, 200] on div "Janela de atendimento Grade de atendimento Capacidade Transportadoras Veículos …" at bounding box center [585, 275] width 1170 height 551
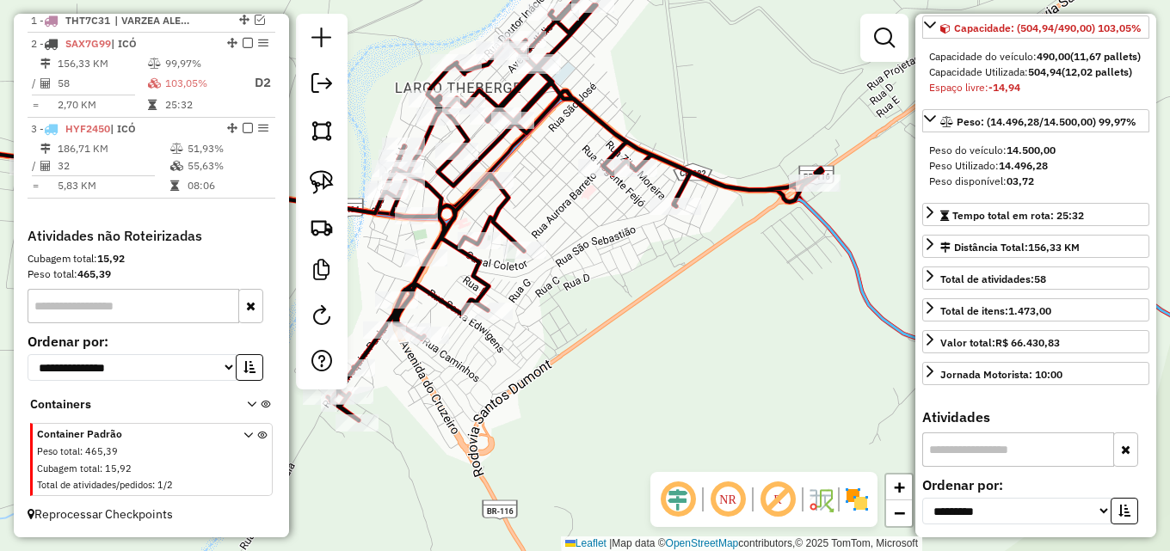
drag, startPoint x: 712, startPoint y: 295, endPoint x: 646, endPoint y: 283, distance: 67.3
click at [648, 286] on div "Janela de atendimento Grade de atendimento Capacidade Transportadoras Veículos …" at bounding box center [585, 275] width 1170 height 551
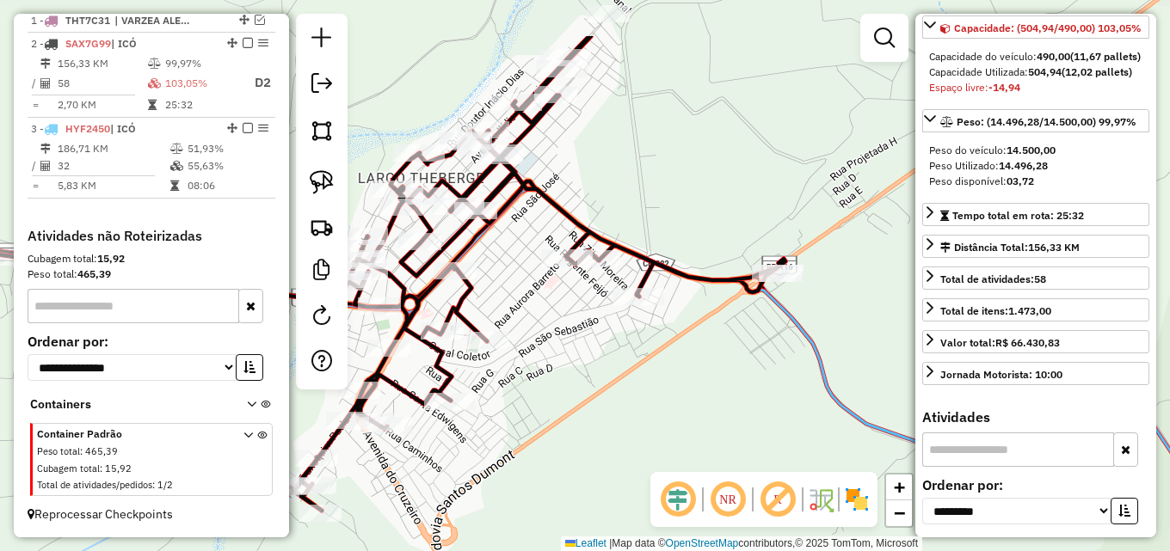
drag, startPoint x: 619, startPoint y: 308, endPoint x: 595, endPoint y: 374, distance: 70.2
click at [595, 374] on div "Janela de atendimento Grade de atendimento Capacidade Transportadoras Veículos …" at bounding box center [585, 275] width 1170 height 551
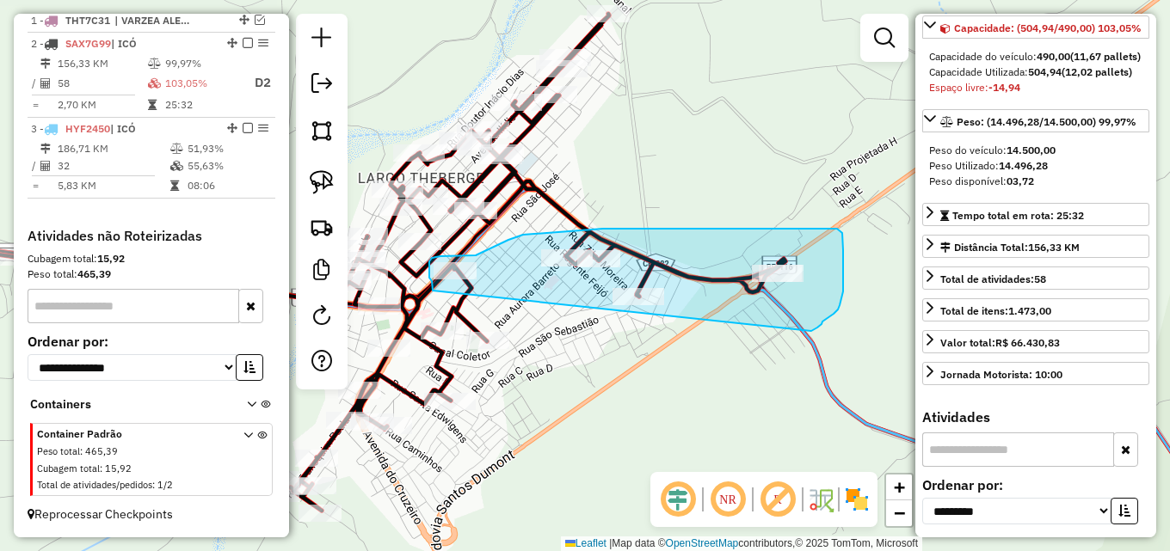
drag, startPoint x: 433, startPoint y: 291, endPoint x: 809, endPoint y: 334, distance: 378.4
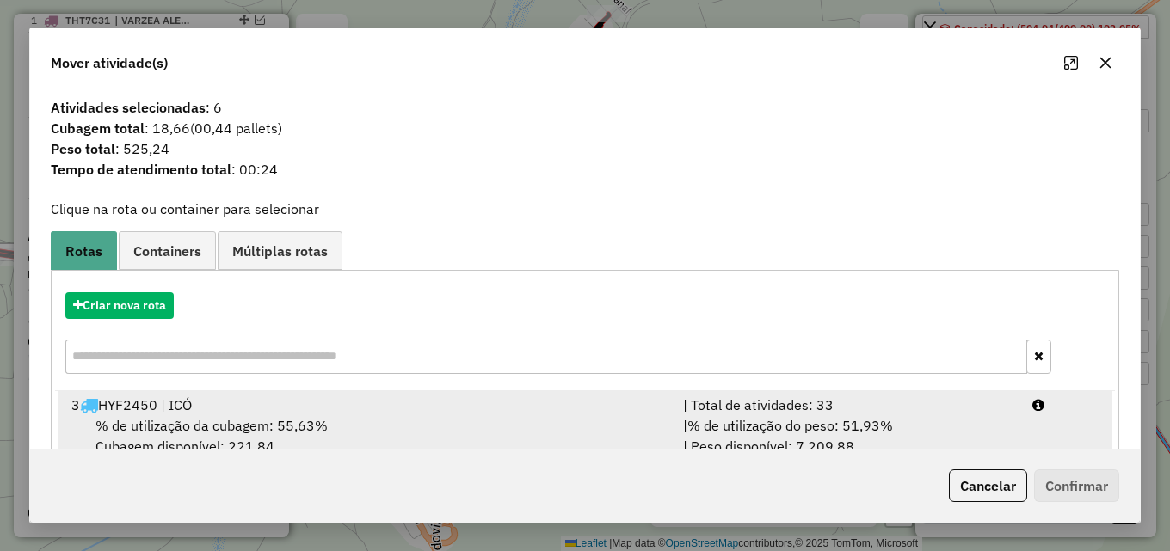
click at [933, 421] on div "| % de utilização do peso: 51,93% | Peso disponível: 7.209,88" at bounding box center [847, 436] width 349 height 41
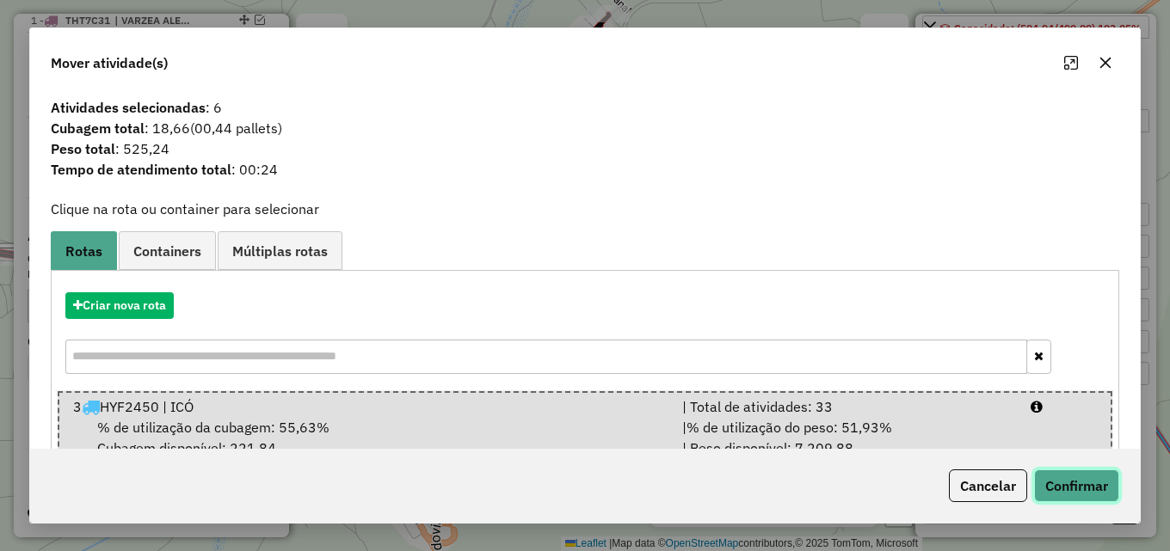
click at [1076, 477] on button "Confirmar" at bounding box center [1076, 486] width 85 height 33
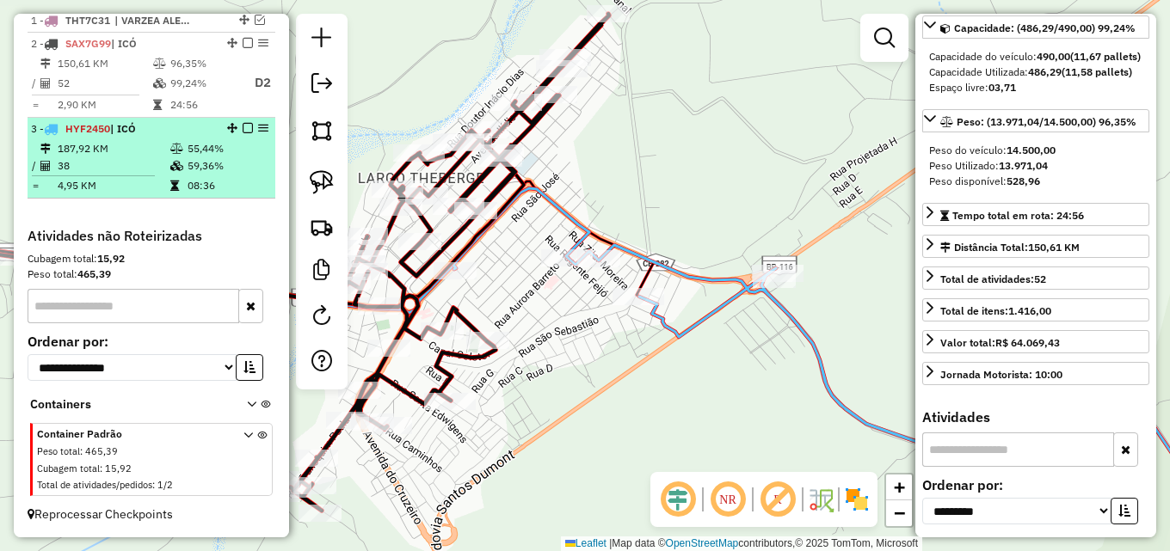
click at [227, 156] on td "55,44%" at bounding box center [228, 148] width 82 height 17
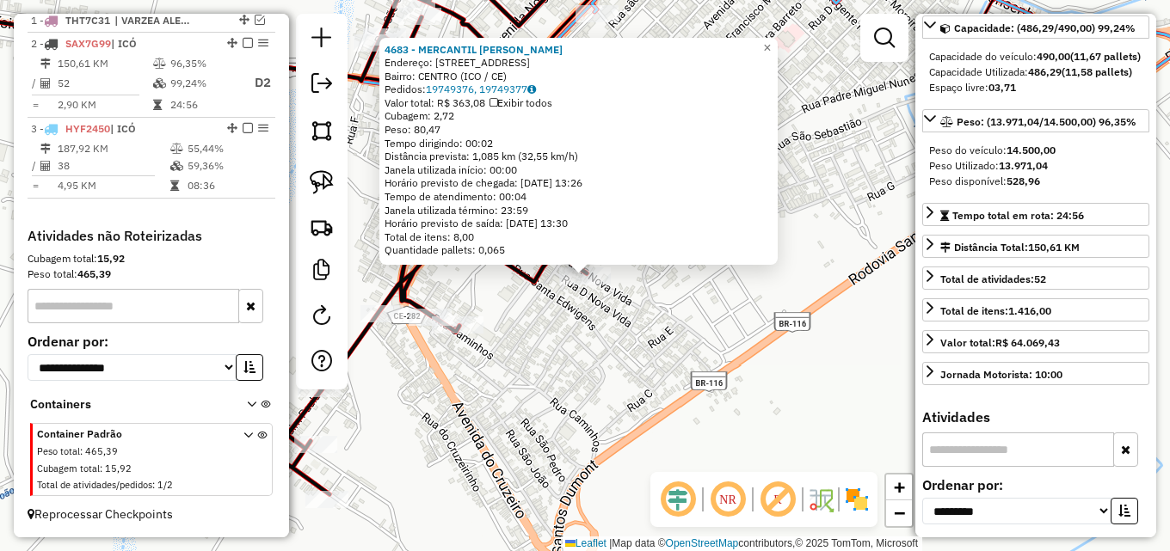
click at [592, 377] on div "4683 - MERCANTIL MARCELO Endereço: R RUA F, 168 Bairro: CENTRO (ICO / CE) Pedid…" at bounding box center [585, 275] width 1170 height 551
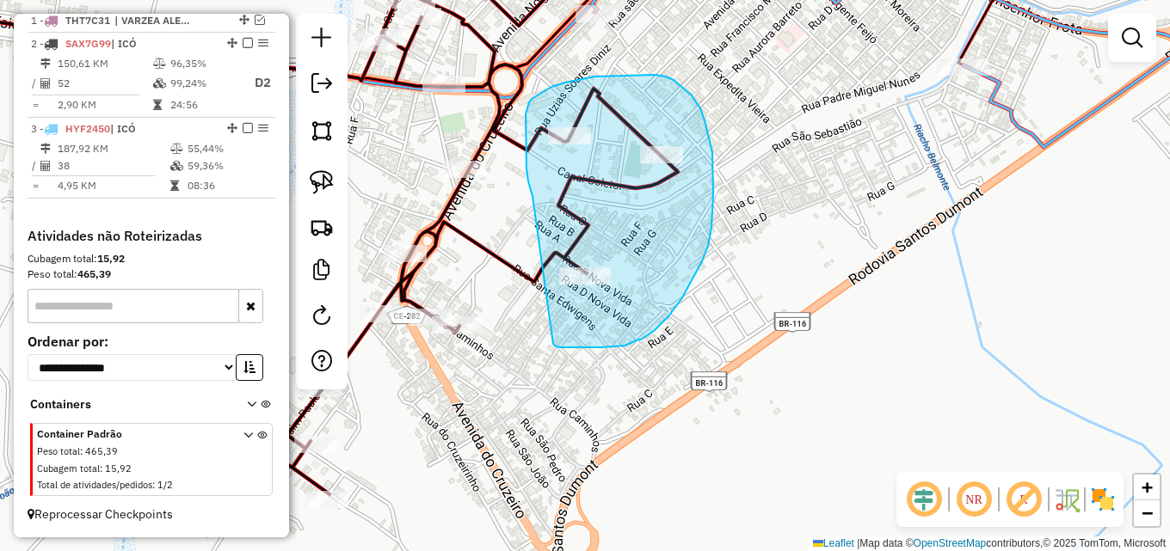
drag, startPoint x: 533, startPoint y: 196, endPoint x: 551, endPoint y: 342, distance: 147.5
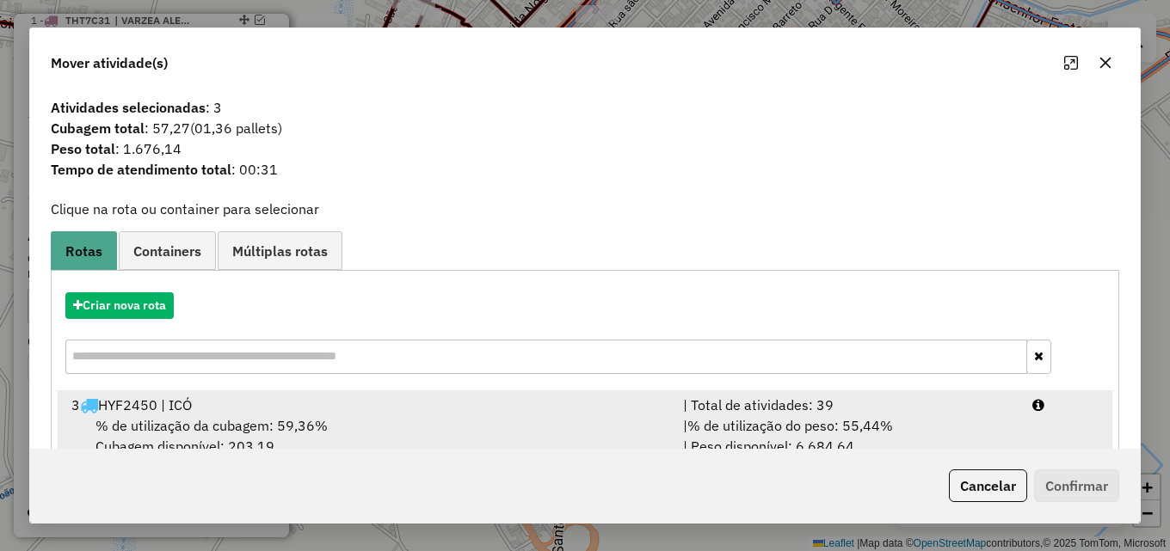
drag, startPoint x: 803, startPoint y: 416, endPoint x: 830, endPoint y: 418, distance: 26.8
click at [813, 416] on div "| % de utilização do peso: 55,44% | Peso disponível: 6.684,64" at bounding box center [847, 436] width 349 height 41
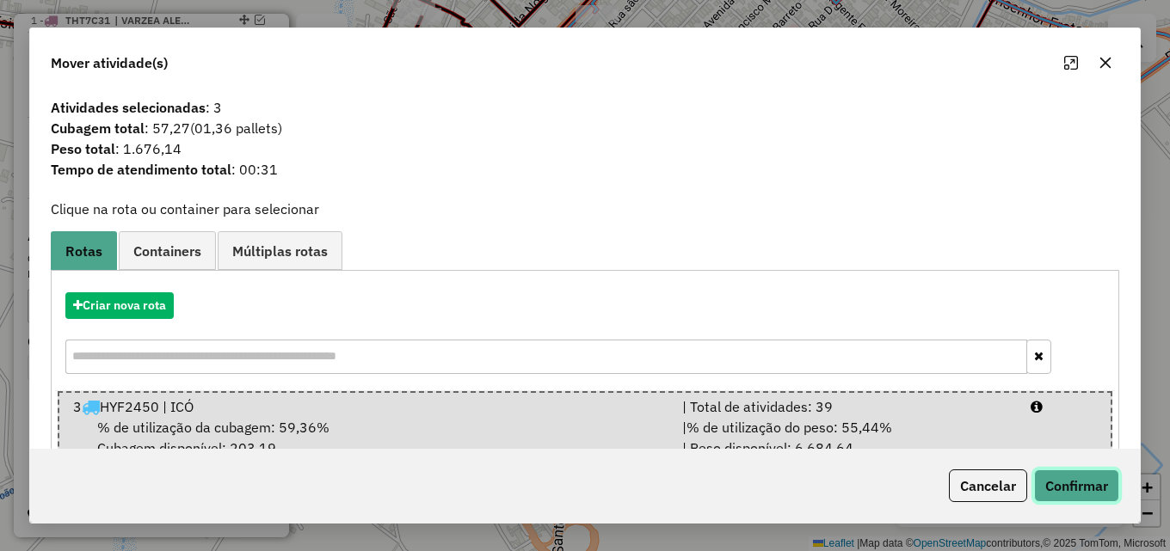
click at [1073, 482] on button "Confirmar" at bounding box center [1076, 486] width 85 height 33
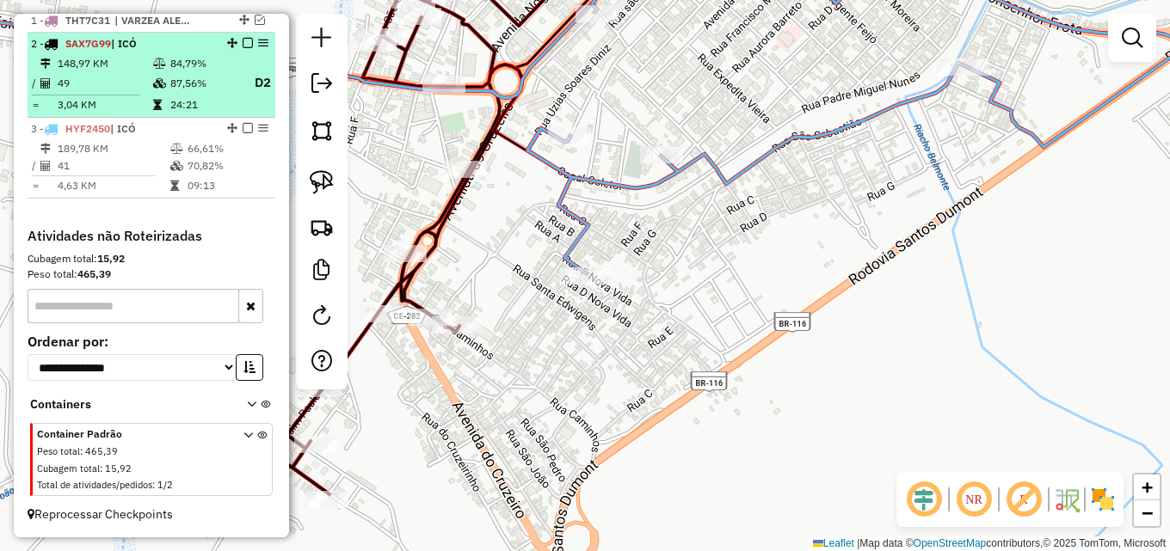
click at [119, 77] on td "49" at bounding box center [104, 83] width 95 height 22
select select "**********"
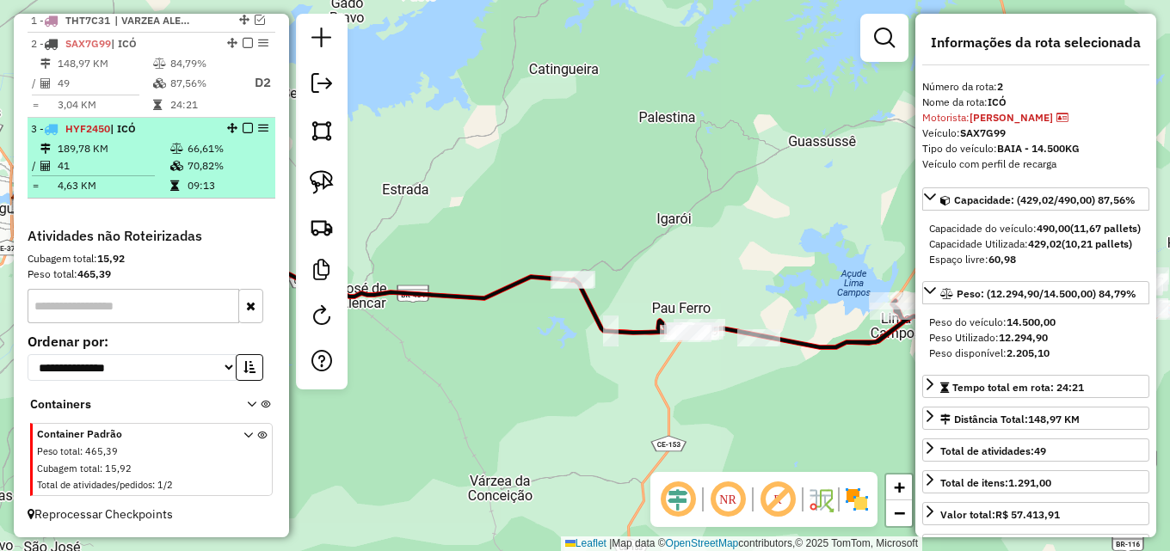
click at [128, 147] on td "189,78 KM" at bounding box center [113, 148] width 113 height 17
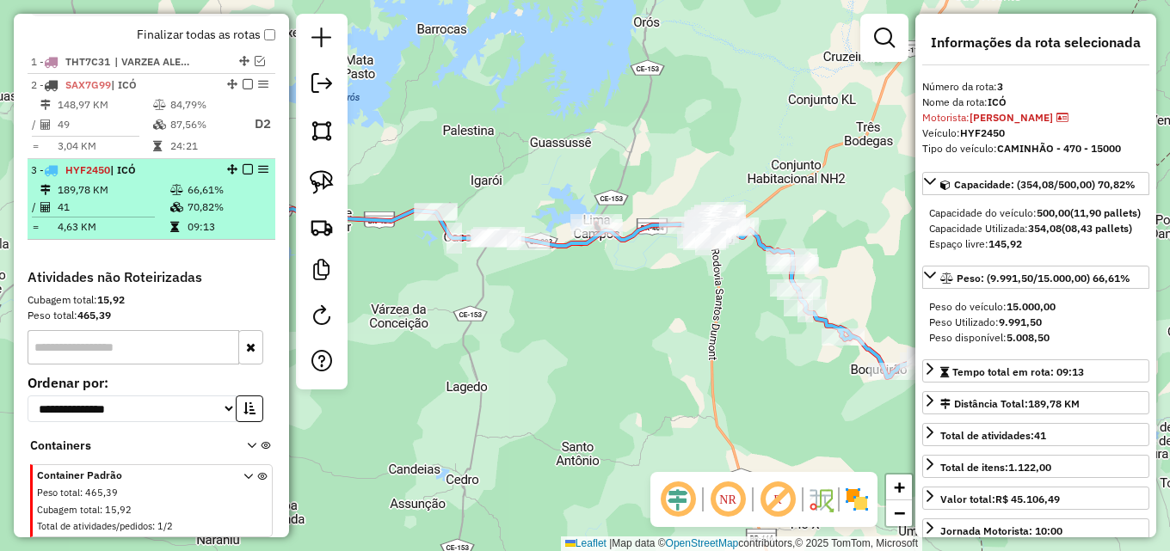
scroll to position [569, 0]
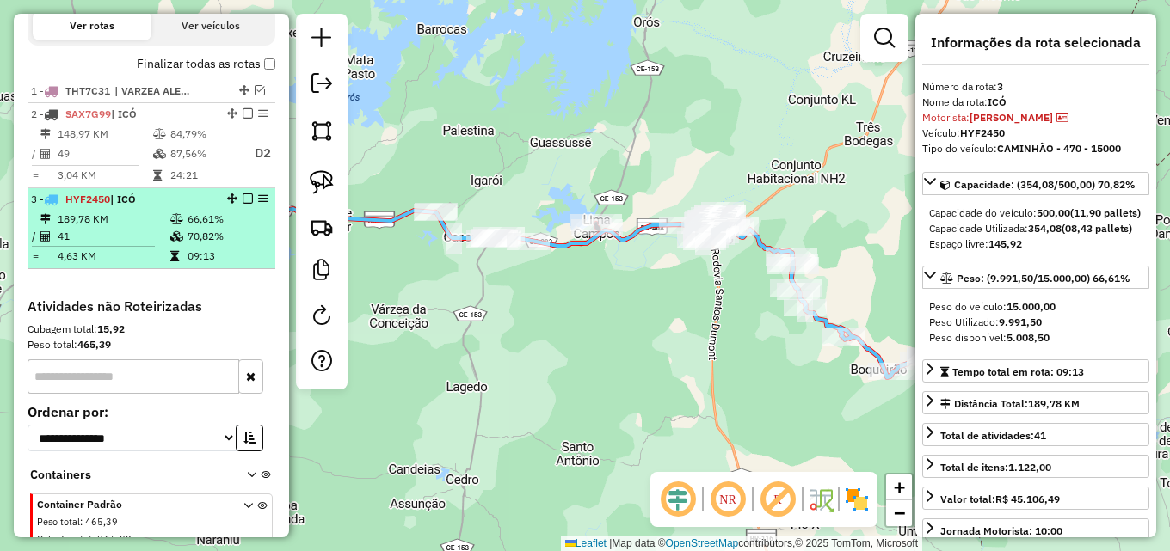
click at [148, 228] on td "189,78 KM" at bounding box center [113, 219] width 113 height 17
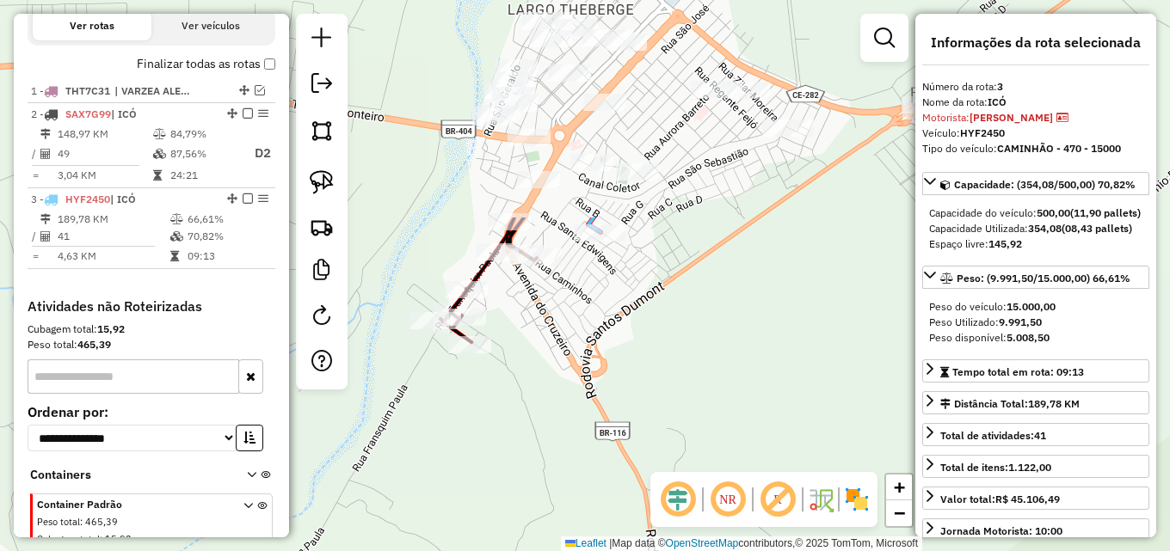
drag, startPoint x: 559, startPoint y: 112, endPoint x: 662, endPoint y: 385, distance: 291.3
click at [662, 385] on div "Janela de atendimento Grade de atendimento Capacidade Transportadoras Veículos …" at bounding box center [585, 275] width 1170 height 551
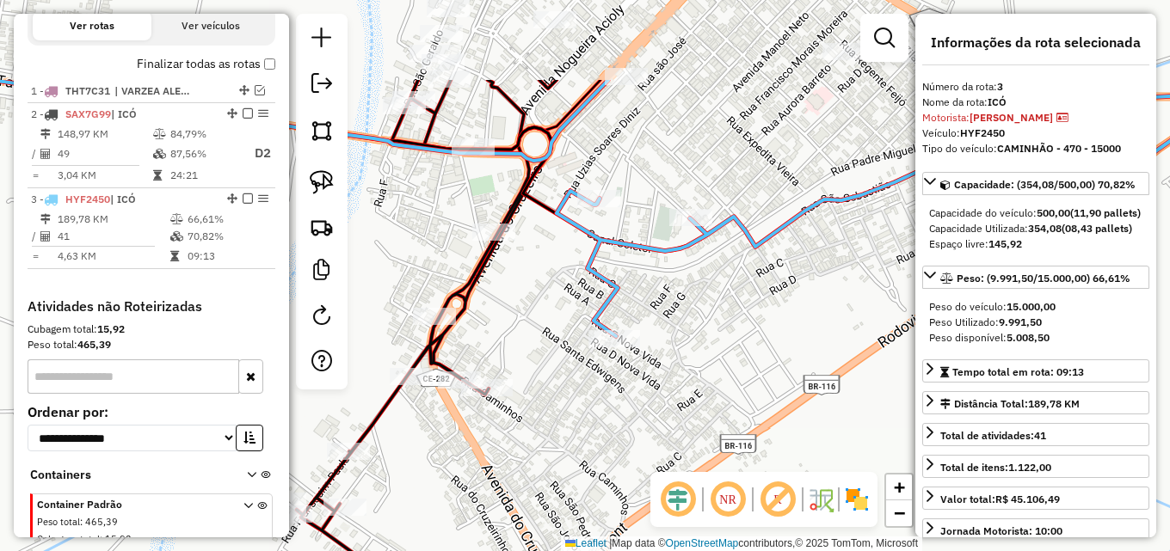
drag, startPoint x: 582, startPoint y: 350, endPoint x: 537, endPoint y: 442, distance: 102.7
click at [538, 443] on div "Janela de atendimento Grade de atendimento Capacidade Transportadoras Veículos …" at bounding box center [585, 275] width 1170 height 551
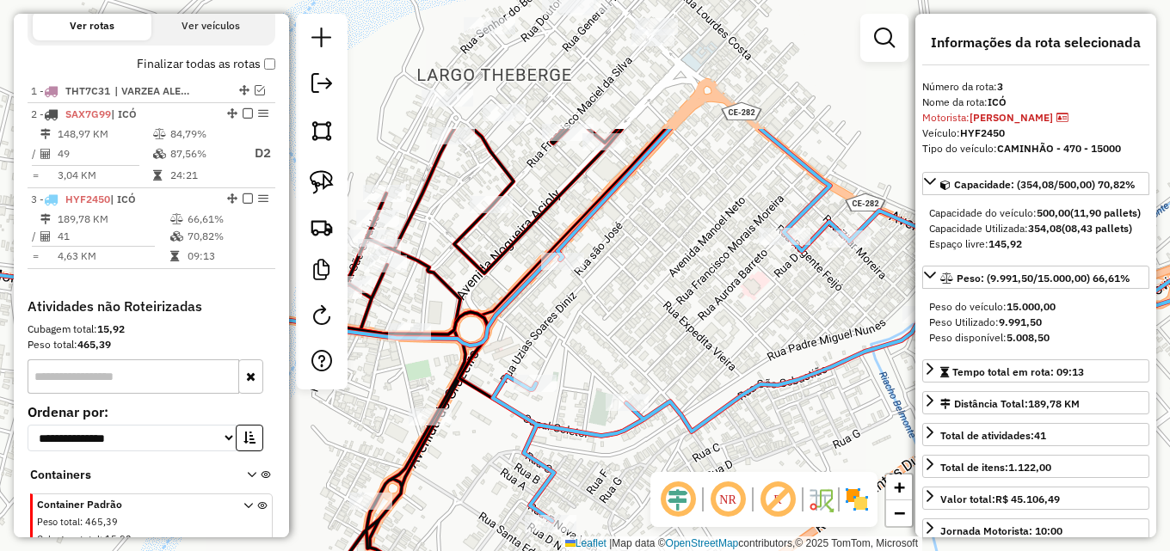
drag, startPoint x: 528, startPoint y: 316, endPoint x: 479, endPoint y: 444, distance: 137.2
click at [479, 444] on div "Janela de atendimento Grade de atendimento Capacidade Transportadoras Veículos …" at bounding box center [585, 275] width 1170 height 551
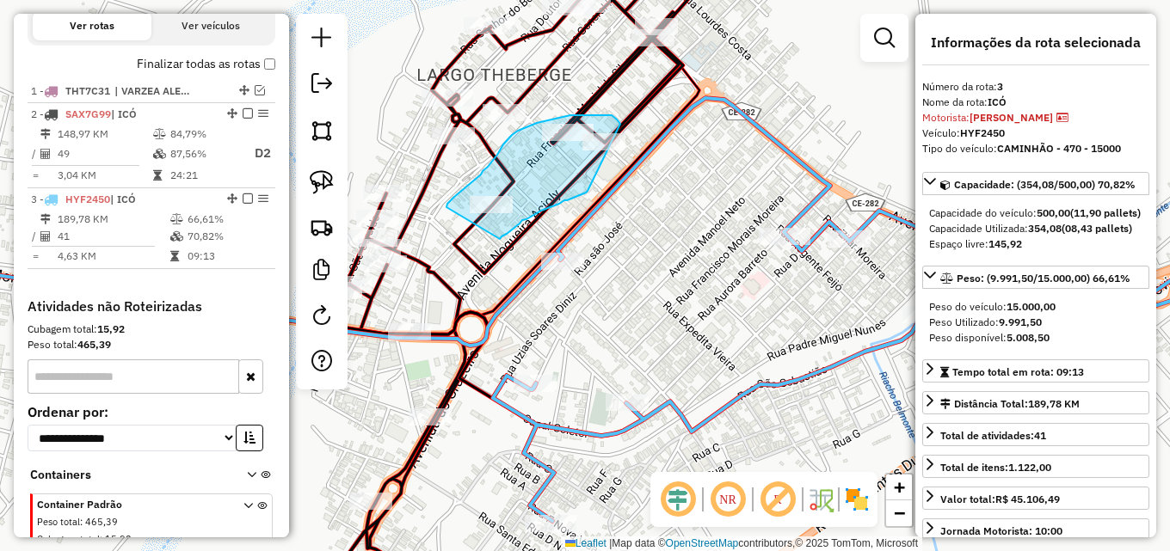
drag, startPoint x: 446, startPoint y: 207, endPoint x: 500, endPoint y: 239, distance: 62.1
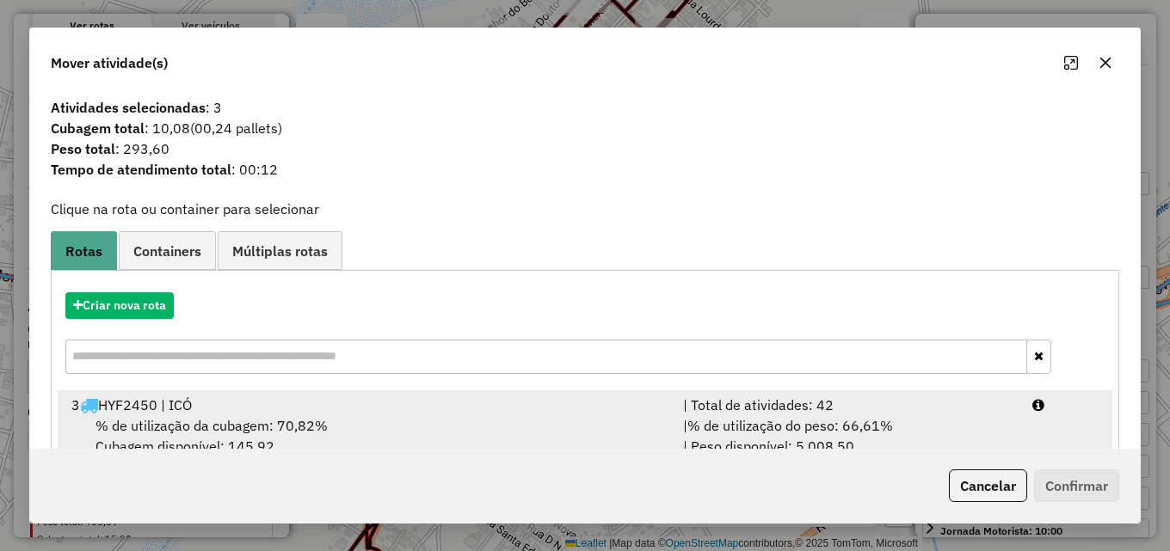
drag, startPoint x: 788, startPoint y: 408, endPoint x: 825, endPoint y: 410, distance: 37.1
click at [791, 408] on div "| Total de atividades: 42" at bounding box center [847, 405] width 349 height 21
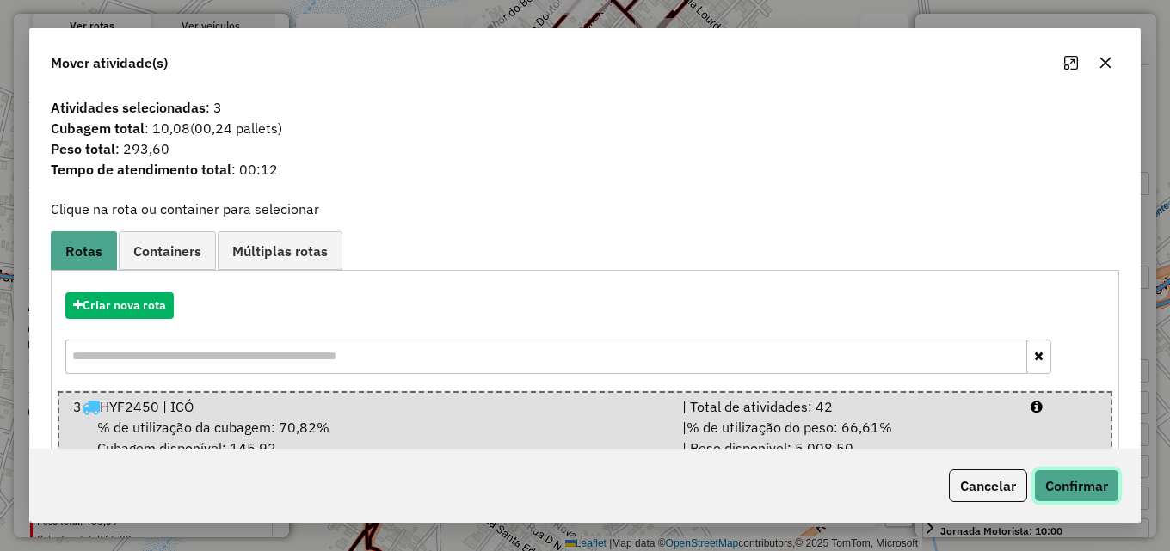
click at [1087, 475] on button "Confirmar" at bounding box center [1076, 486] width 85 height 33
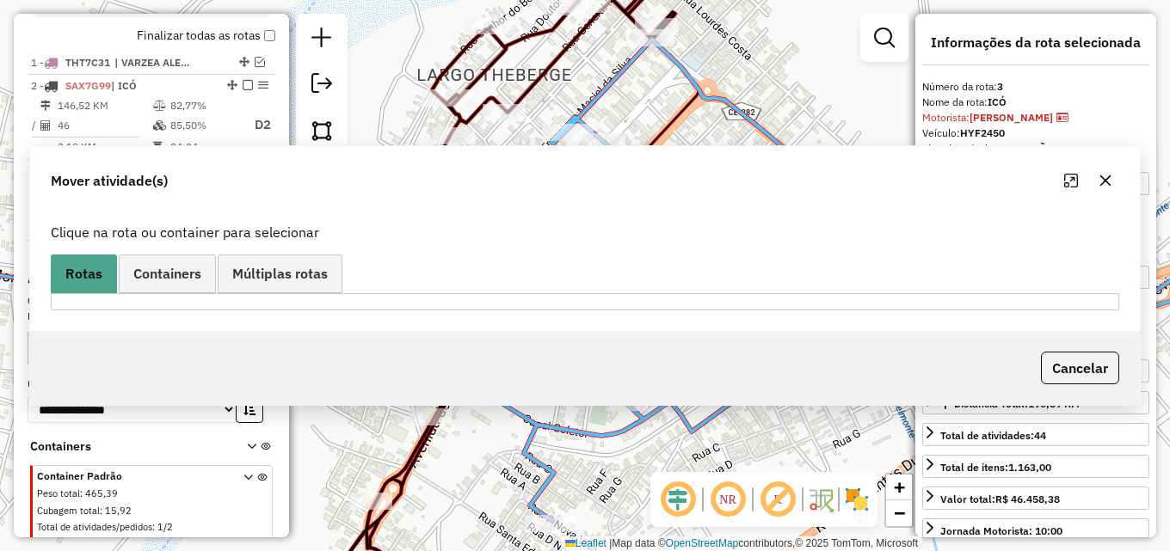
scroll to position [655, 0]
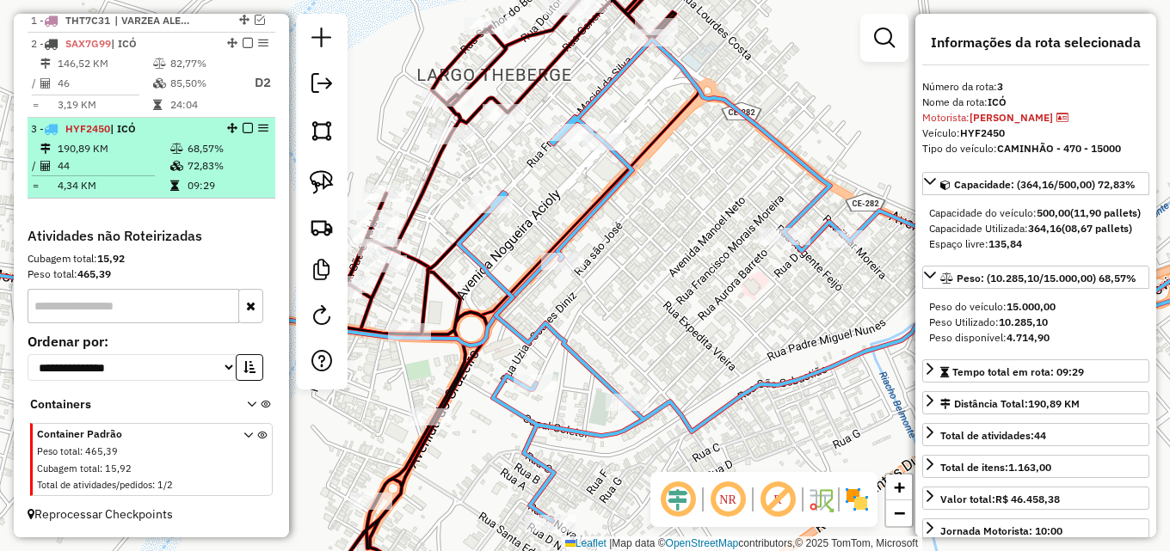
click at [170, 152] on icon at bounding box center [176, 149] width 13 height 10
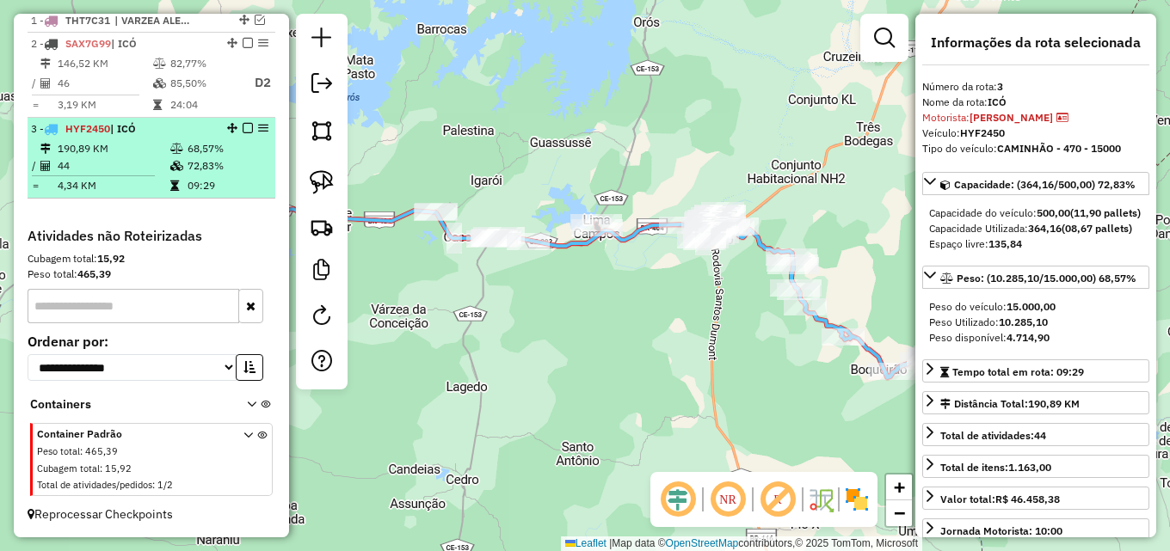
click at [170, 152] on icon at bounding box center [176, 149] width 13 height 10
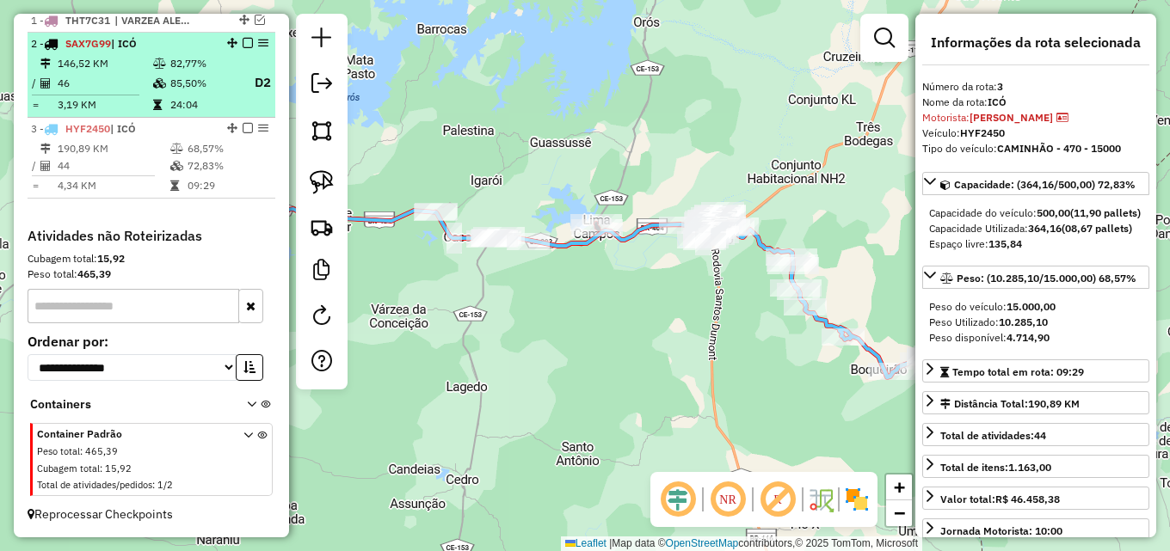
click at [179, 85] on td "85,50%" at bounding box center [203, 83] width 69 height 22
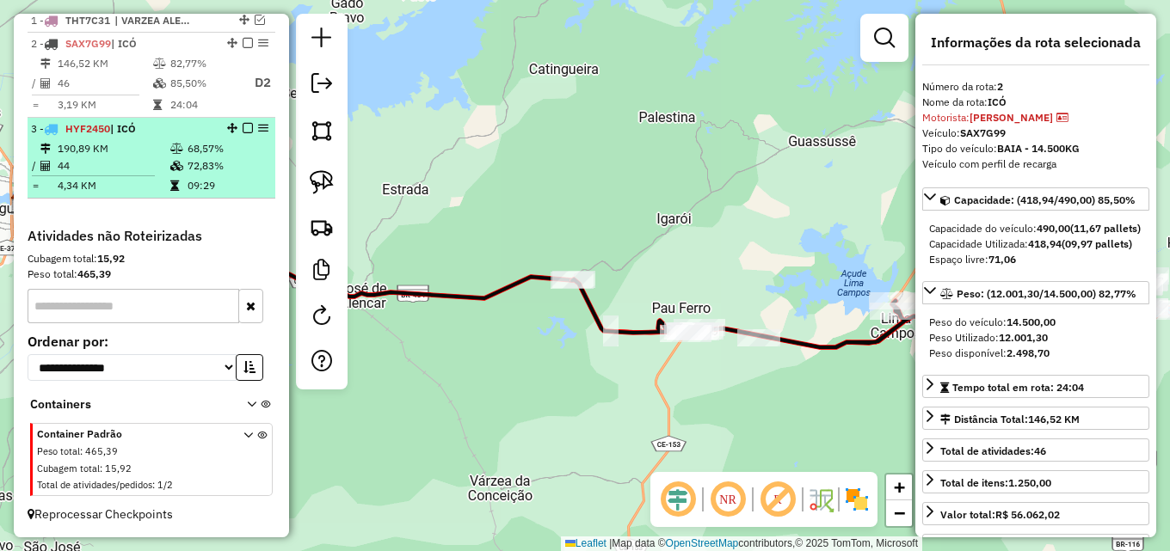
click at [169, 151] on td at bounding box center [177, 148] width 17 height 17
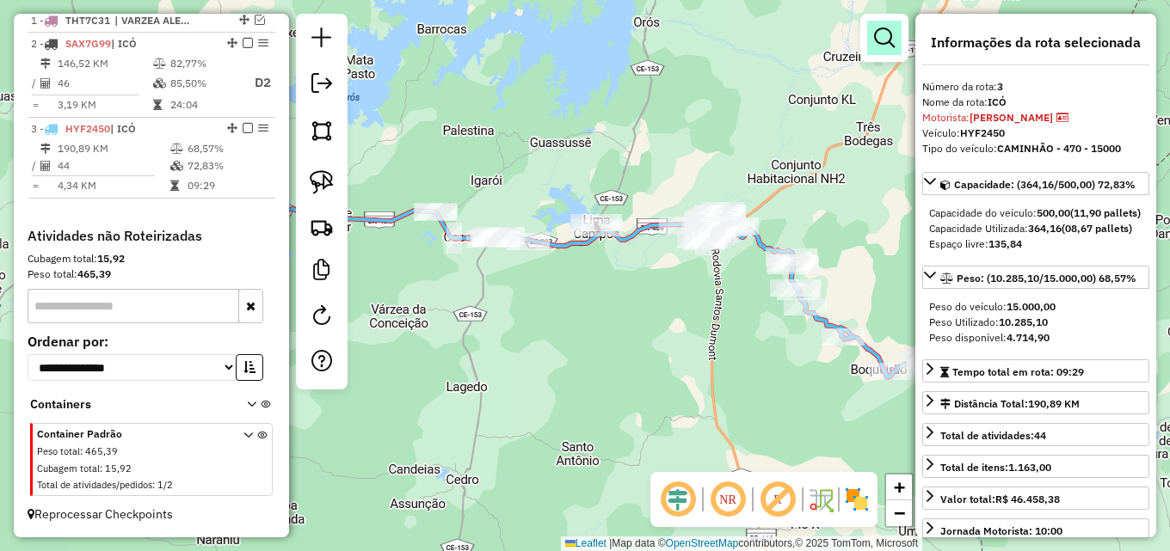
click at [871, 40] on link at bounding box center [884, 38] width 34 height 34
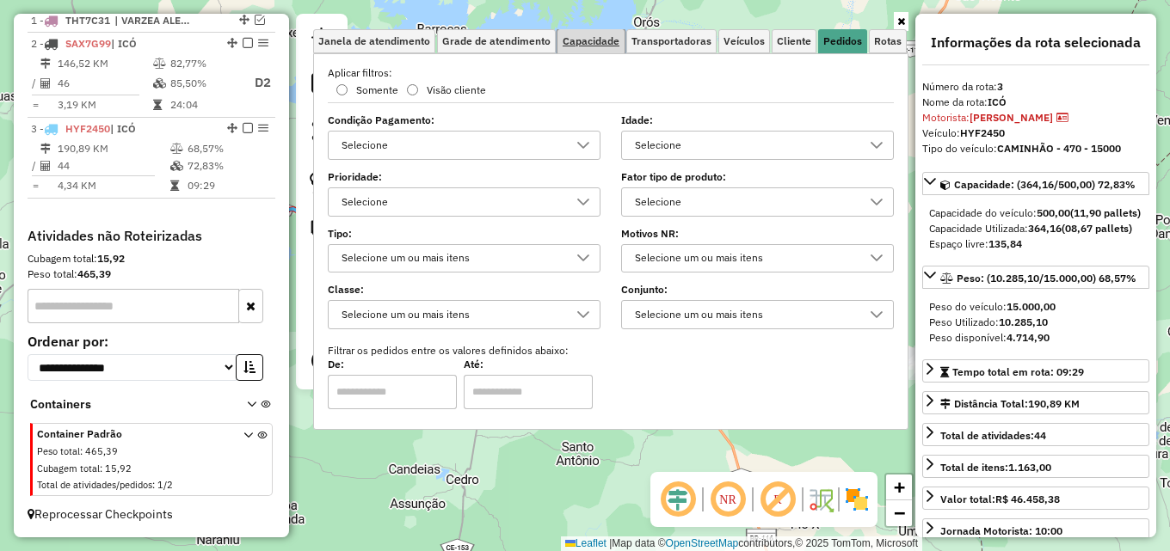
click at [618, 34] on link "Capacidade" at bounding box center [590, 41] width 67 height 24
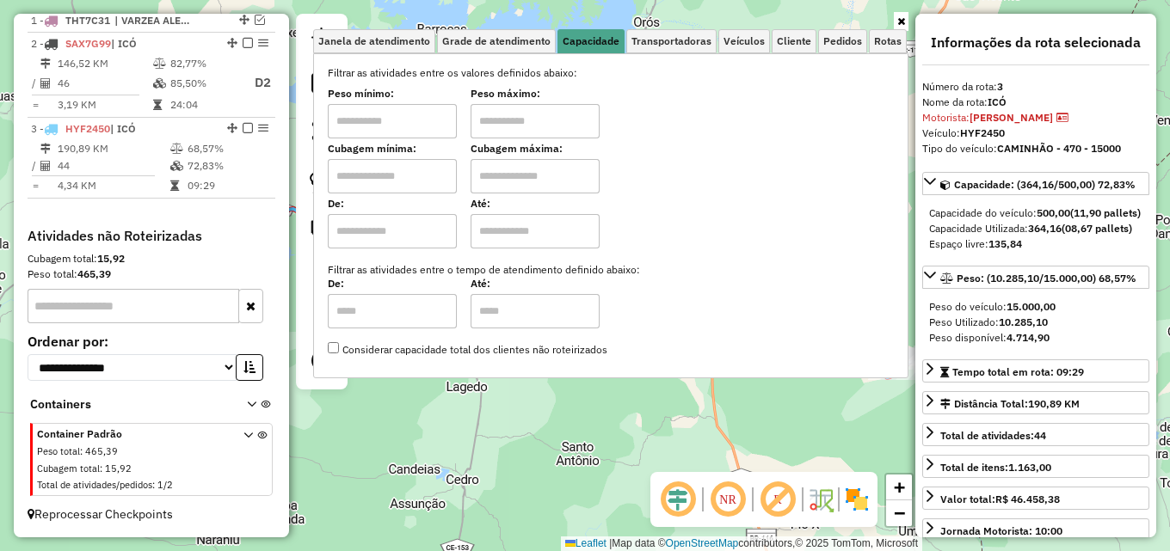
click at [434, 121] on input "text" at bounding box center [392, 121] width 129 height 34
type input "******"
click at [546, 120] on input "text" at bounding box center [535, 121] width 129 height 34
type input "********"
click at [904, 22] on icon at bounding box center [901, 21] width 8 height 10
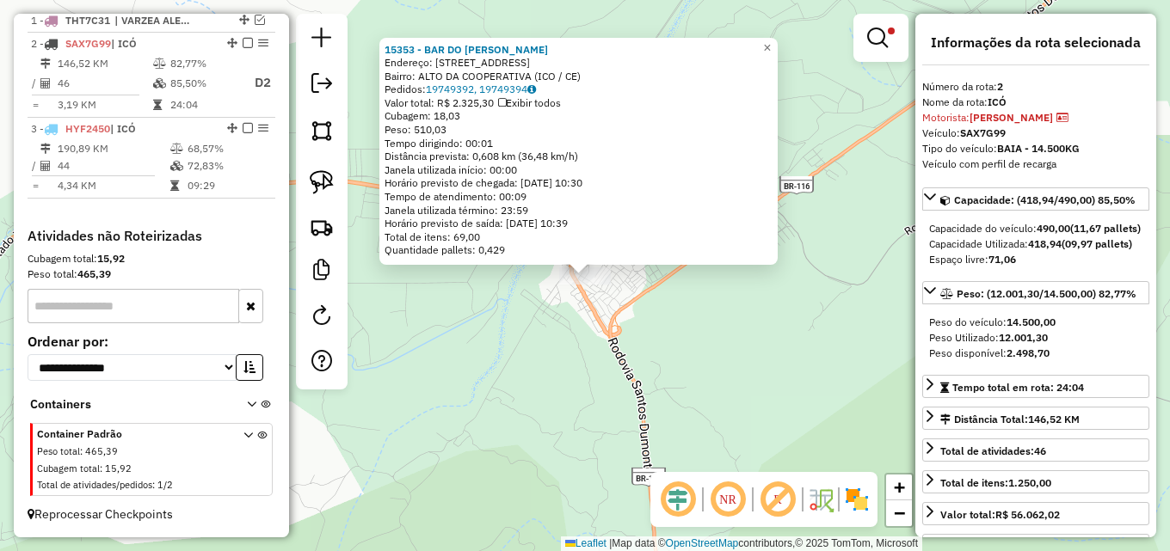
click at [603, 365] on div "15353 - BAR DO ANTONIO CHEGA Endereço: RUA SANTA CECILIA 86 Bairro: ALTO DA COO…" at bounding box center [585, 275] width 1170 height 551
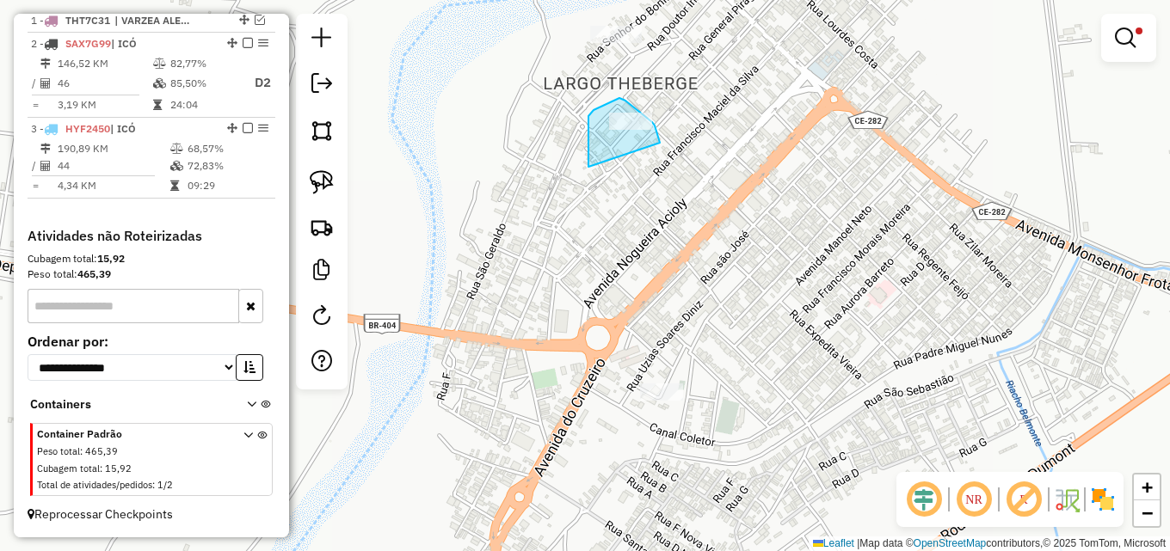
drag, startPoint x: 588, startPoint y: 135, endPoint x: 660, endPoint y: 143, distance: 71.8
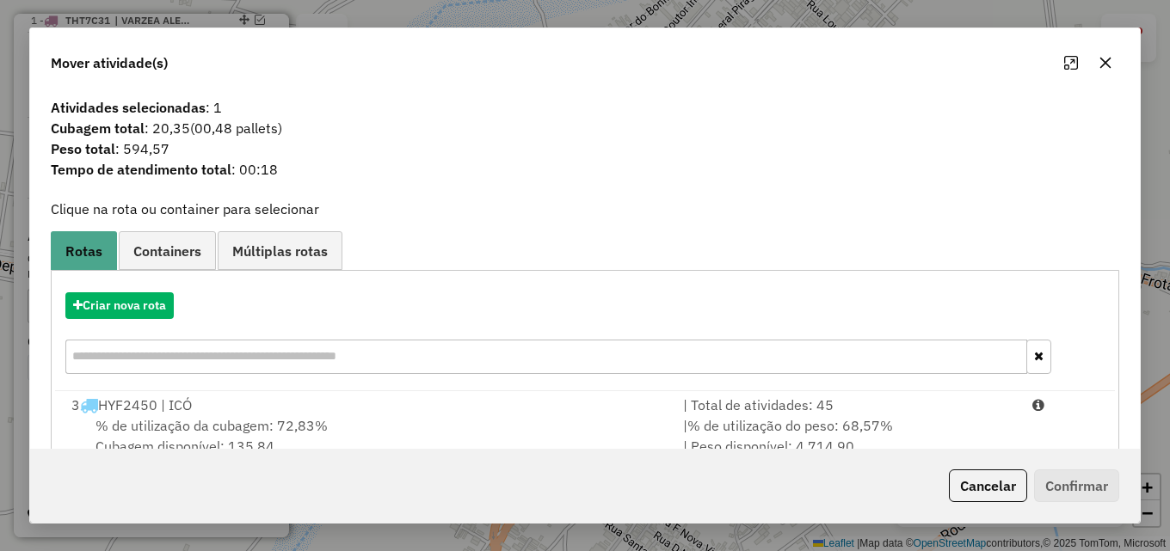
click at [778, 417] on span "% de utilização do peso: 68,57%" at bounding box center [790, 425] width 206 height 17
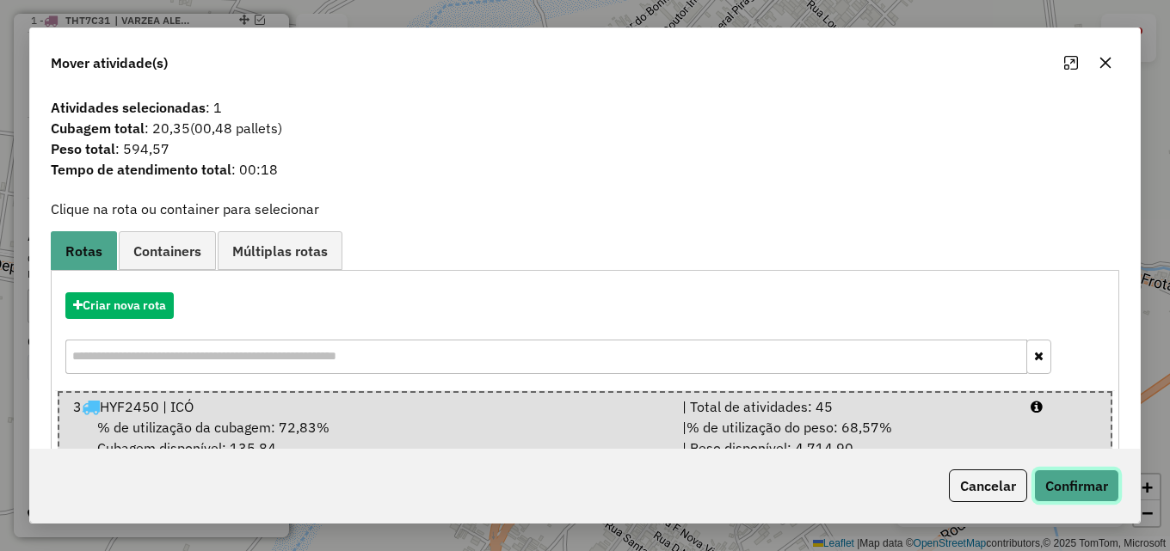
click at [1081, 471] on button "Confirmar" at bounding box center [1076, 486] width 85 height 33
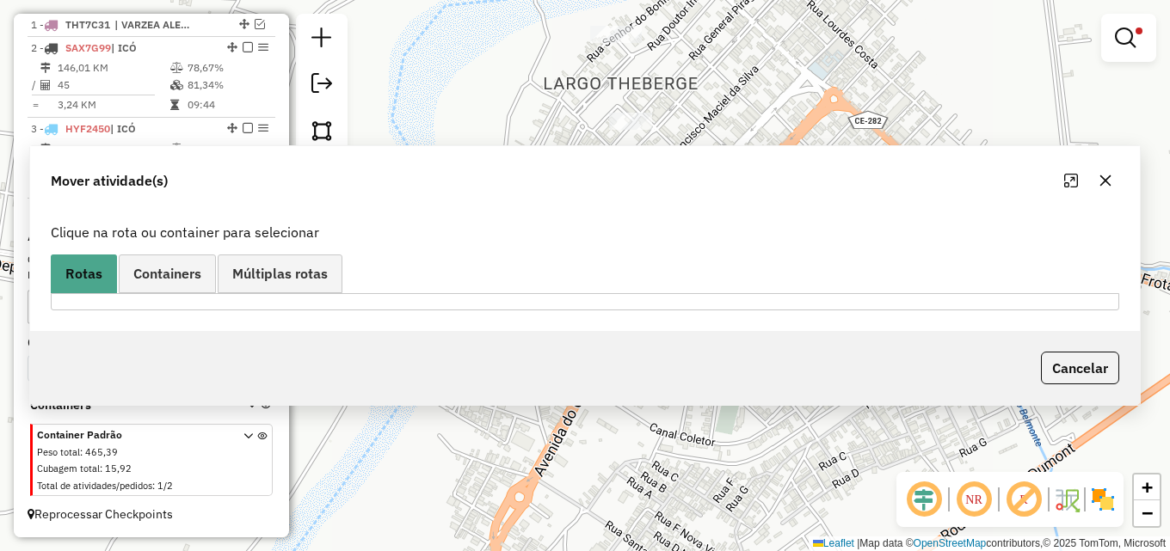
scroll to position [650, 0]
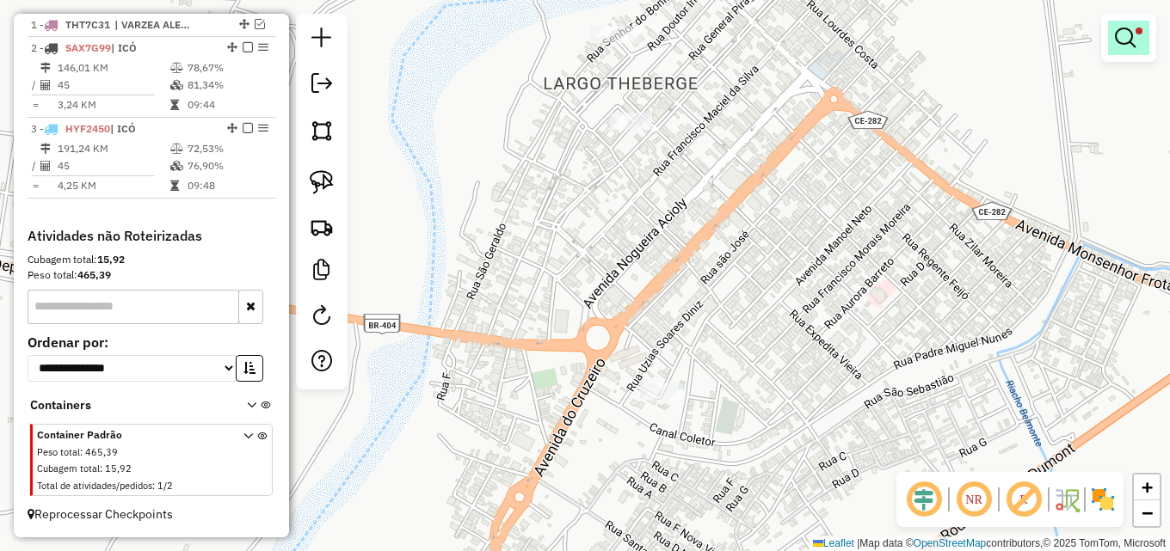
click at [1133, 43] on em at bounding box center [1125, 38] width 21 height 21
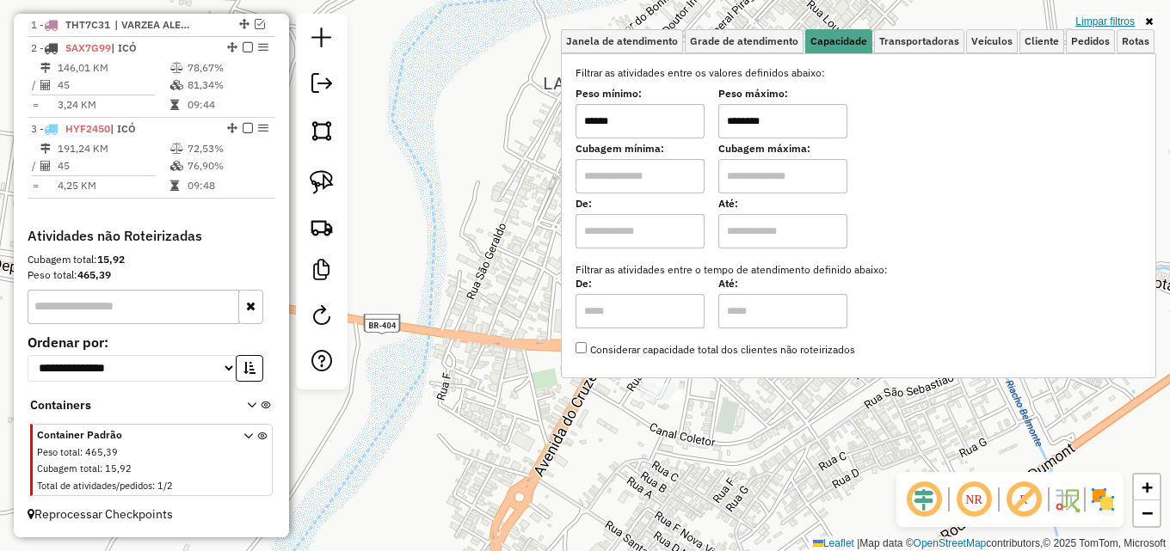
click at [1111, 24] on link "Limpar filtros" at bounding box center [1105, 21] width 66 height 19
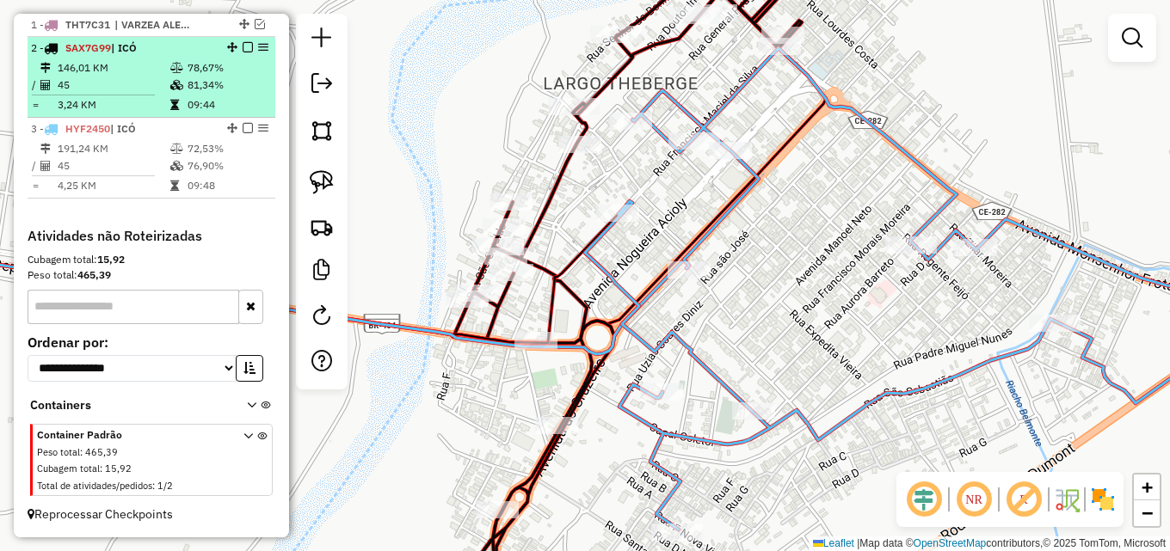
click at [176, 91] on td at bounding box center [177, 85] width 17 height 17
select select "**********"
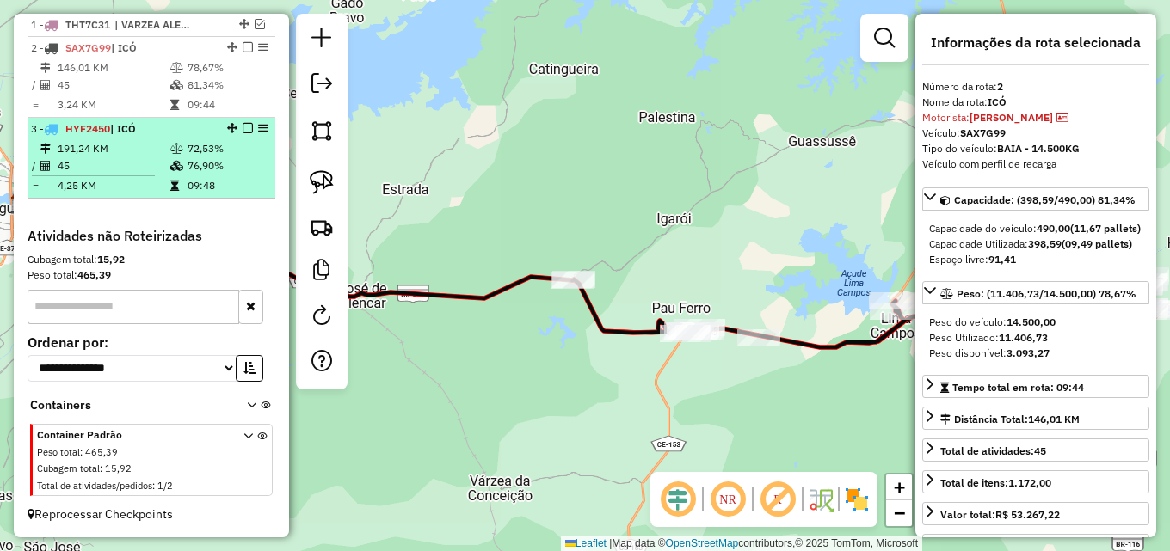
click at [152, 179] on td "4,25 KM" at bounding box center [113, 185] width 113 height 17
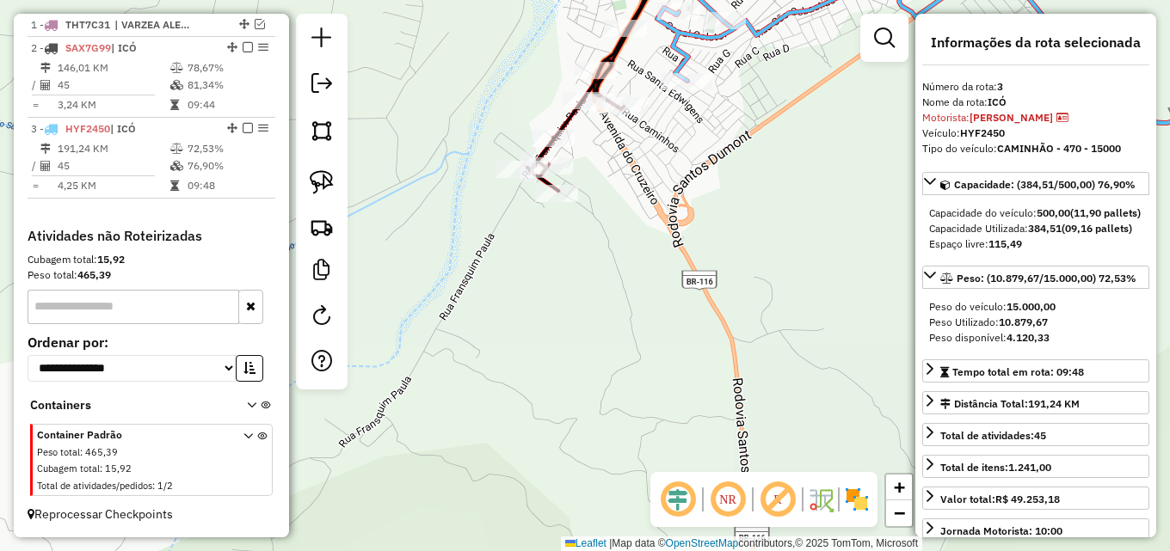
drag, startPoint x: 871, startPoint y: 41, endPoint x: 859, endPoint y: 41, distance: 12.0
click at [870, 40] on link at bounding box center [884, 38] width 34 height 34
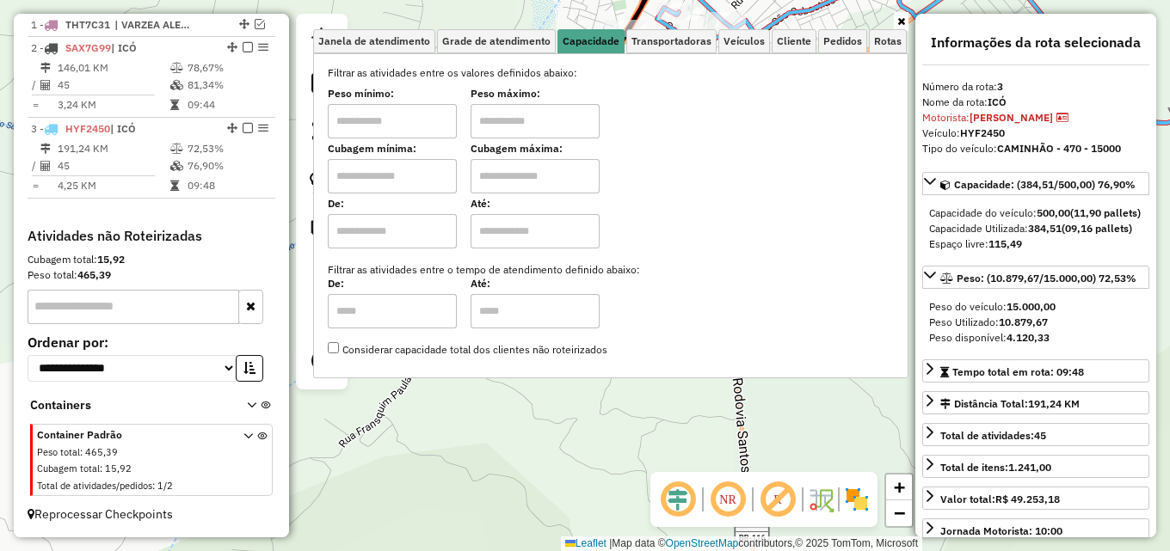
click at [417, 120] on input "text" at bounding box center [392, 121] width 129 height 34
type input "******"
click at [522, 129] on input "text" at bounding box center [535, 121] width 129 height 34
type input "********"
click at [902, 20] on icon at bounding box center [901, 21] width 8 height 10
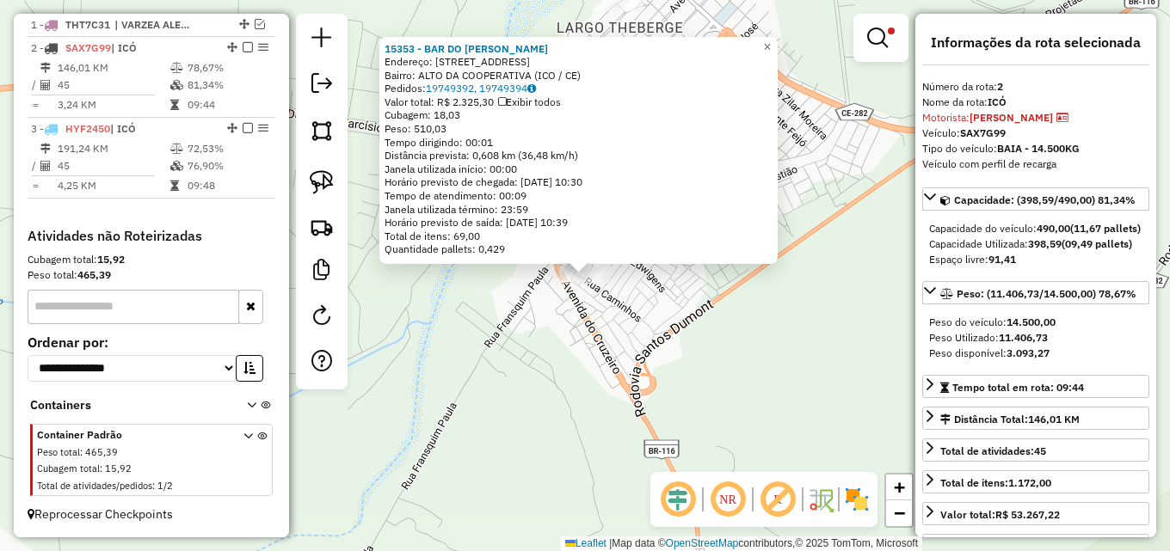
click at [741, 330] on div "15353 - BAR DO ANTONIO CHEGA Endereço: RUA SANTA CECILIA 86 Bairro: ALTO DA COO…" at bounding box center [585, 275] width 1170 height 551
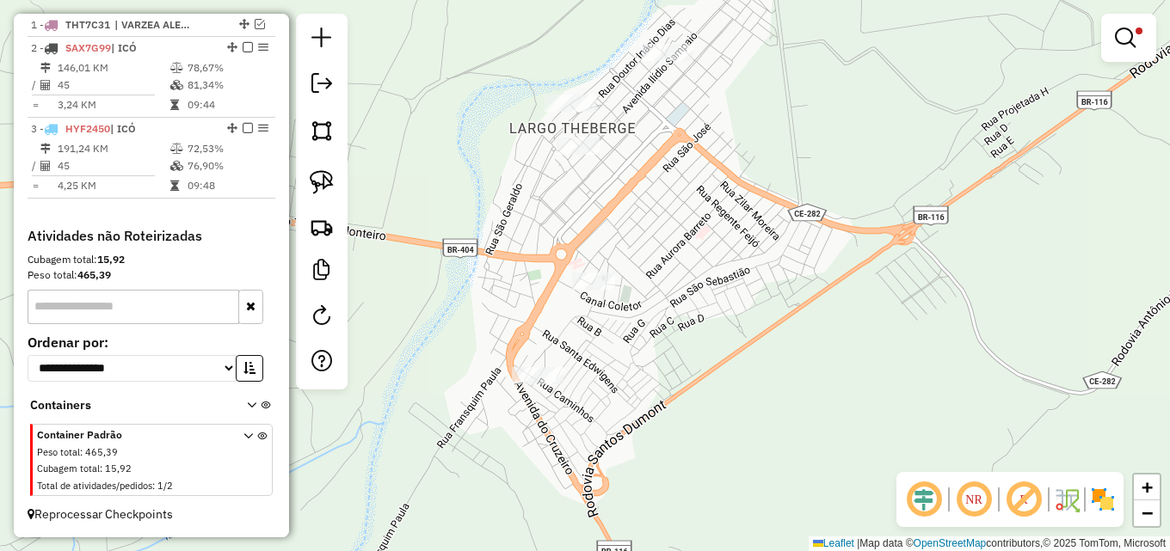
drag, startPoint x: 713, startPoint y: 280, endPoint x: 677, endPoint y: 371, distance: 98.1
click at [677, 371] on div "Limpar filtros Janela de atendimento Grade de atendimento Capacidade Transporta…" at bounding box center [585, 275] width 1170 height 551
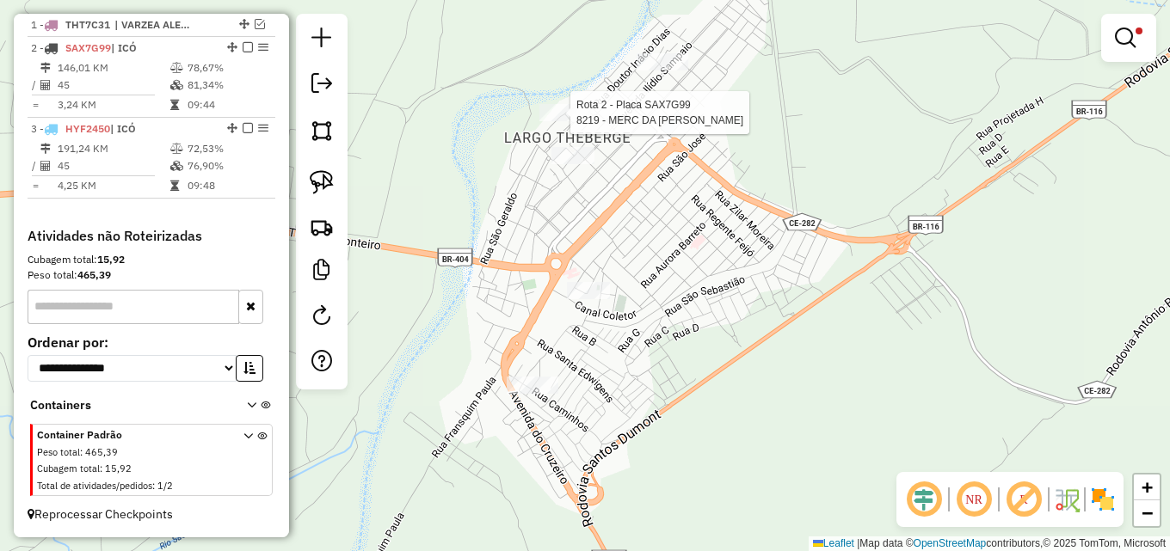
select select "**********"
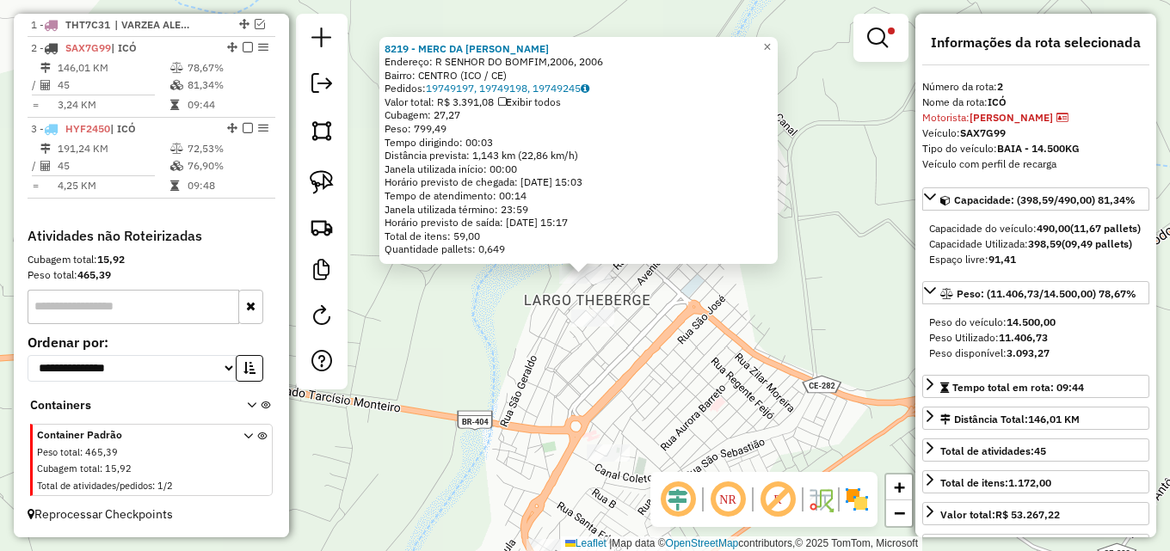
drag, startPoint x: 730, startPoint y: 360, endPoint x: 721, endPoint y: 346, distance: 17.4
click at [730, 359] on div "8219 - MERC DA NEGUINHA Endereço: R SENHOR DO BOMFIM,2006, 2006 Bairro: CENTRO …" at bounding box center [585, 275] width 1170 height 551
click at [725, 354] on div "8219 - MERC DA NEGUINHA Endereço: R SENHOR DO BOMFIM,2006, 2006 Bairro: CENTRO …" at bounding box center [585, 275] width 1170 height 551
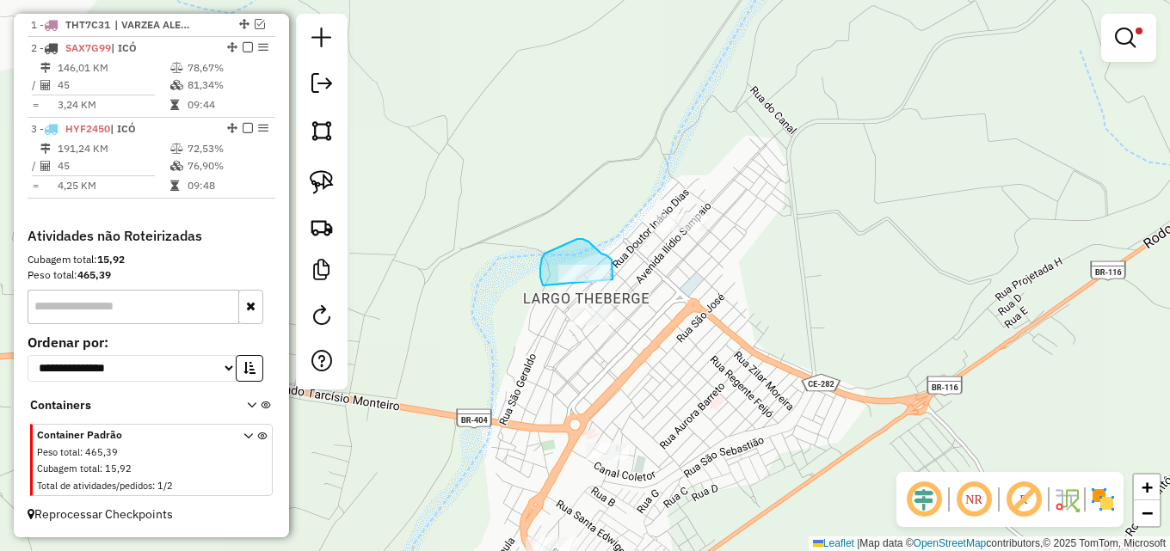
drag, startPoint x: 542, startPoint y: 258, endPoint x: 613, endPoint y: 280, distance: 73.7
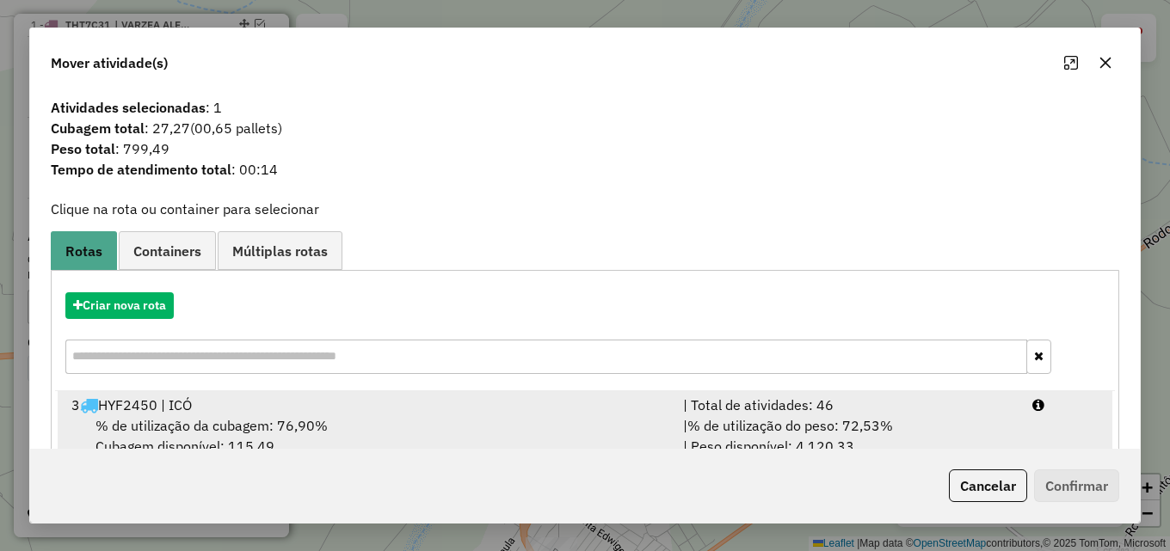
drag, startPoint x: 737, startPoint y: 416, endPoint x: 883, endPoint y: 419, distance: 145.4
click at [750, 417] on span "% de utilização do peso: 72,53%" at bounding box center [790, 425] width 206 height 17
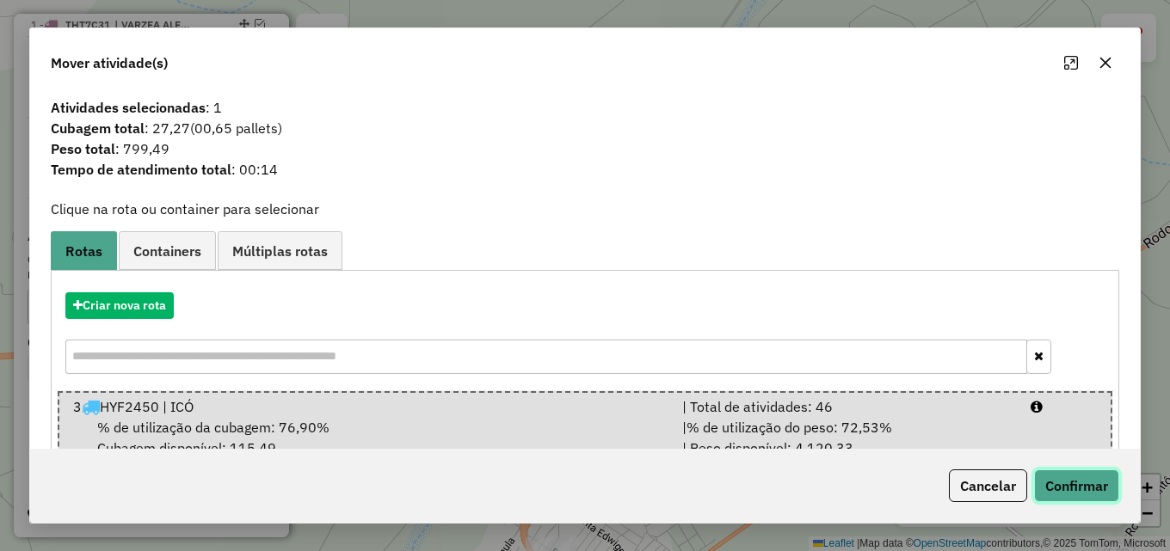
click at [1055, 475] on button "Confirmar" at bounding box center [1076, 486] width 85 height 33
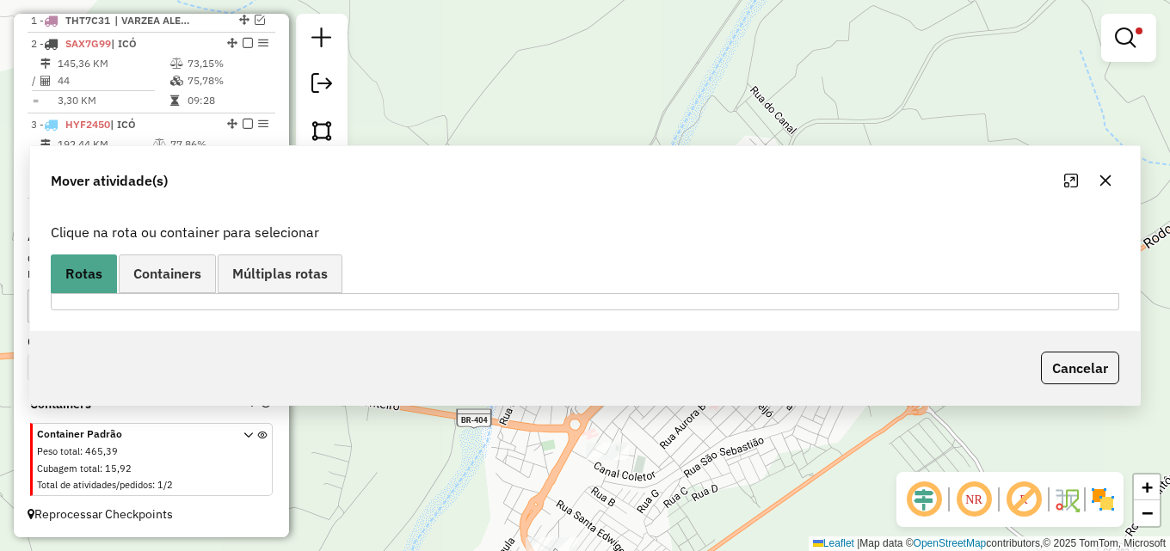
scroll to position [655, 0]
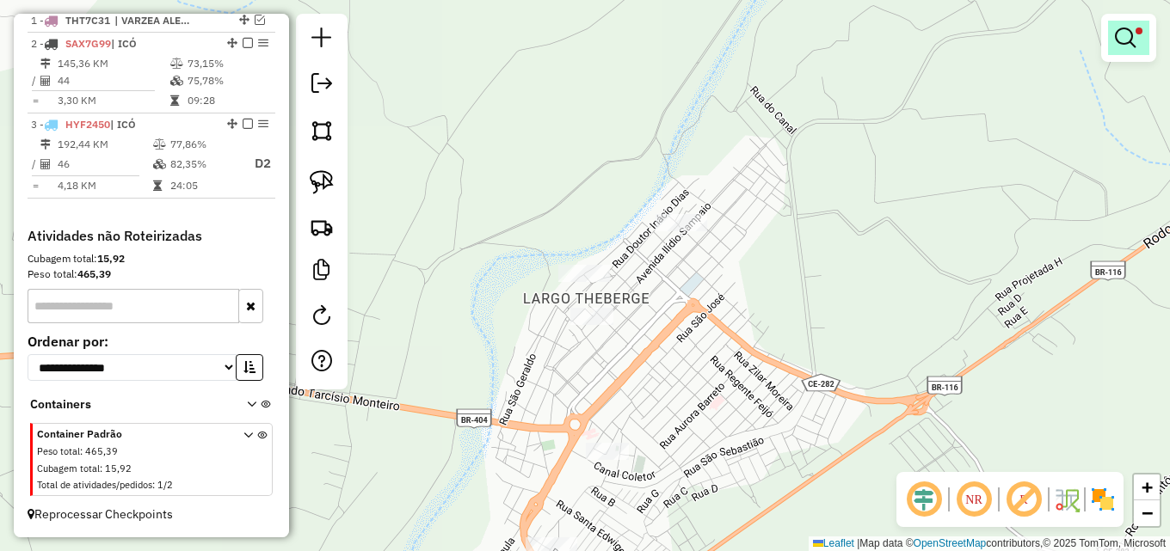
click at [1119, 43] on em at bounding box center [1125, 38] width 21 height 21
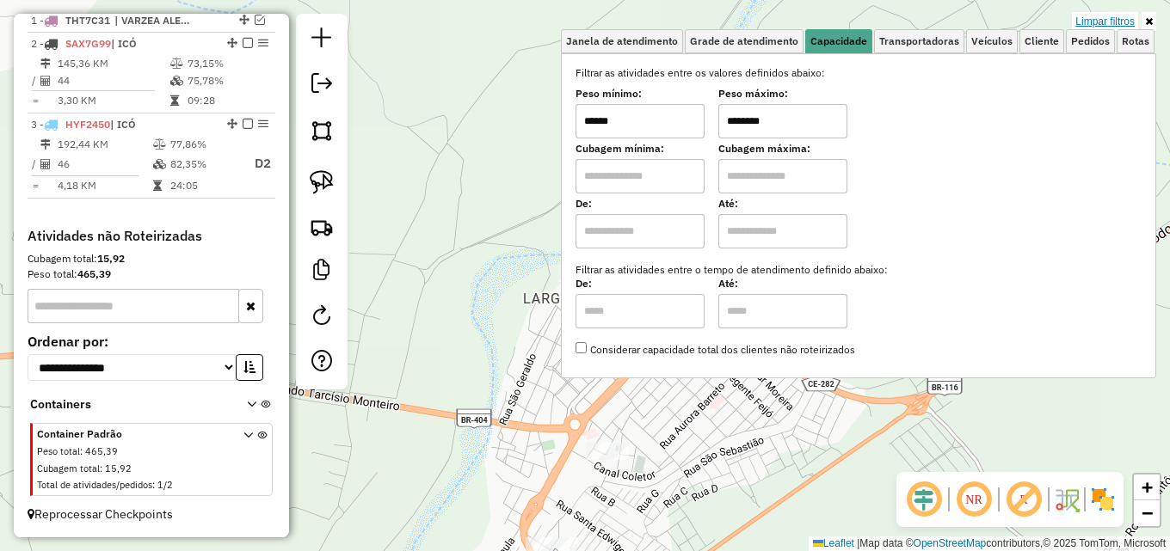
click at [1081, 20] on link "Limpar filtros" at bounding box center [1105, 21] width 66 height 19
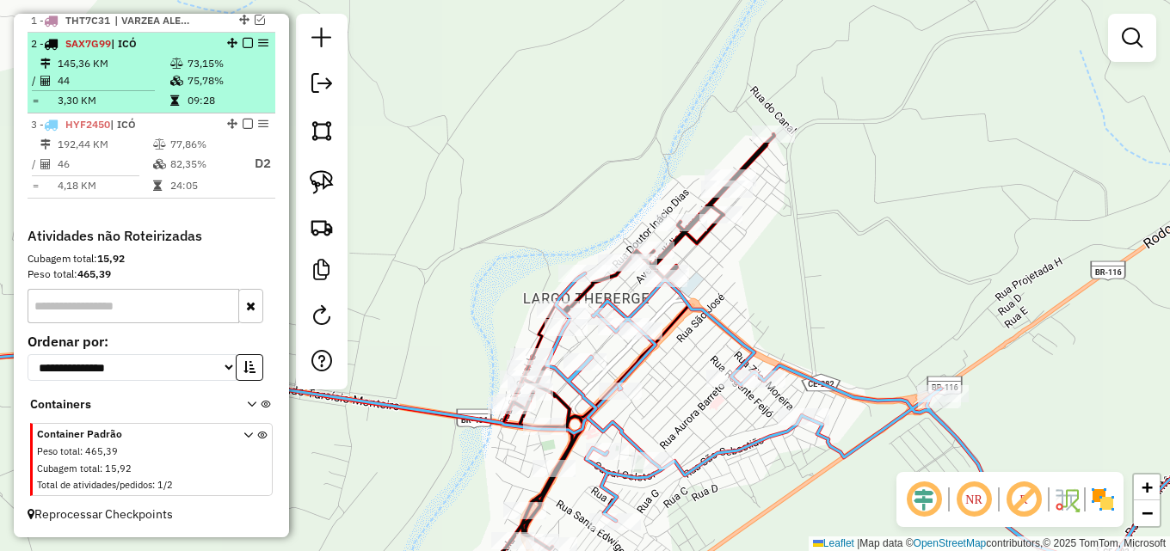
click at [177, 94] on td at bounding box center [177, 100] width 17 height 17
select select "**********"
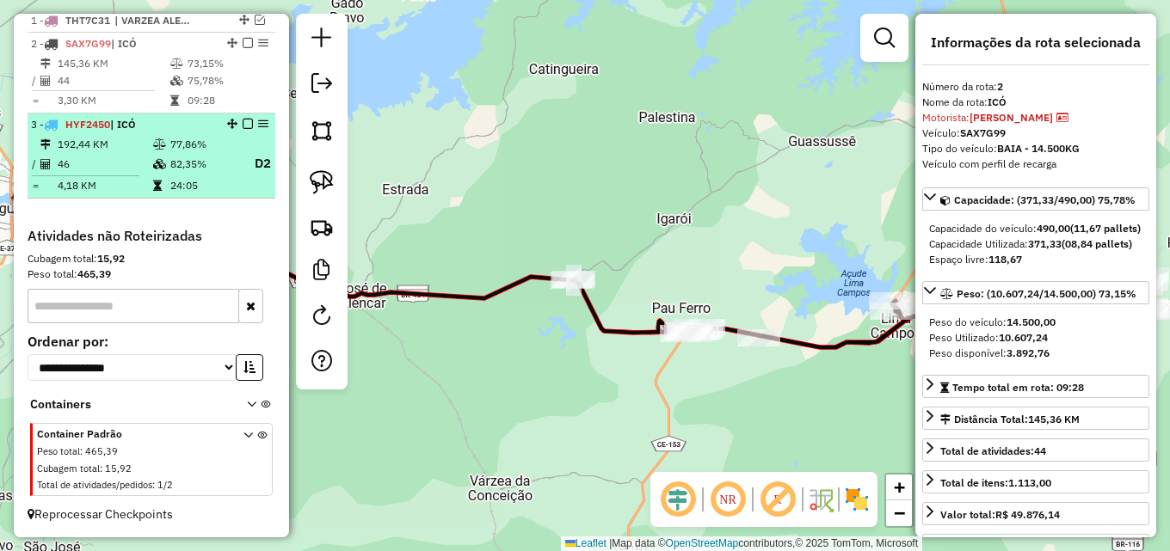
click at [174, 146] on td "77,86%" at bounding box center [203, 144] width 69 height 17
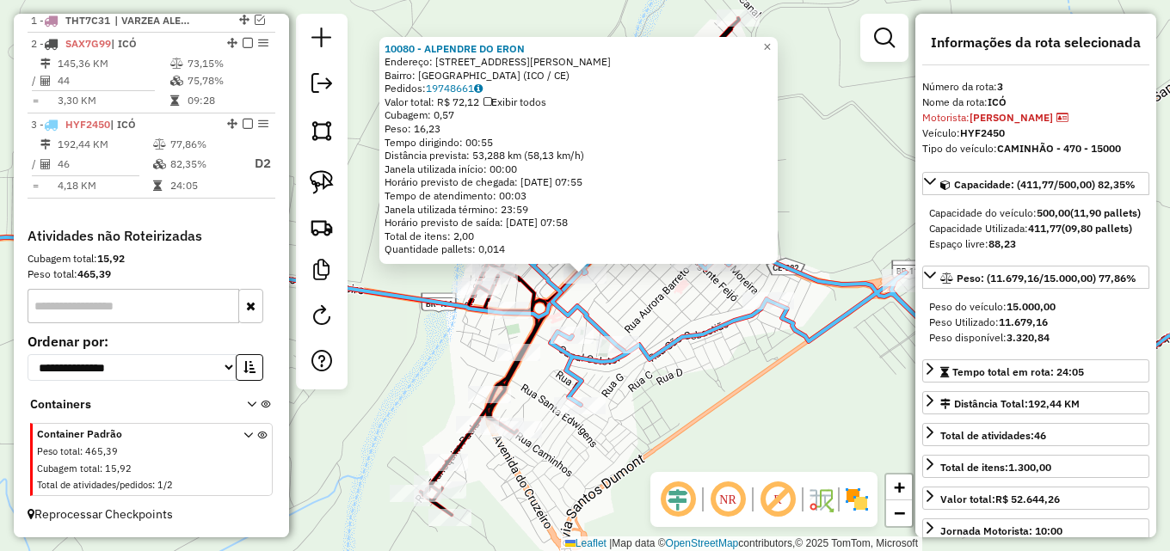
click at [648, 309] on div "10080 - ALPENDRE DO ERON Endereço: R PRE JAIME ALENCAR, 1 Bairro: NOVO CENTRO (…" at bounding box center [585, 275] width 1170 height 551
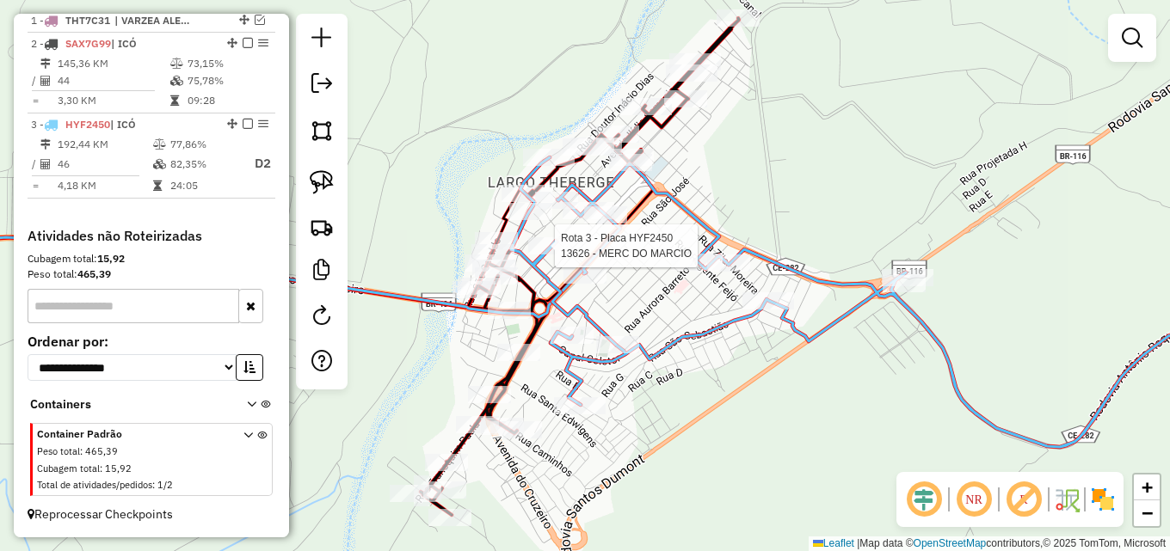
select select "**********"
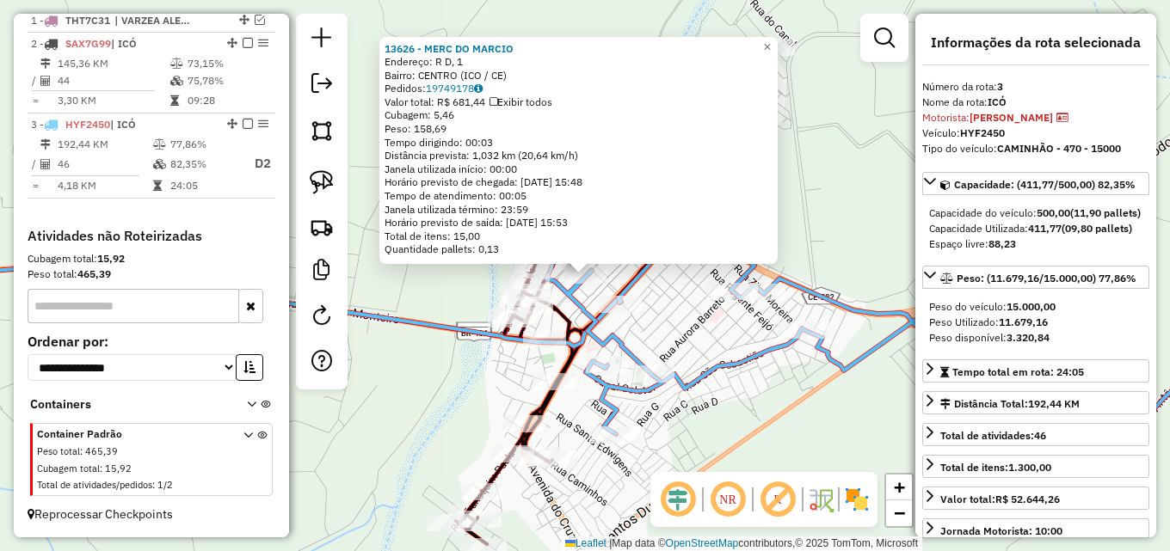
click at [666, 300] on div "13626 - MERC DO MARCIO Endereço: R D, 1 Bairro: CENTRO (ICO / CE) Pedidos: 1974…" at bounding box center [585, 275] width 1170 height 551
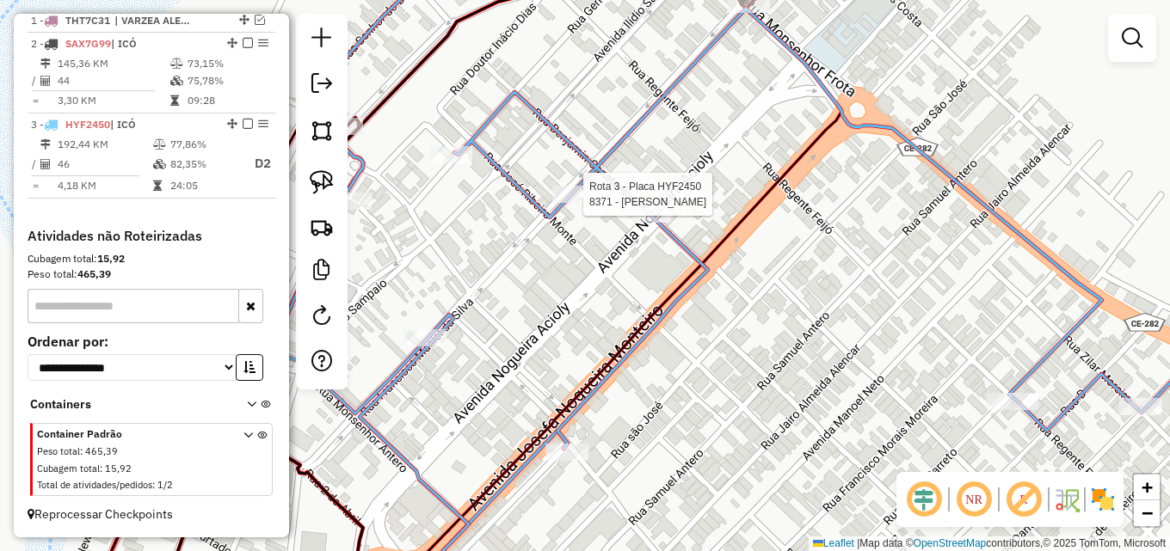
select select "**********"
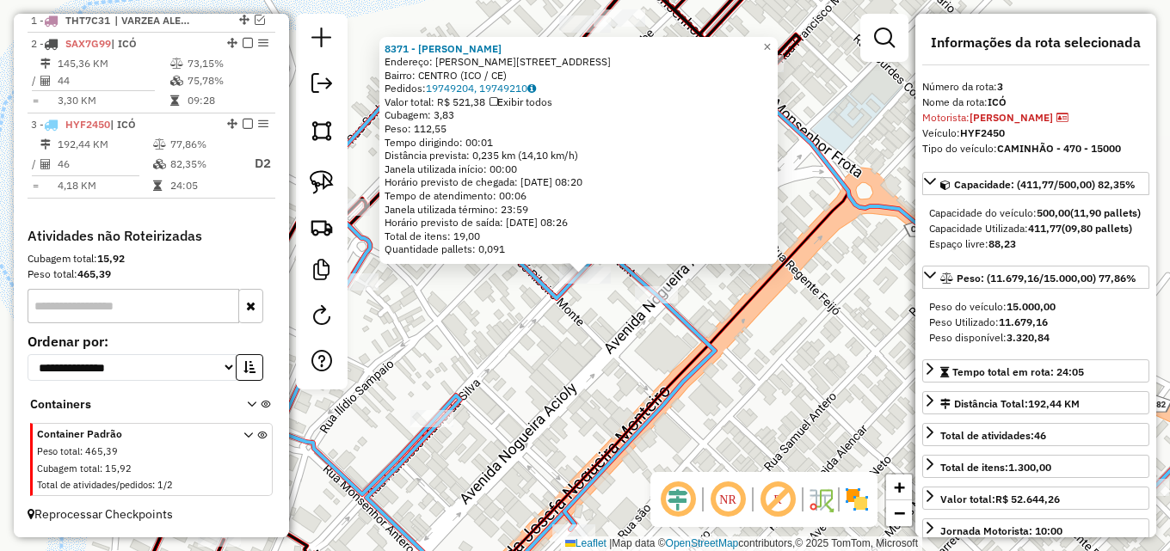
click at [492, 323] on div "8371 - MERCANTIL DUARTE Endereço: R FRANCISCO MACIEL, 2061 Bairro: CENTRO (ICO …" at bounding box center [585, 275] width 1170 height 551
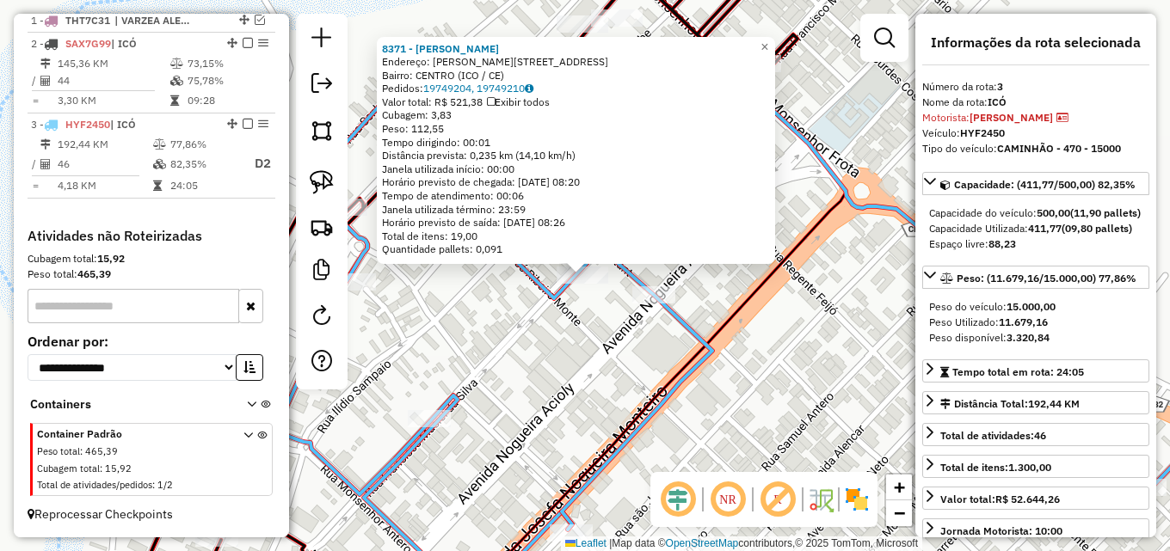
click at [506, 334] on div "8371 - MERCANTIL DUARTE Endereço: R FRANCISCO MACIEL, 2061 Bairro: CENTRO (ICO …" at bounding box center [585, 275] width 1170 height 551
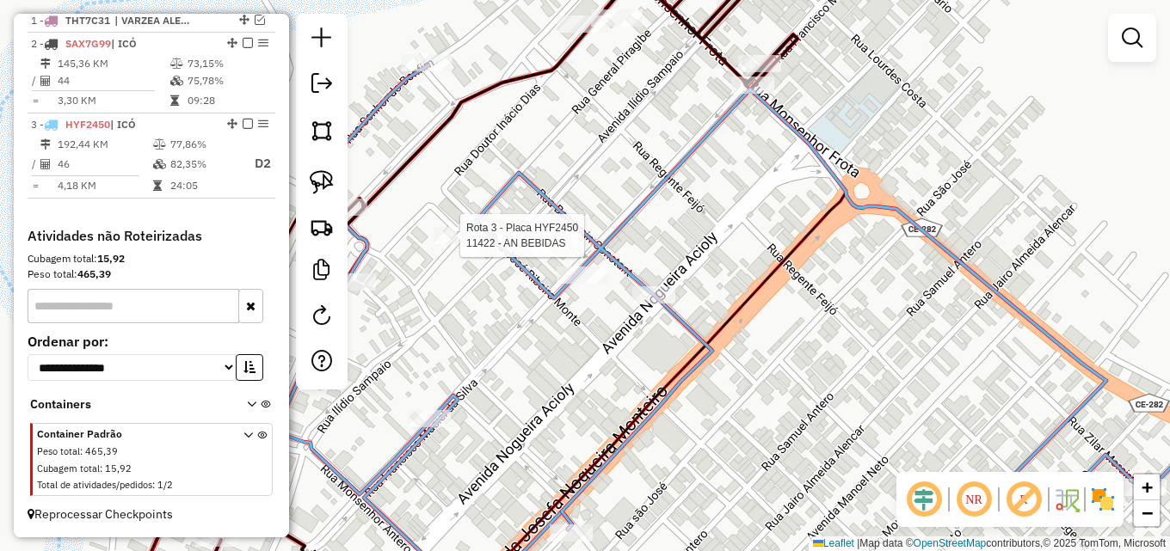
select select "**********"
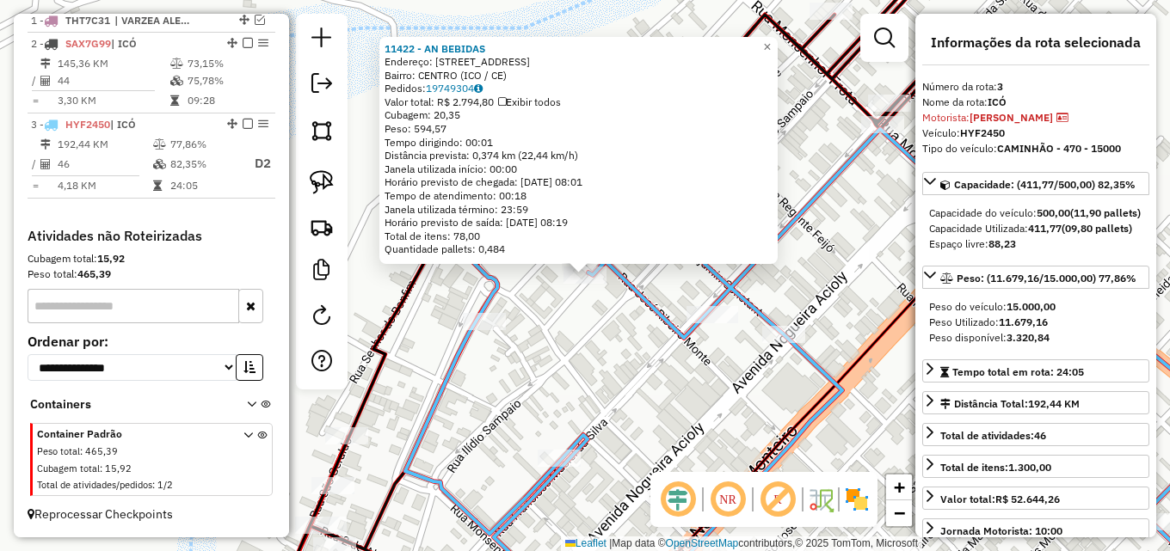
click at [602, 324] on div "11422 - AN BEBIDAS Endereço: R NOGUEIRA ACIOLY, 1015 Bairro: CENTRO (ICO / CE) …" at bounding box center [585, 275] width 1170 height 551
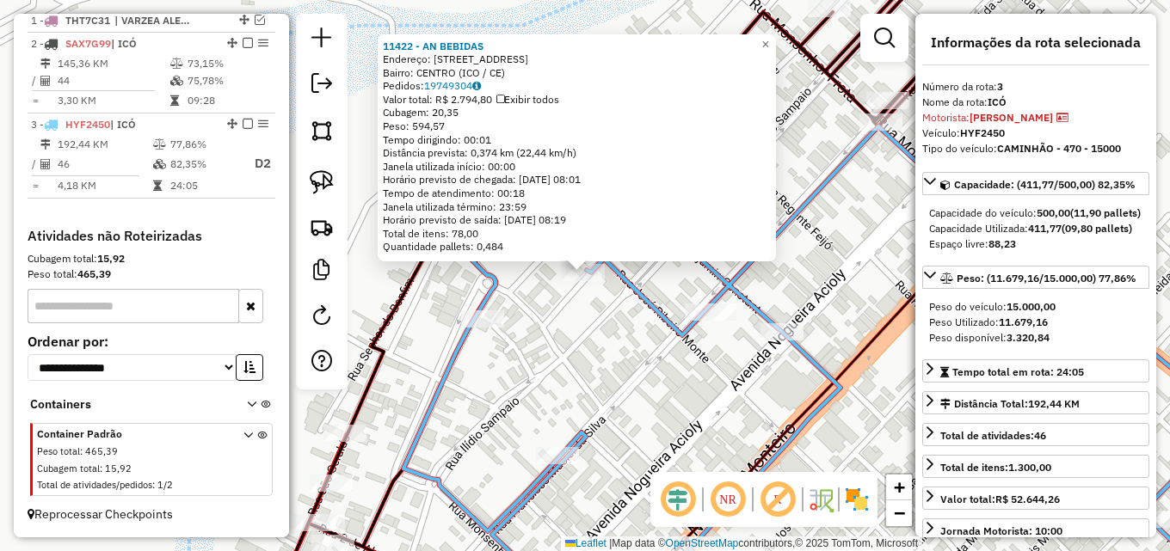
drag, startPoint x: 582, startPoint y: 382, endPoint x: 599, endPoint y: 37, distance: 345.4
click at [598, 34] on div "11422 - AN BEBIDAS Endereço: R NOGUEIRA ACIOLY, 1015 Bairro: CENTRO (ICO / CE) …" at bounding box center [585, 275] width 1170 height 551
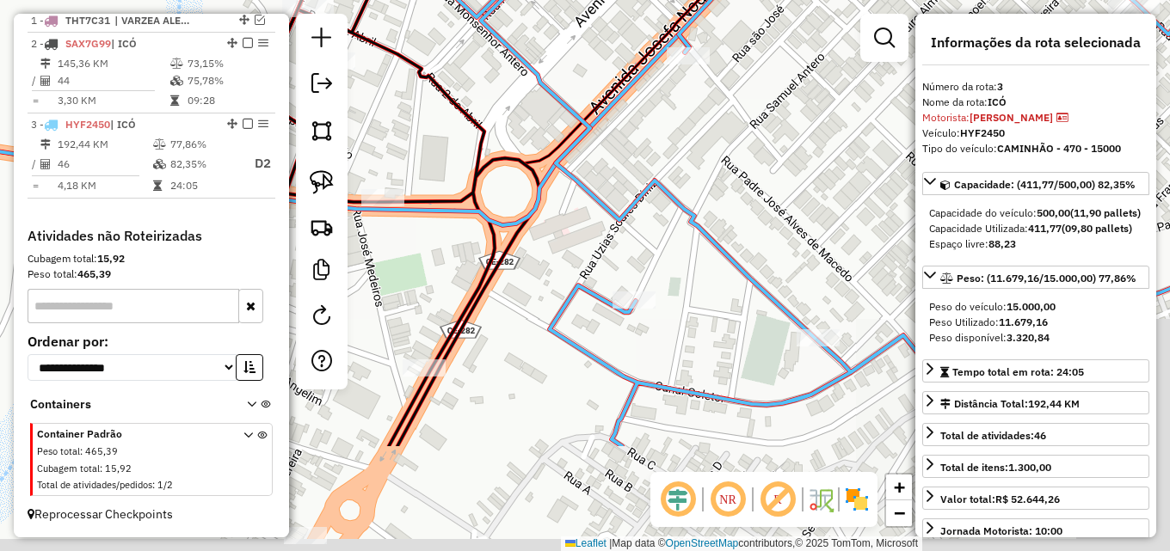
drag, startPoint x: 539, startPoint y: 341, endPoint x: 512, endPoint y: 29, distance: 312.6
click at [514, 21] on div "11422 - AN BEBIDAS Endereço: R NOGUEIRA ACIOLY, 1015 Bairro: CENTRO (ICO / CE) …" at bounding box center [585, 275] width 1170 height 551
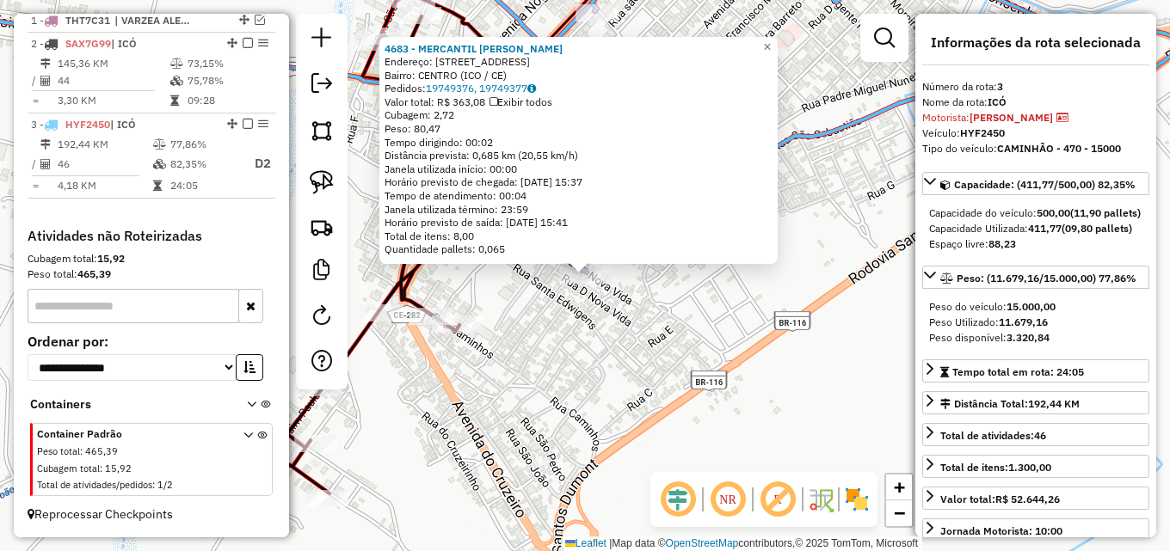
click at [718, 289] on div "4683 - MERCANTIL MARCELO Endereço: R RUA F, 168 Bairro: CENTRO (ICO / CE) Pedid…" at bounding box center [585, 275] width 1170 height 551
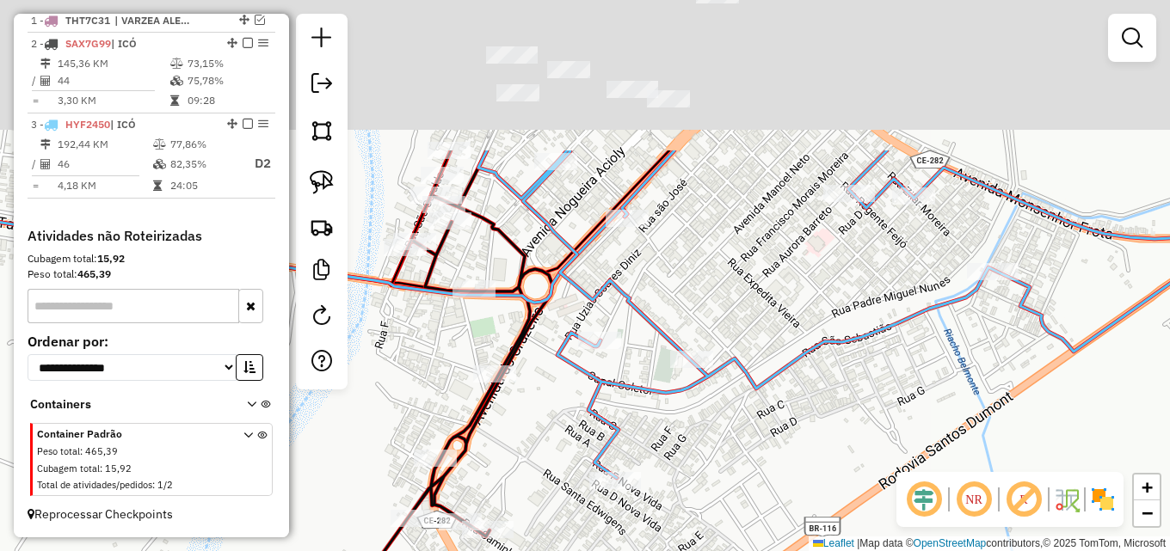
drag, startPoint x: 707, startPoint y: 277, endPoint x: 740, endPoint y: 492, distance: 217.5
click at [740, 493] on div "Janela de atendimento Grade de atendimento Capacidade Transportadoras Veículos …" at bounding box center [585, 275] width 1170 height 551
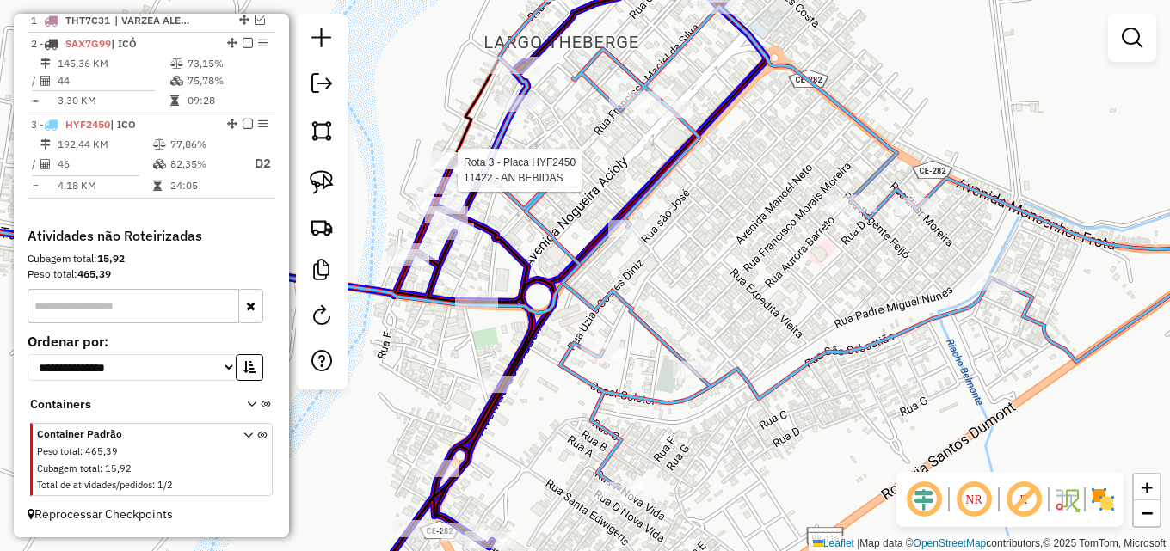
click at [452, 169] on div at bounding box center [453, 160] width 43 height 17
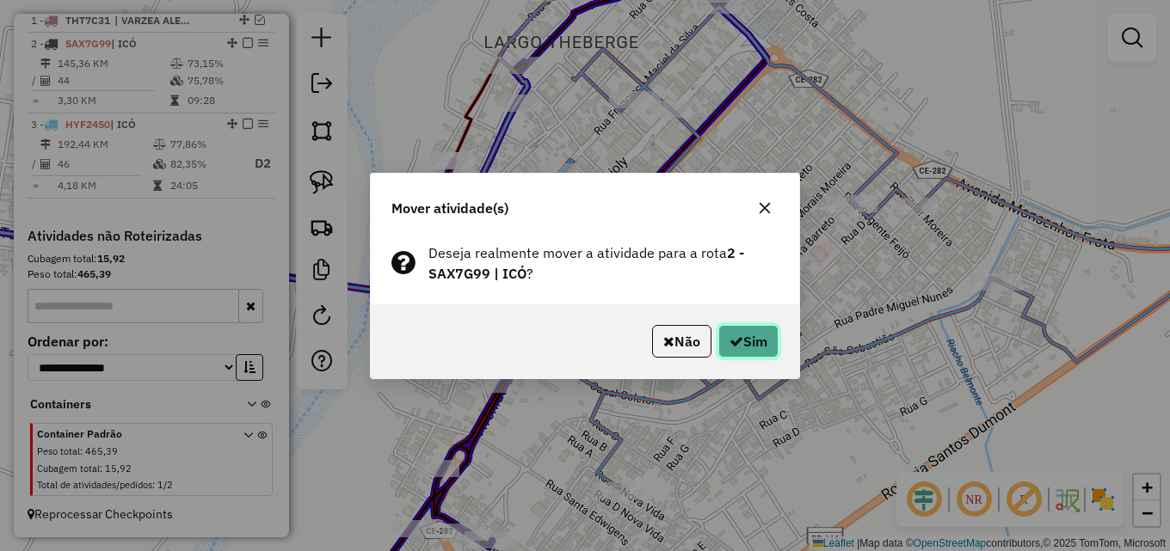
click at [743, 333] on button "Sim" at bounding box center [748, 341] width 60 height 33
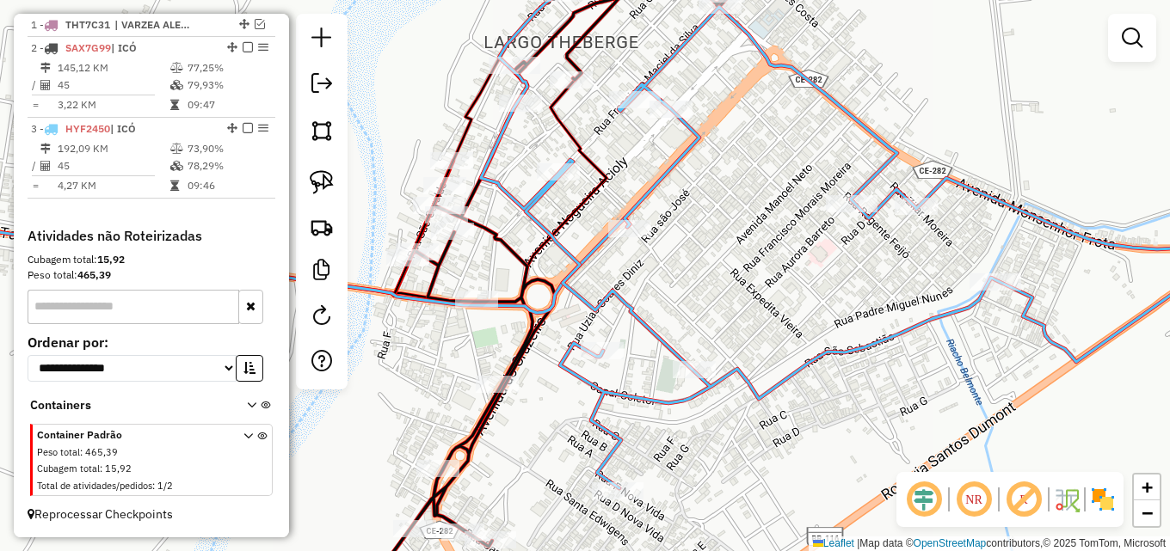
scroll to position [650, 0]
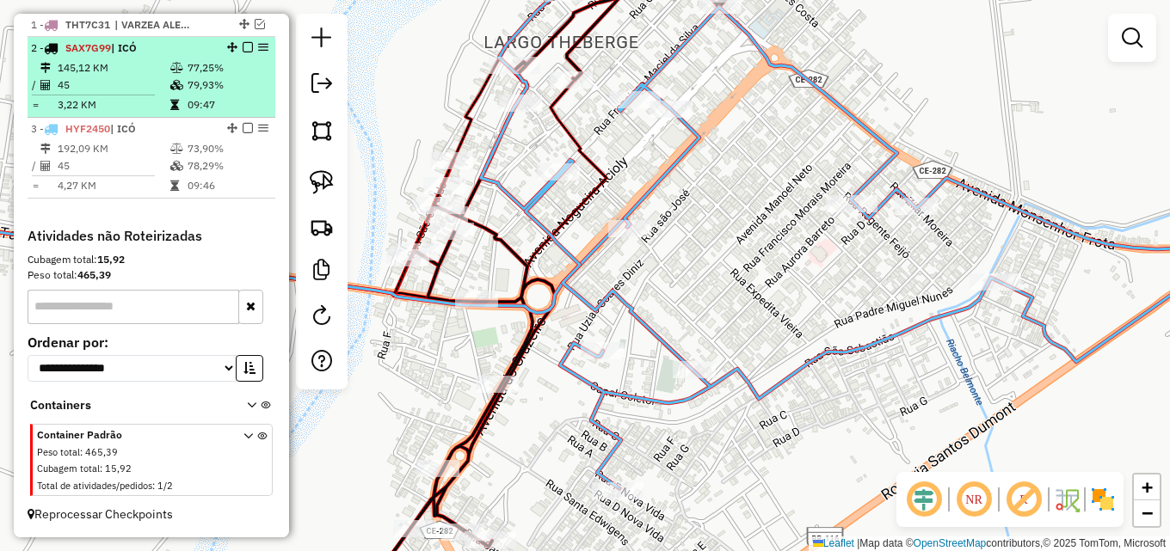
click at [187, 80] on td "79,93%" at bounding box center [228, 85] width 82 height 17
select select "**********"
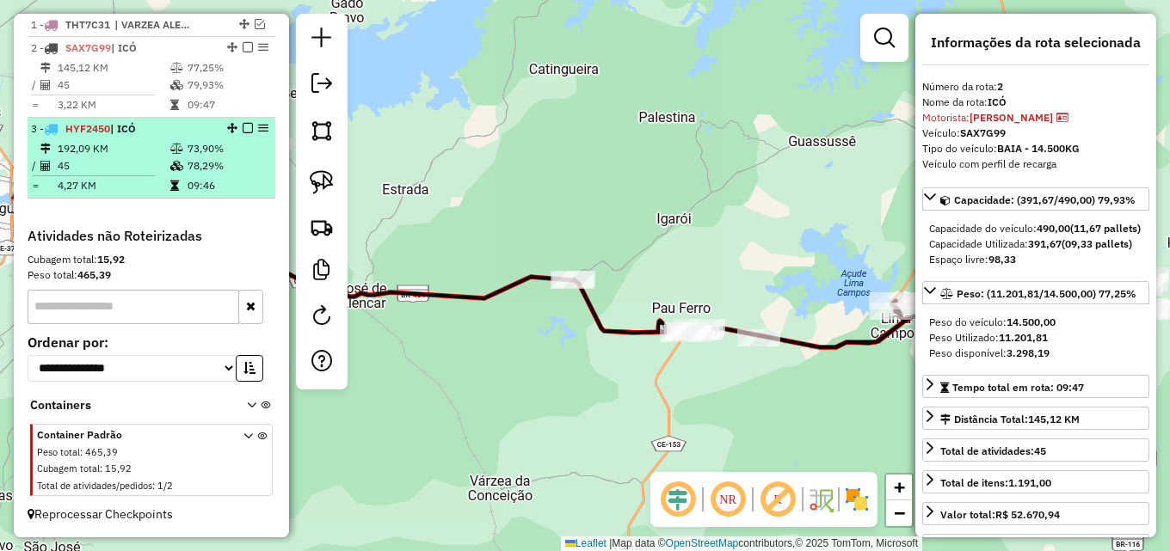
click at [162, 160] on td "45" at bounding box center [113, 165] width 113 height 17
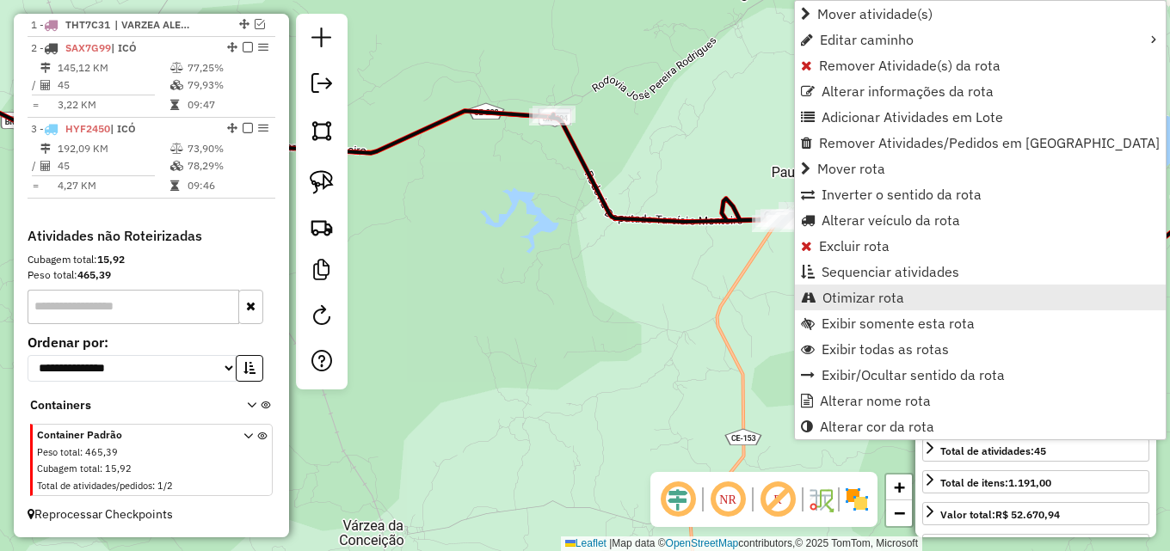
click at [829, 295] on span "Otimizar rota" at bounding box center [863, 298] width 82 height 14
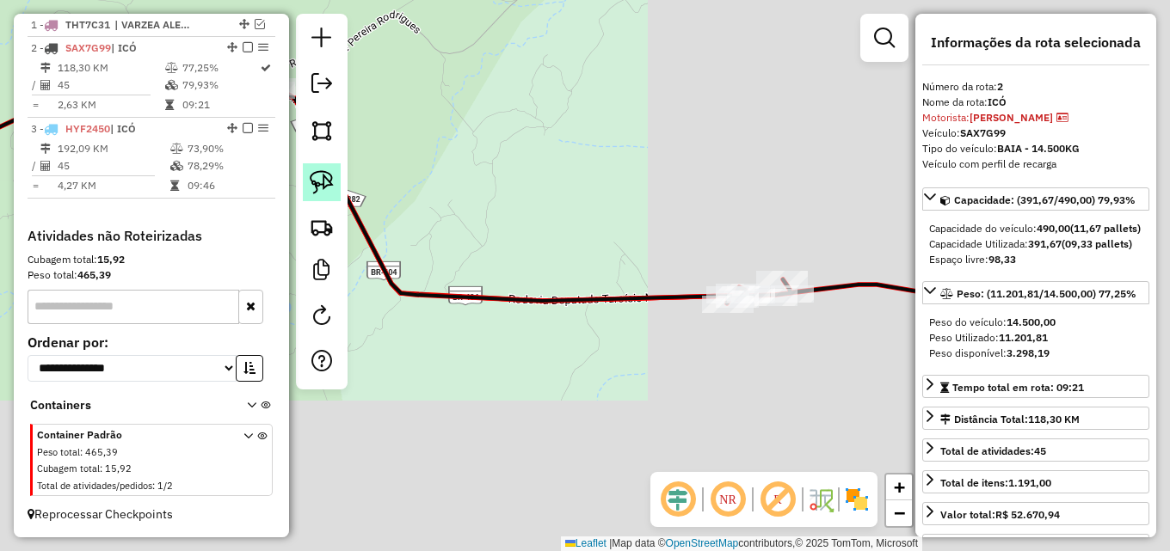
drag, startPoint x: 735, startPoint y: 179, endPoint x: 305, endPoint y: 163, distance: 430.4
click at [283, 142] on hb-router-mapa "Informações da Sessão 991361 - 20/08/2025 Criação: 19/08/2025 09:40 Depósito: D…" at bounding box center [585, 275] width 1170 height 551
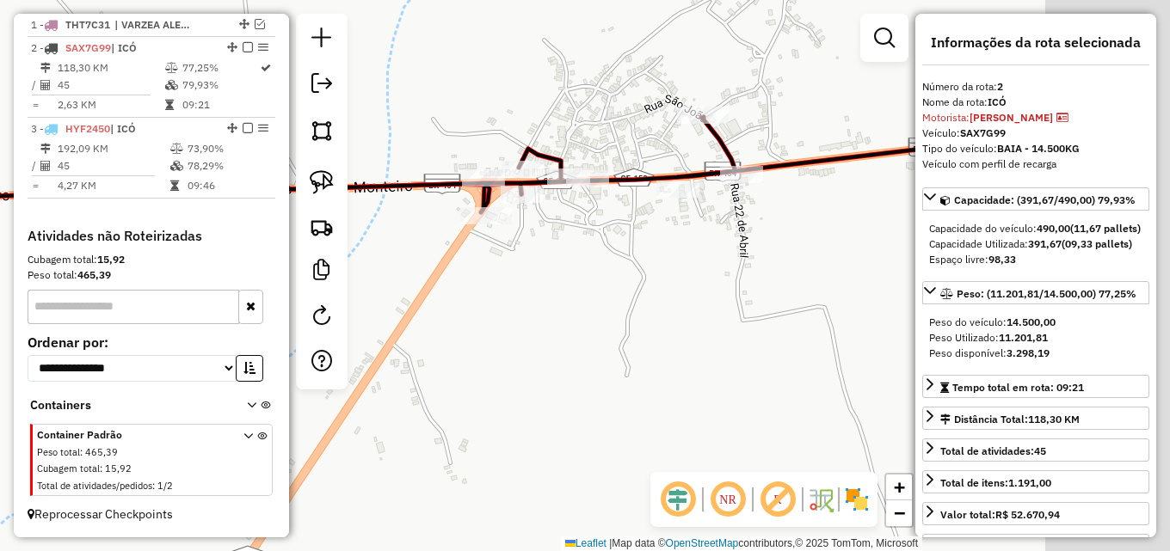
drag, startPoint x: 765, startPoint y: 336, endPoint x: 427, endPoint y: 322, distance: 338.4
click at [440, 329] on div "Janela de atendimento Grade de atendimento Capacidade Transportadoras Veículos …" at bounding box center [585, 275] width 1170 height 551
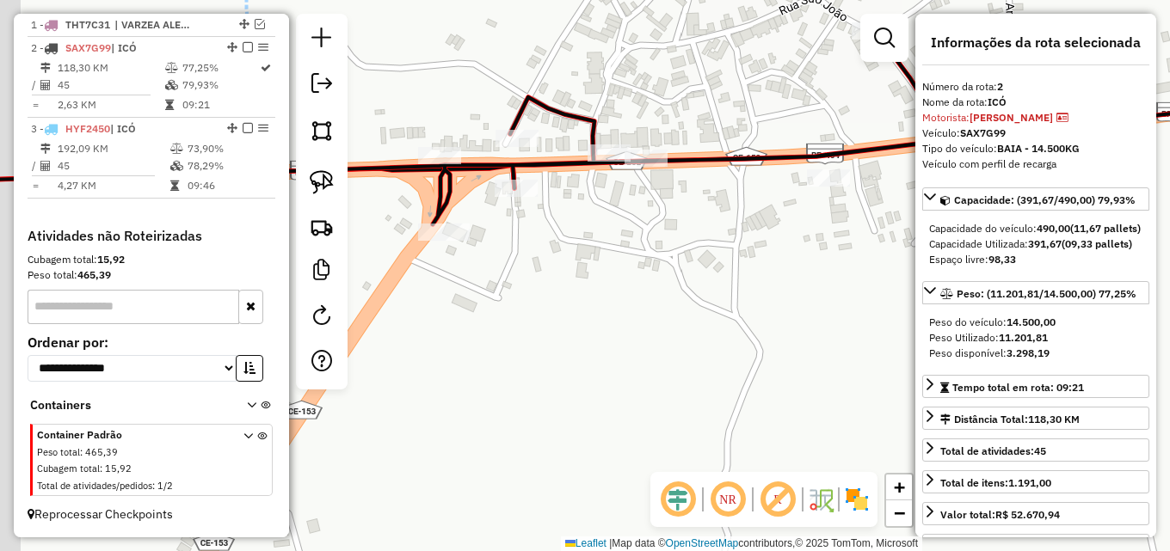
drag, startPoint x: 564, startPoint y: 222, endPoint x: 635, endPoint y: 230, distance: 71.0
click at [634, 237] on div "Janela de atendimento Grade de atendimento Capacidade Transportadoras Veículos …" at bounding box center [585, 275] width 1170 height 551
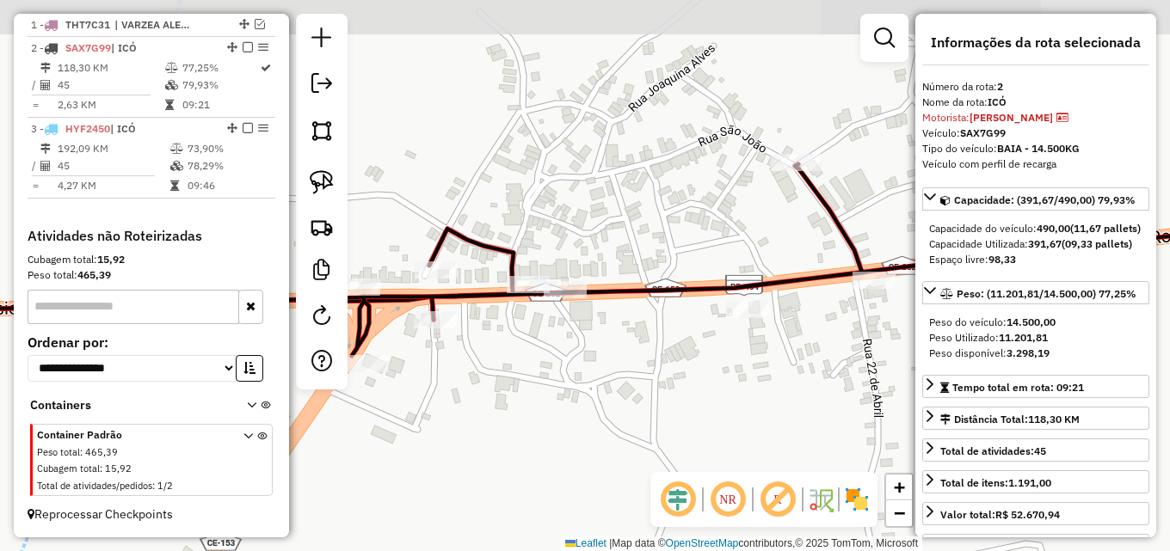
drag, startPoint x: 564, startPoint y: 299, endPoint x: 510, endPoint y: 394, distance: 109.1
click at [512, 399] on div "Janela de atendimento Grade de atendimento Capacidade Transportadoras Veículos …" at bounding box center [585, 275] width 1170 height 551
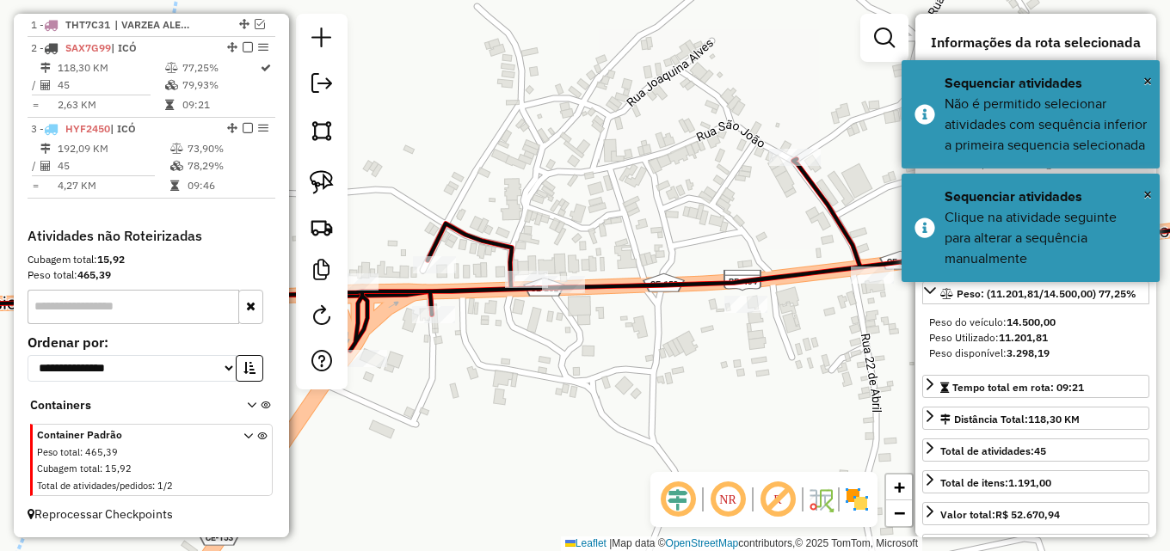
click at [486, 418] on div "Janela de atendimento Grade de atendimento Capacidade Transportadoras Veículos …" at bounding box center [585, 275] width 1170 height 551
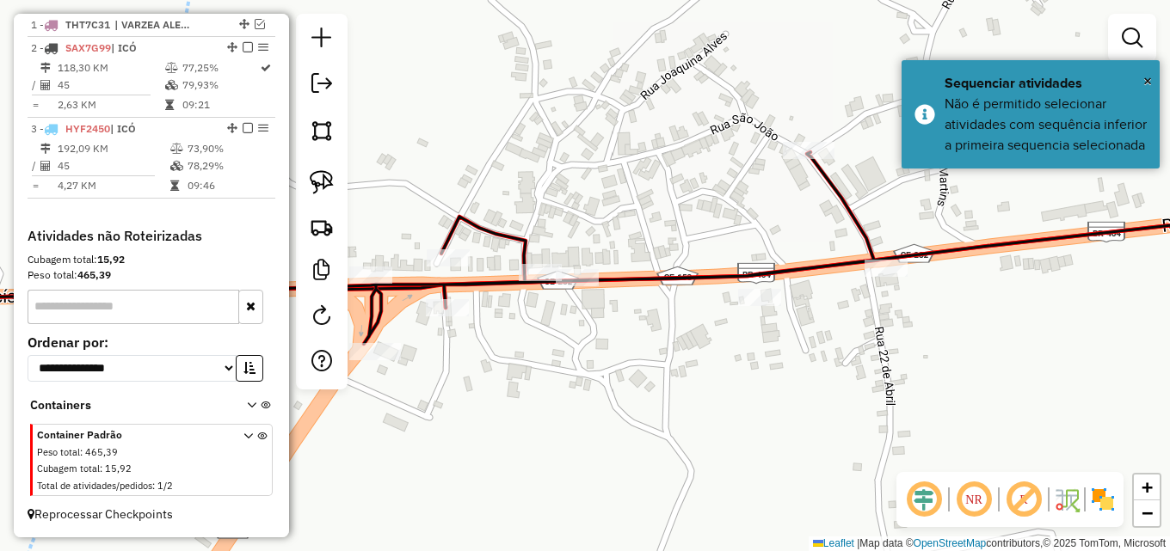
drag, startPoint x: 527, startPoint y: 402, endPoint x: 590, endPoint y: 360, distance: 75.2
click at [588, 363] on div "Janela de atendimento Grade de atendimento Capacidade Transportadoras Veículos …" at bounding box center [585, 275] width 1170 height 551
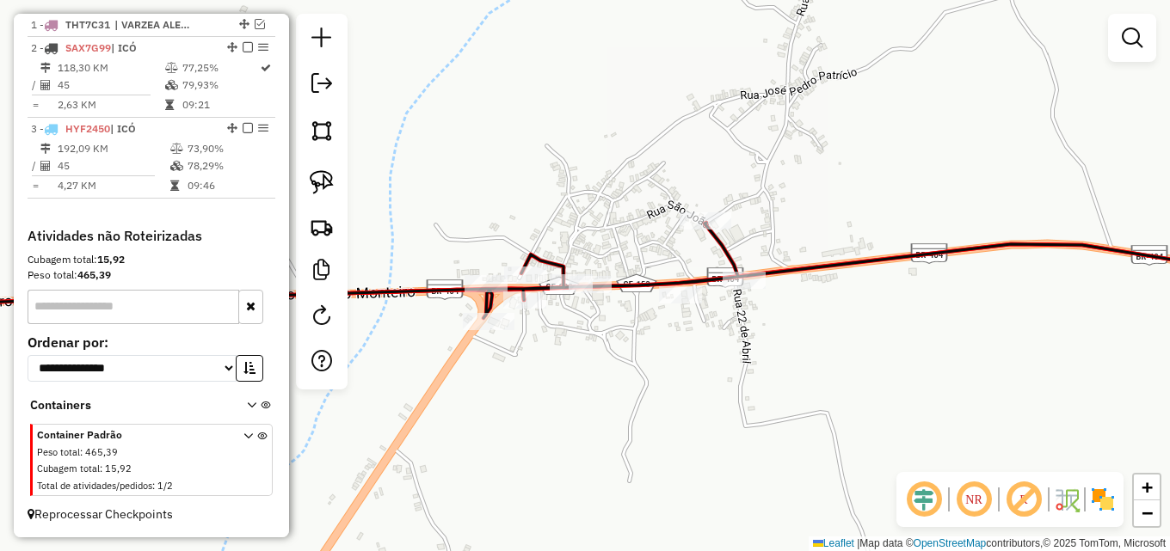
drag, startPoint x: 776, startPoint y: 361, endPoint x: 704, endPoint y: 367, distance: 72.5
click at [739, 362] on div "Janela de atendimento Grade de atendimento Capacidade Transportadoras Veículos …" at bounding box center [585, 275] width 1170 height 551
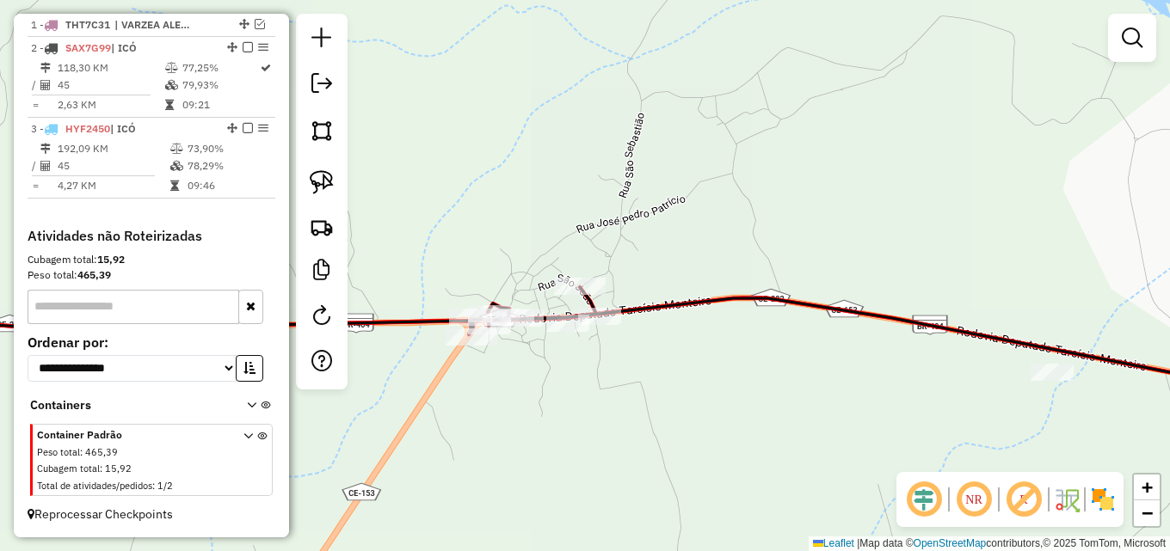
drag, startPoint x: 871, startPoint y: 350, endPoint x: 415, endPoint y: 325, distance: 457.5
click at [416, 328] on div "Janela de atendimento Grade de atendimento Capacidade Transportadoras Veículos …" at bounding box center [585, 275] width 1170 height 551
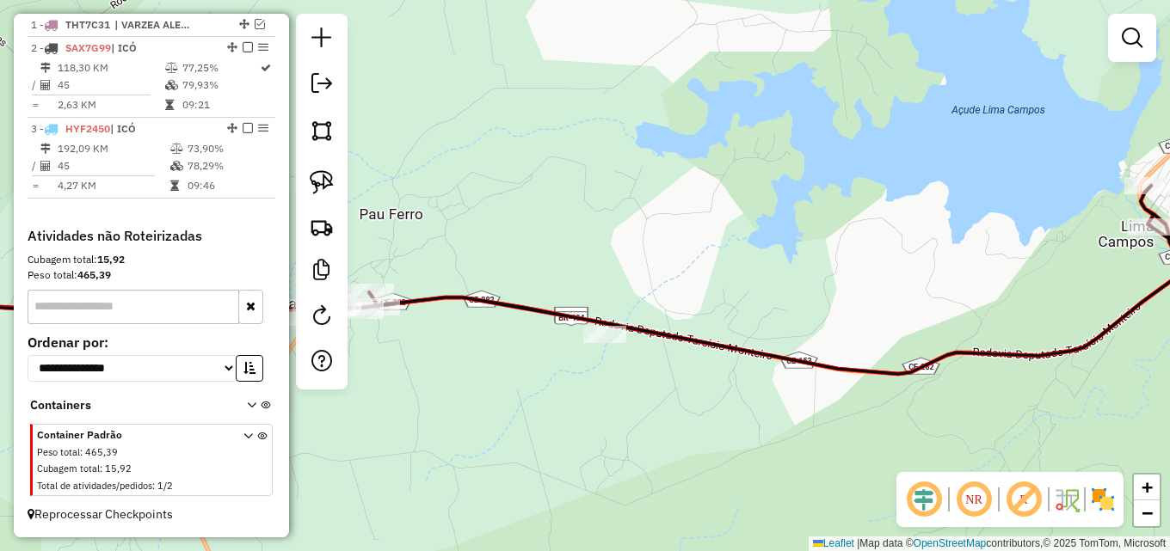
drag, startPoint x: 423, startPoint y: 385, endPoint x: 902, endPoint y: 360, distance: 479.9
click at [902, 360] on div "Janela de atendimento Grade de atendimento Capacidade Transportadoras Veículos …" at bounding box center [585, 275] width 1170 height 551
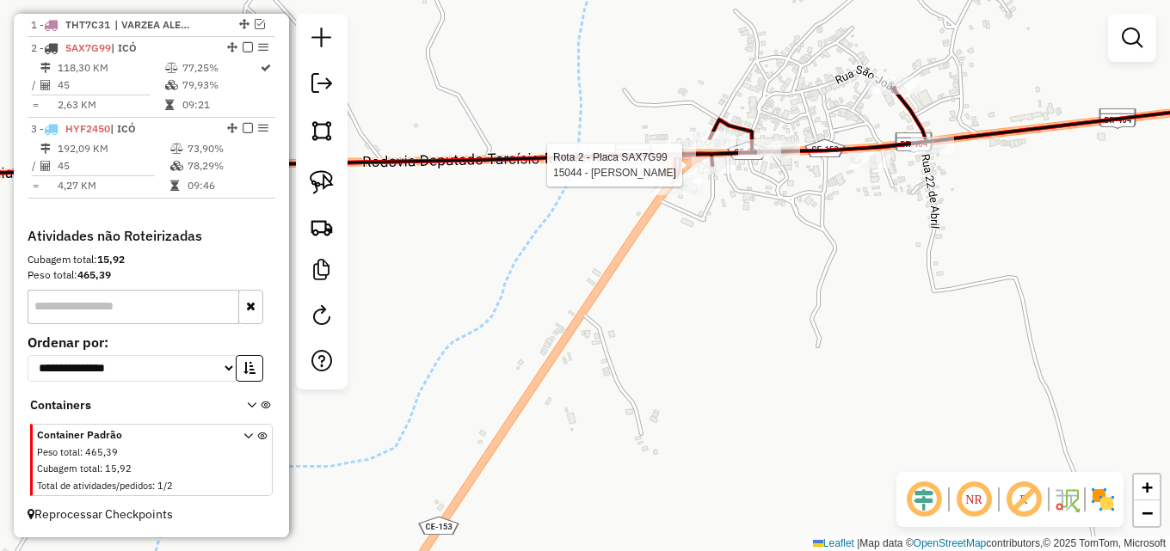
select select "**********"
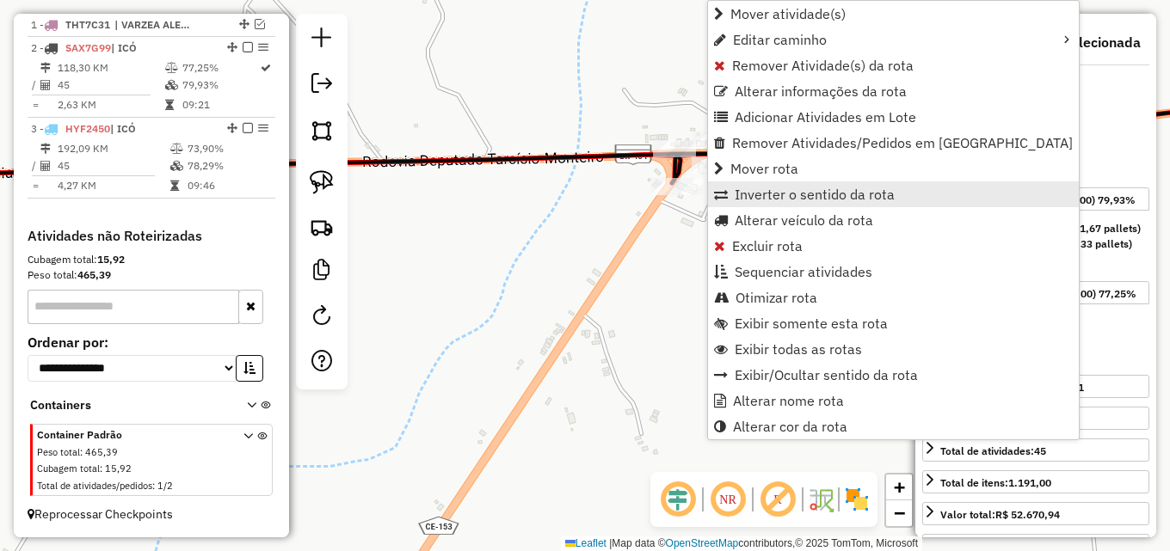
click at [763, 197] on span "Inverter o sentido da rota" at bounding box center [815, 195] width 160 height 14
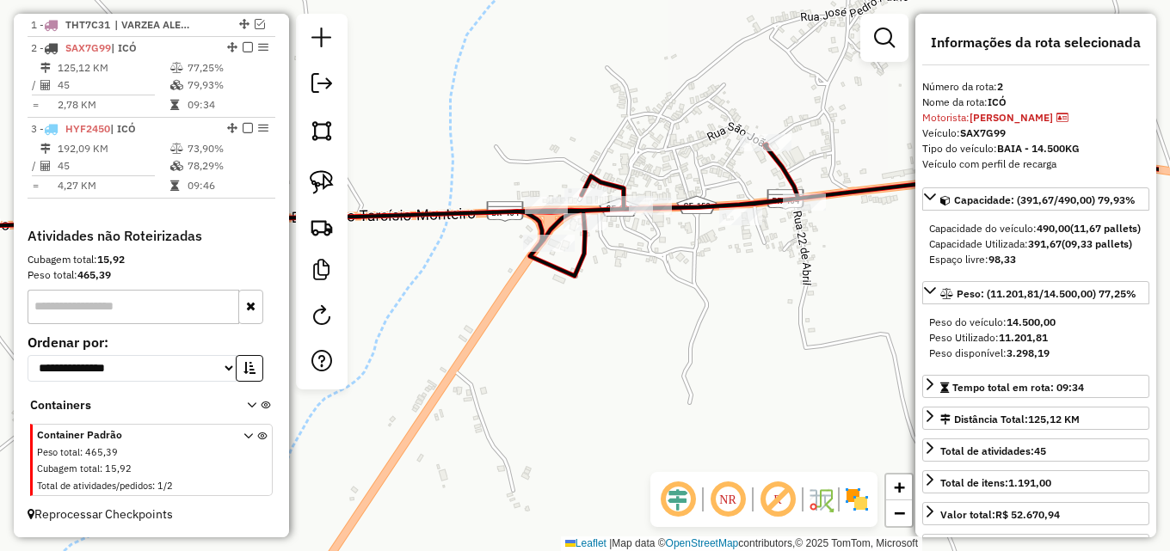
drag, startPoint x: 681, startPoint y: 221, endPoint x: 588, endPoint y: 268, distance: 104.3
click at [588, 268] on div "Janela de atendimento Grade de atendimento Capacidade Transportadoras Veículos …" at bounding box center [585, 275] width 1170 height 551
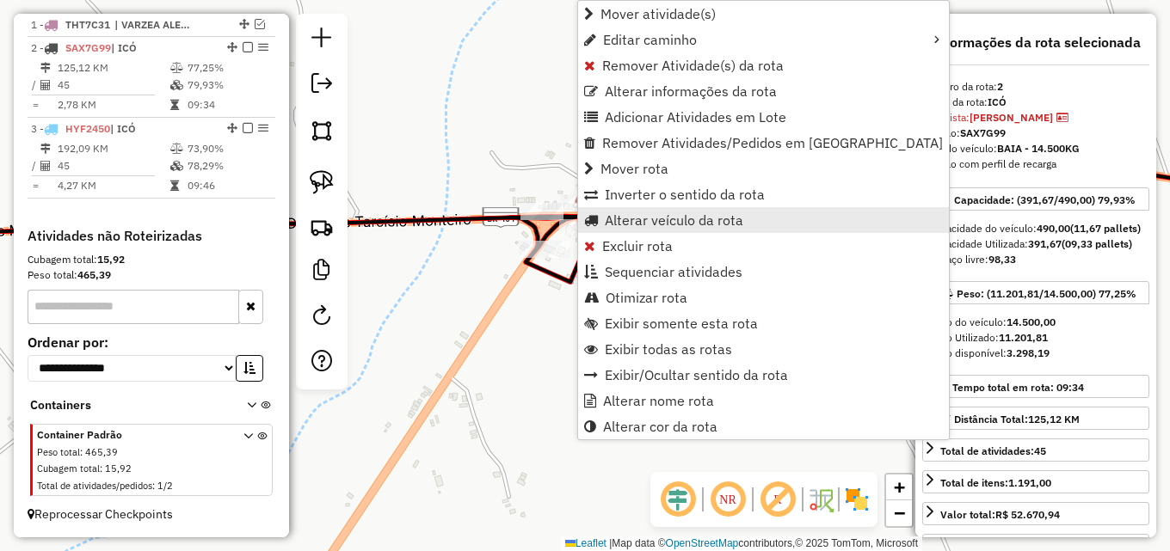
click at [664, 214] on span "Alterar veículo da rota" at bounding box center [674, 220] width 139 height 14
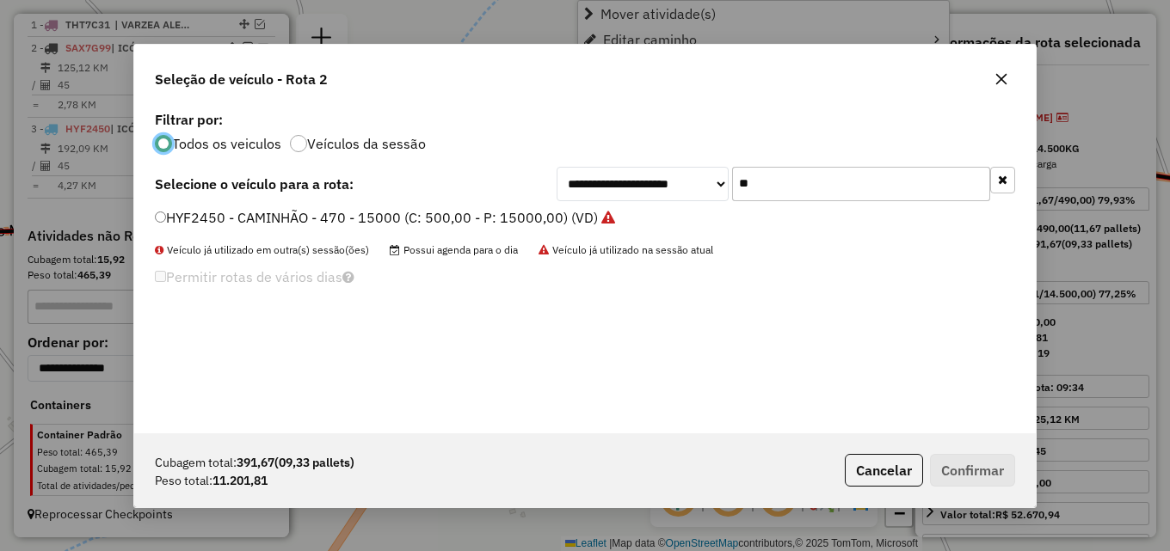
scroll to position [9, 5]
drag, startPoint x: 718, startPoint y: 182, endPoint x: 455, endPoint y: 184, distance: 263.2
click at [459, 184] on div "**********" at bounding box center [585, 184] width 860 height 34
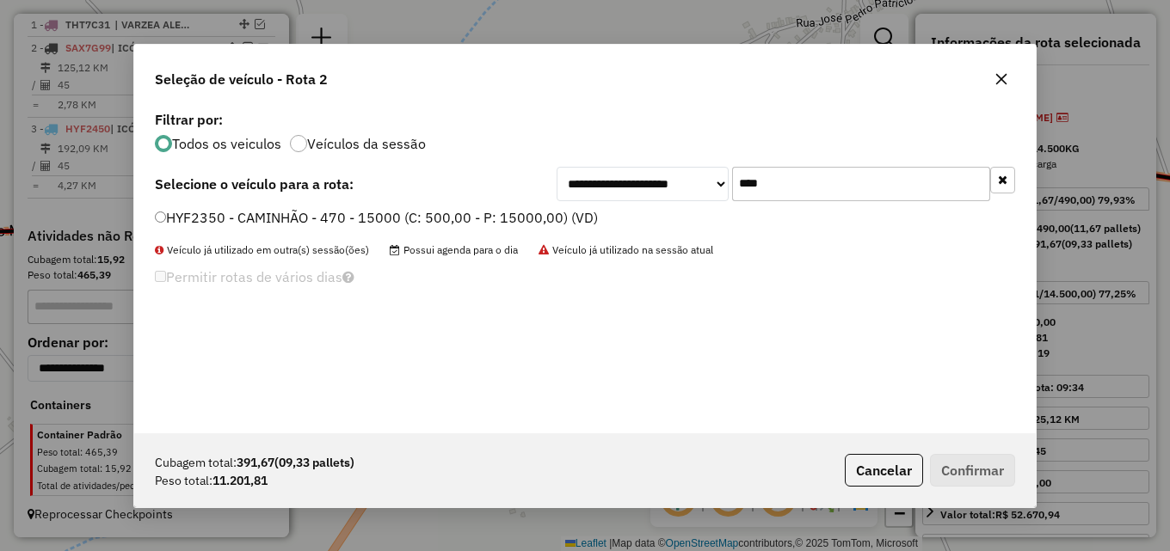
type input "****"
click at [459, 220] on label "HYF2350 - CAMINHÃO - 470 - 15000 (C: 500,00 - P: 15000,00) (VD)" at bounding box center [376, 217] width 443 height 21
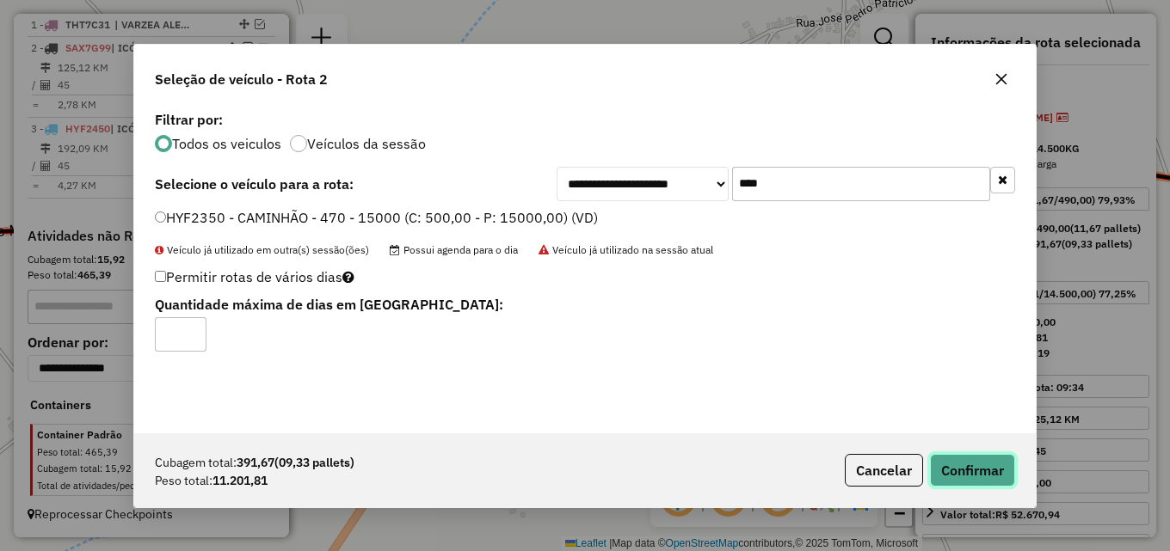
click at [970, 475] on button "Confirmar" at bounding box center [972, 470] width 85 height 33
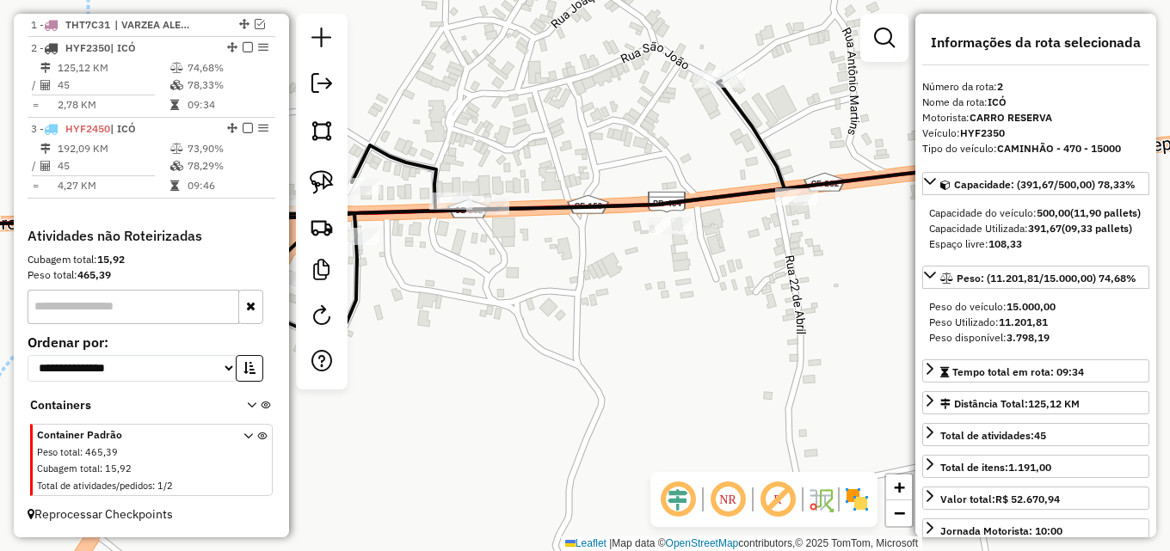
drag, startPoint x: 598, startPoint y: 307, endPoint x: 436, endPoint y: 380, distance: 177.5
click at [436, 380] on div "Janela de atendimento Grade de atendimento Capacidade Transportadoras Veículos …" at bounding box center [585, 275] width 1170 height 551
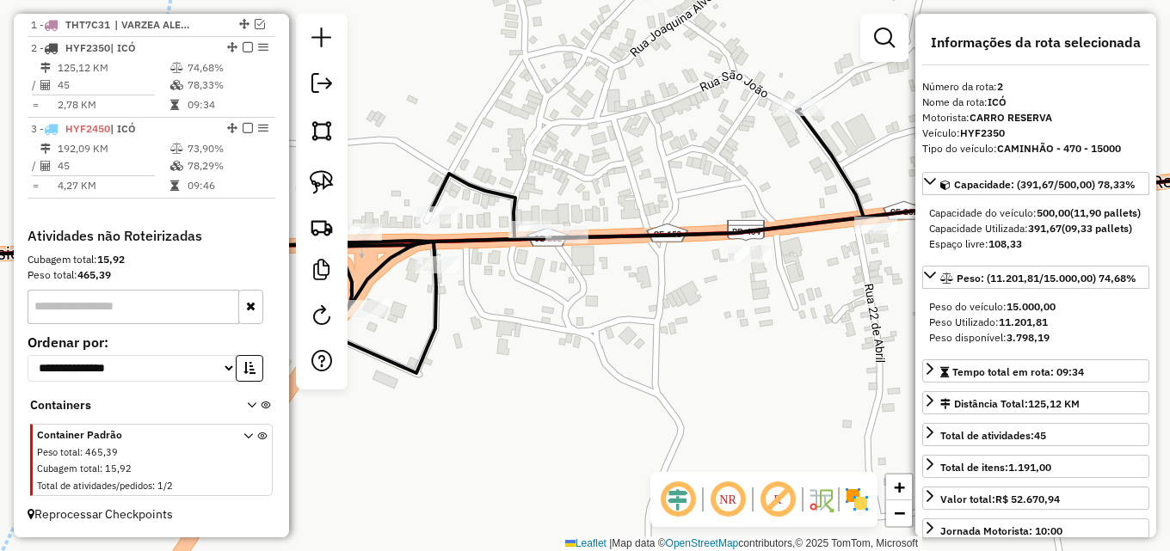
drag, startPoint x: 458, startPoint y: 377, endPoint x: 544, endPoint y: 399, distance: 88.9
click at [543, 401] on div "Janela de atendimento Grade de atendimento Capacidade Transportadoras Veículos …" at bounding box center [585, 275] width 1170 height 551
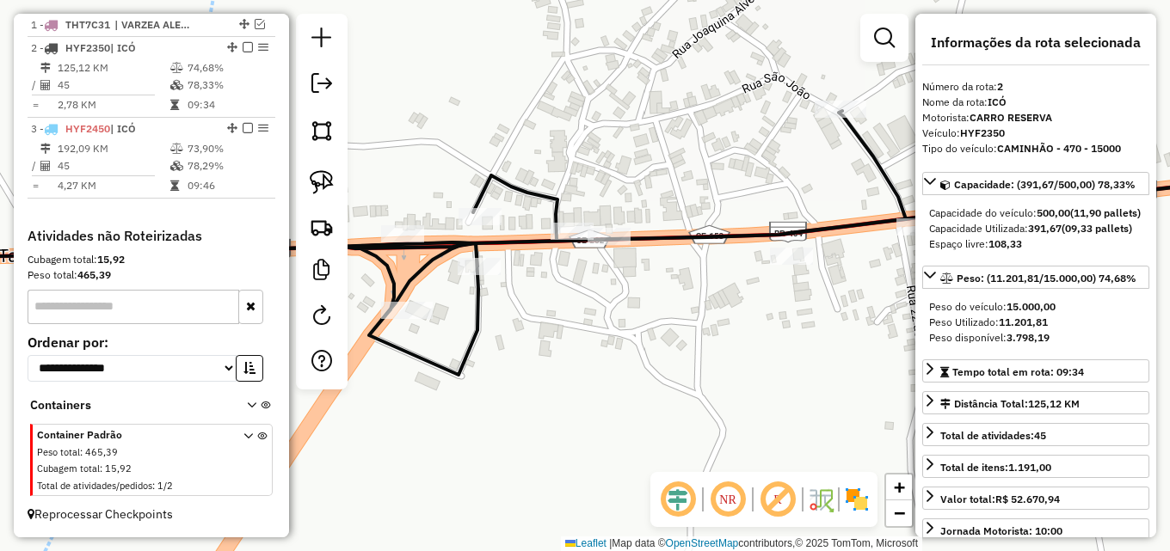
drag, startPoint x: 578, startPoint y: 311, endPoint x: 621, endPoint y: 310, distance: 43.0
click at [617, 310] on div "Janela de atendimento Grade de atendimento Capacidade Transportadoras Veículos …" at bounding box center [585, 275] width 1170 height 551
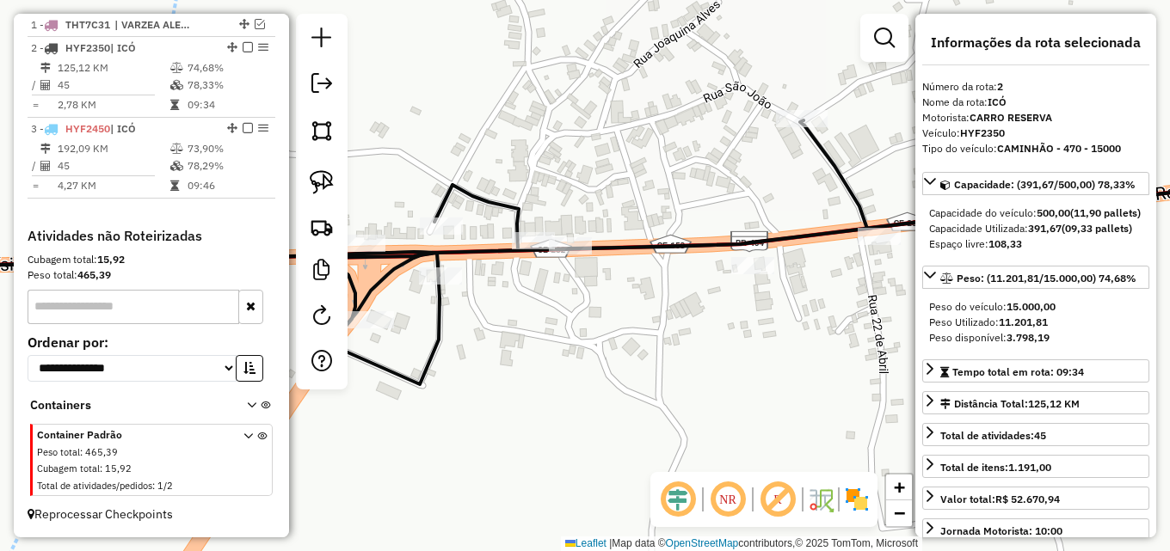
drag, startPoint x: 754, startPoint y: 383, endPoint x: 715, endPoint y: 392, distance: 39.9
click at [715, 392] on div "Janela de atendimento Grade de atendimento Capacidade Transportadoras Veículos …" at bounding box center [585, 275] width 1170 height 551
drag, startPoint x: 570, startPoint y: 329, endPoint x: 687, endPoint y: 330, distance: 117.9
click at [687, 331] on div "Janela de atendimento Grade de atendimento Capacidade Transportadoras Veículos …" at bounding box center [585, 275] width 1170 height 551
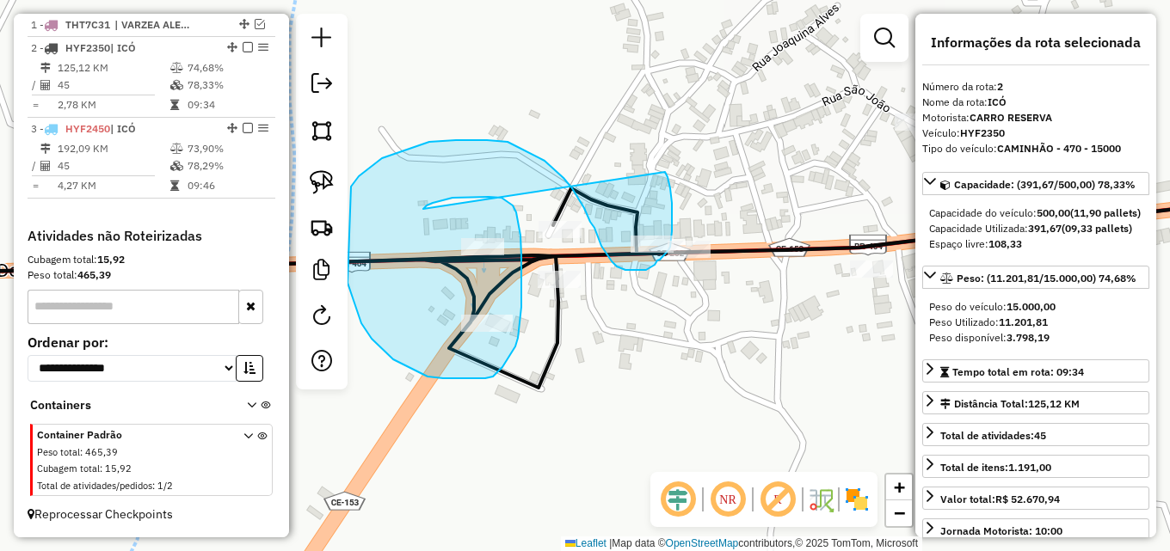
drag, startPoint x: 433, startPoint y: 203, endPoint x: 665, endPoint y: 172, distance: 234.3
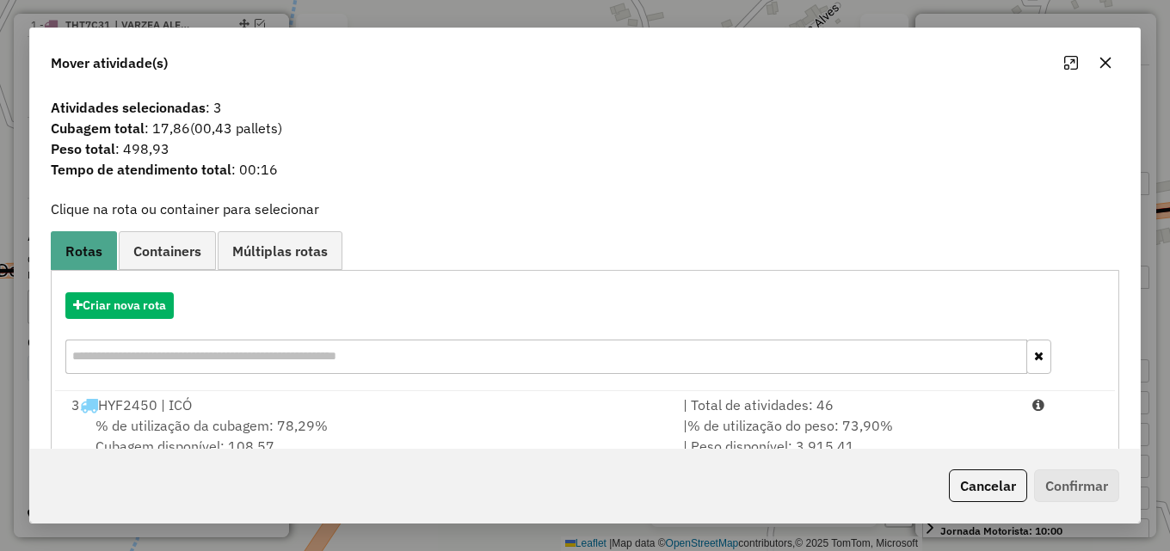
drag, startPoint x: 544, startPoint y: 422, endPoint x: 880, endPoint y: 471, distance: 340.0
click at [555, 426] on div "% de utilização da cubagem: 78,29% Cubagem disponível: 108,57" at bounding box center [367, 436] width 612 height 41
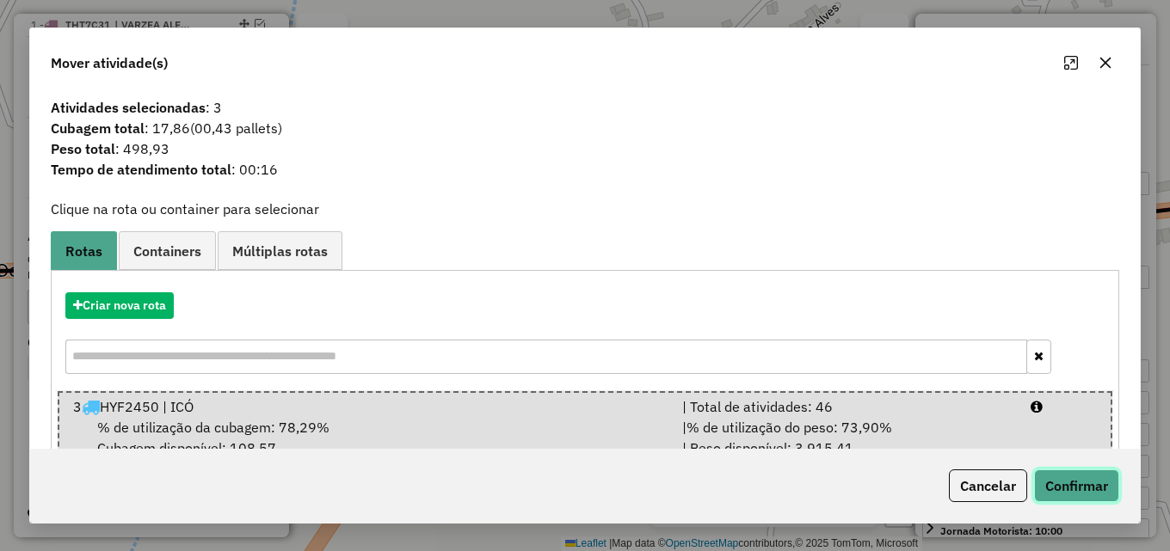
click at [1050, 479] on button "Confirmar" at bounding box center [1076, 486] width 85 height 33
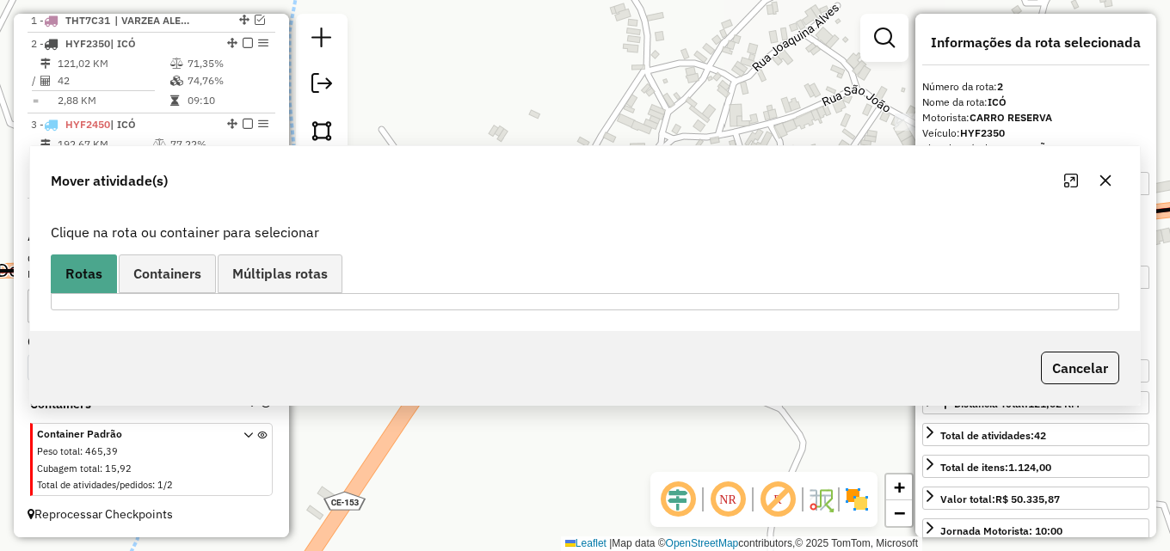
scroll to position [655, 0]
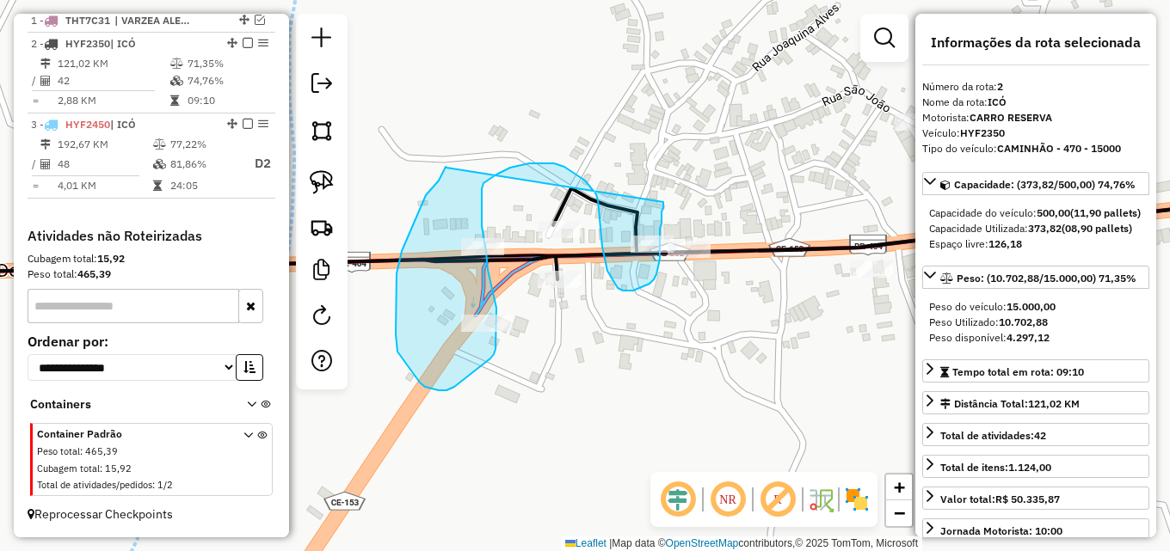
drag, startPoint x: 446, startPoint y: 167, endPoint x: 665, endPoint y: 189, distance: 220.5
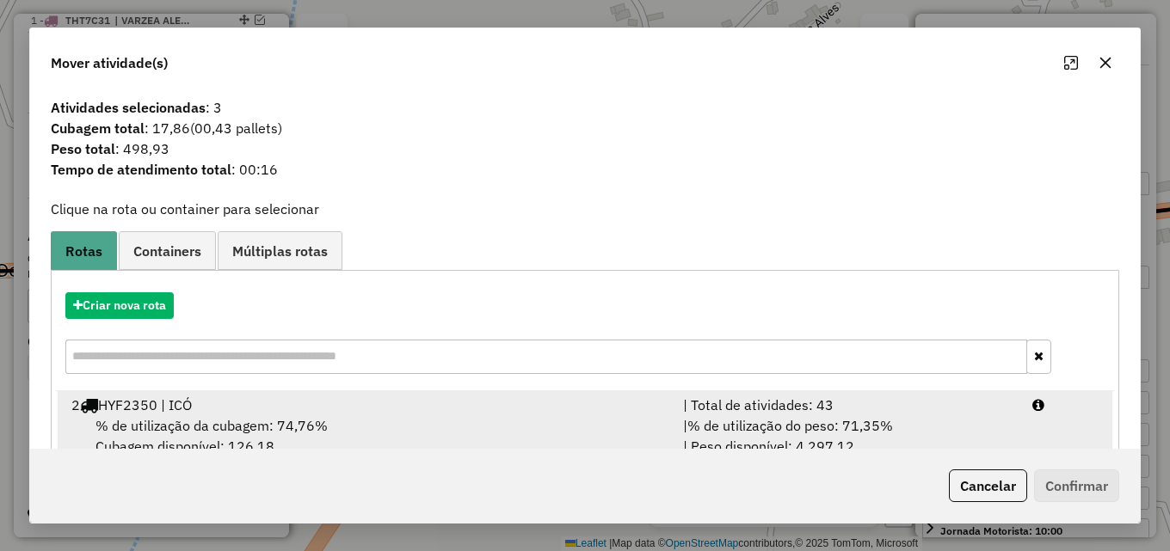
drag, startPoint x: 725, startPoint y: 394, endPoint x: 735, endPoint y: 396, distance: 9.6
click at [725, 395] on div "| Total de atividades: 43" at bounding box center [847, 405] width 349 height 21
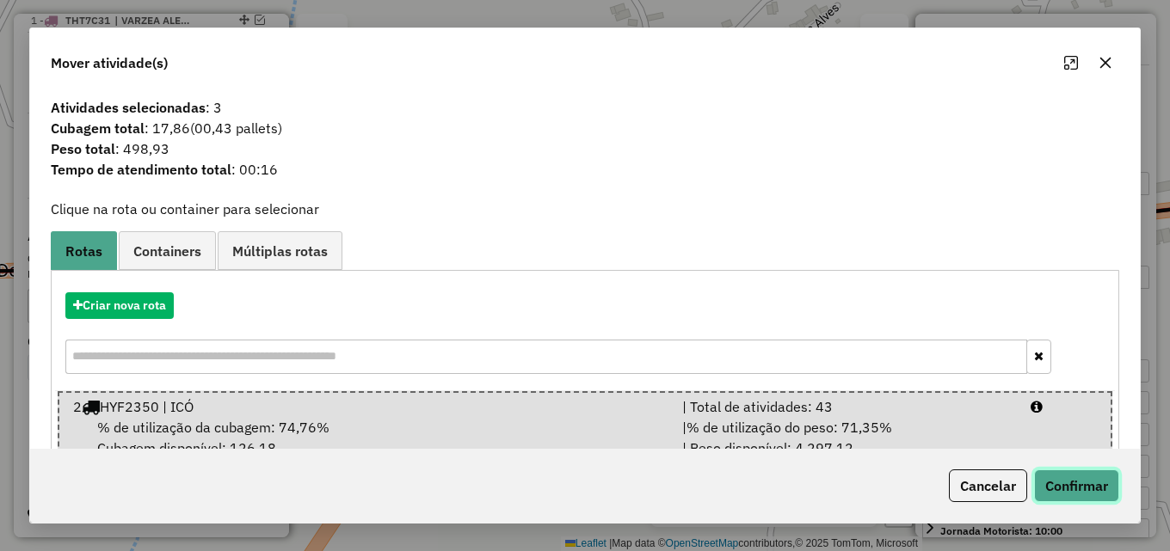
click at [1060, 484] on button "Confirmar" at bounding box center [1076, 486] width 85 height 33
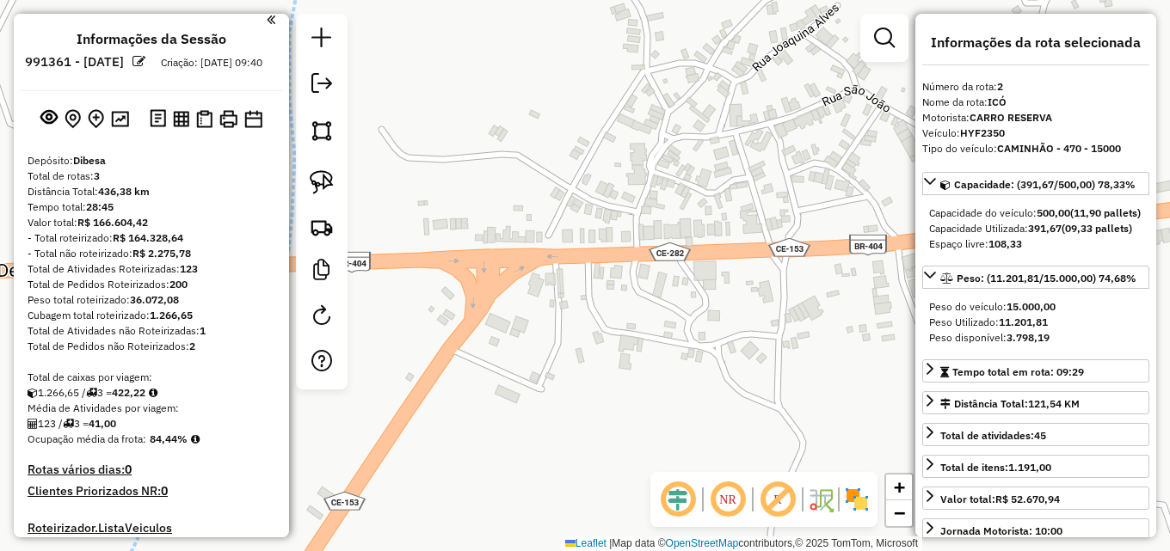
scroll to position [0, 0]
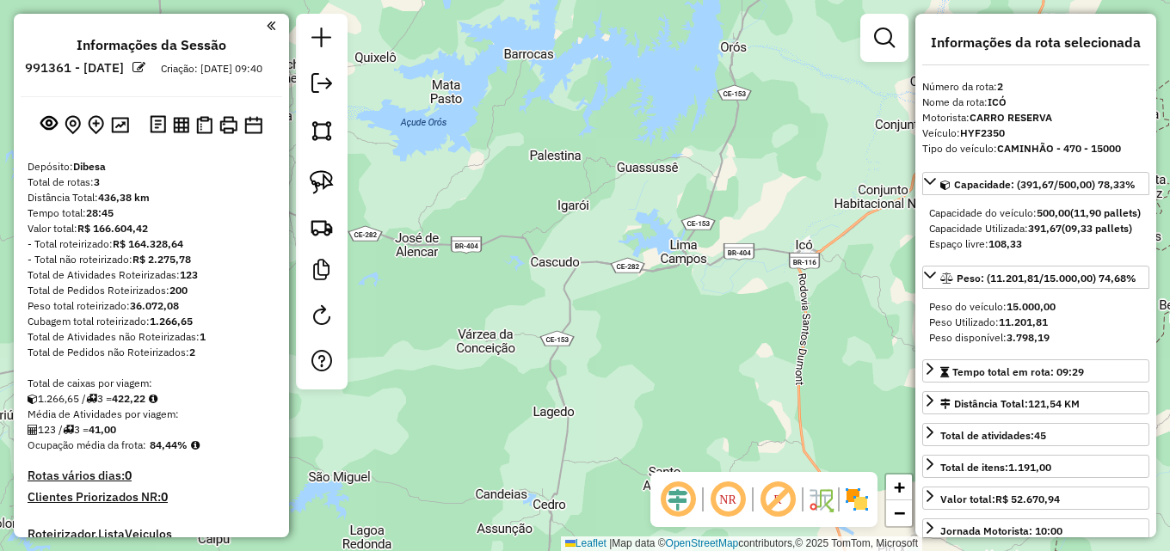
click at [339, 69] on div at bounding box center [322, 202] width 52 height 376
click at [325, 80] on em at bounding box center [321, 83] width 21 height 21
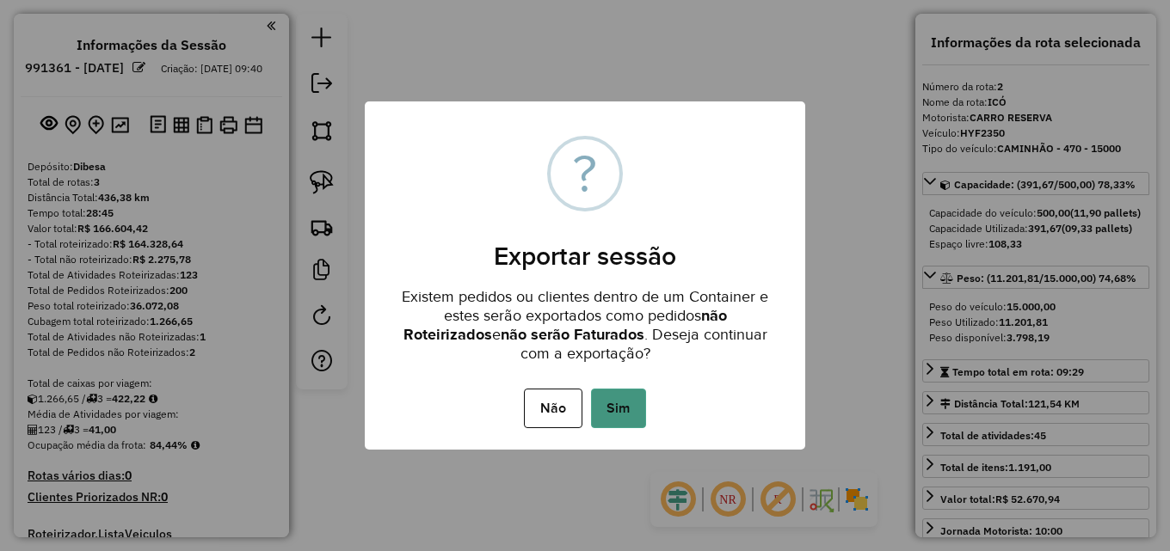
click at [621, 404] on button "Sim" at bounding box center [618, 409] width 55 height 40
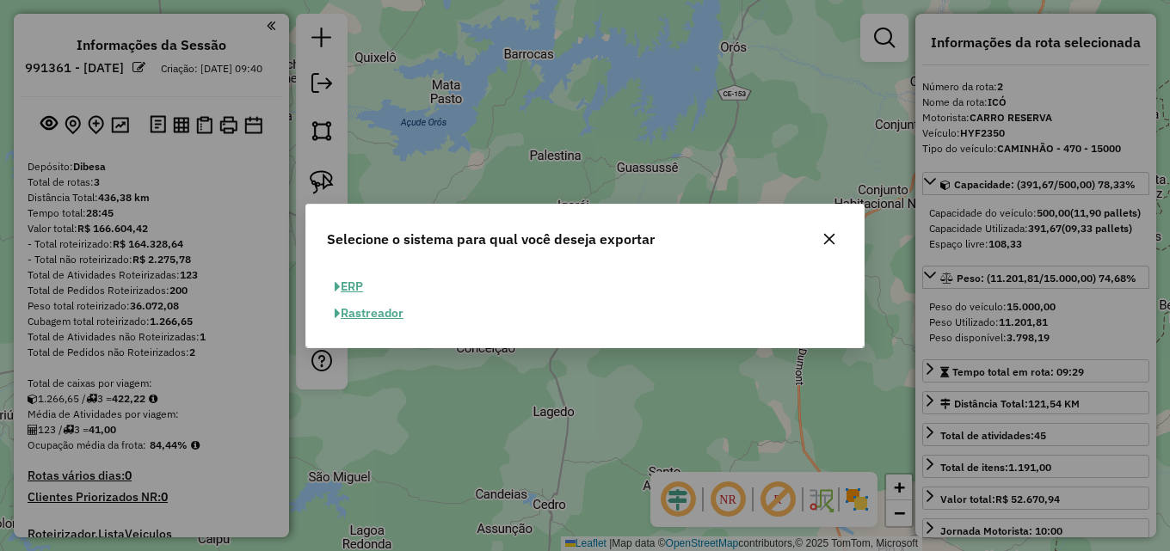
click at [366, 287] on button "ERP" at bounding box center [349, 287] width 44 height 27
select select "**"
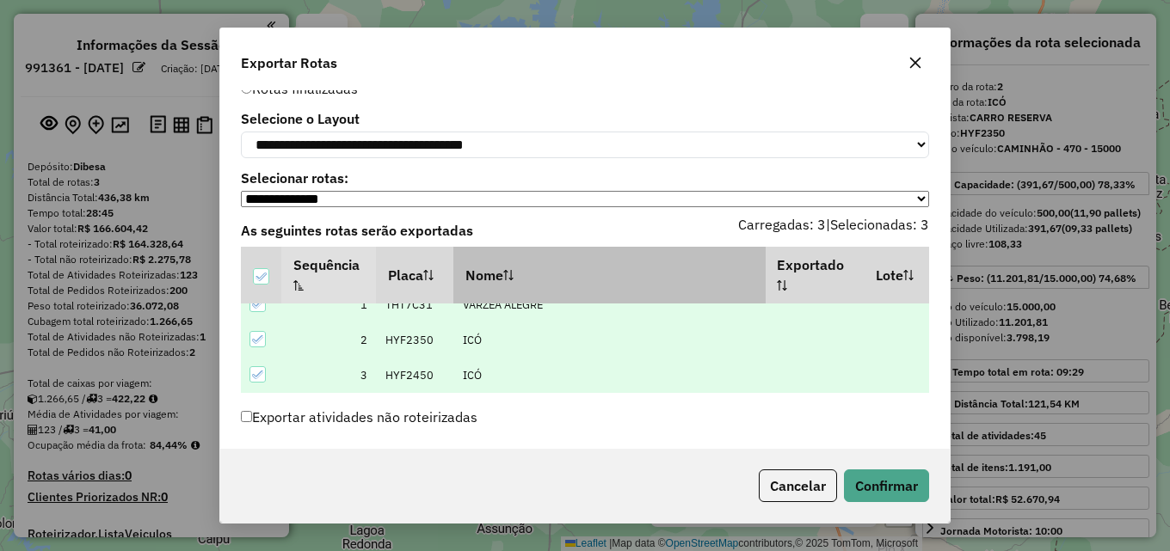
scroll to position [57, 0]
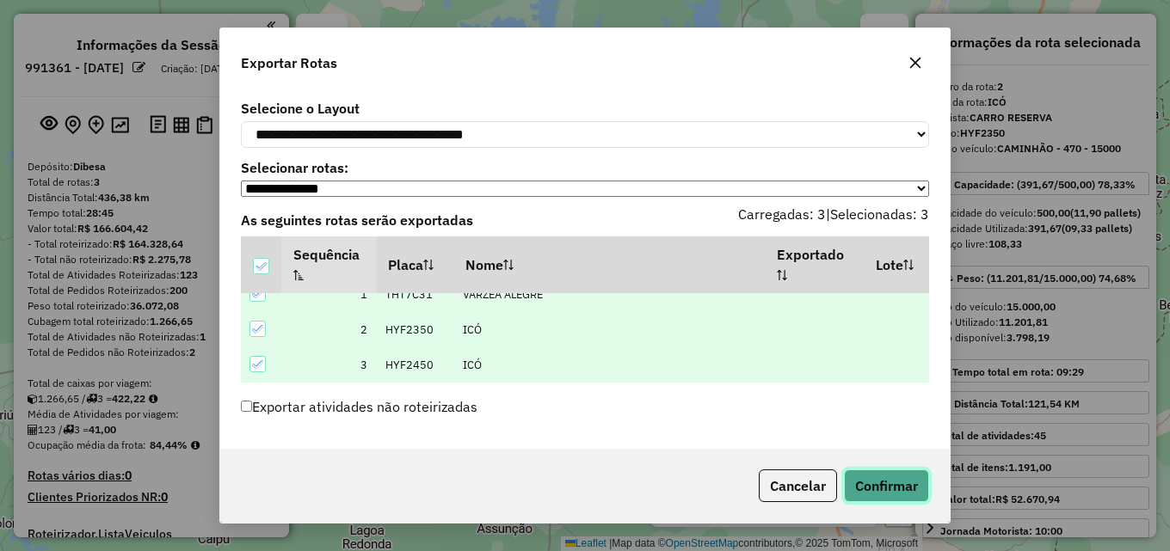
click at [890, 477] on button "Confirmar" at bounding box center [886, 486] width 85 height 33
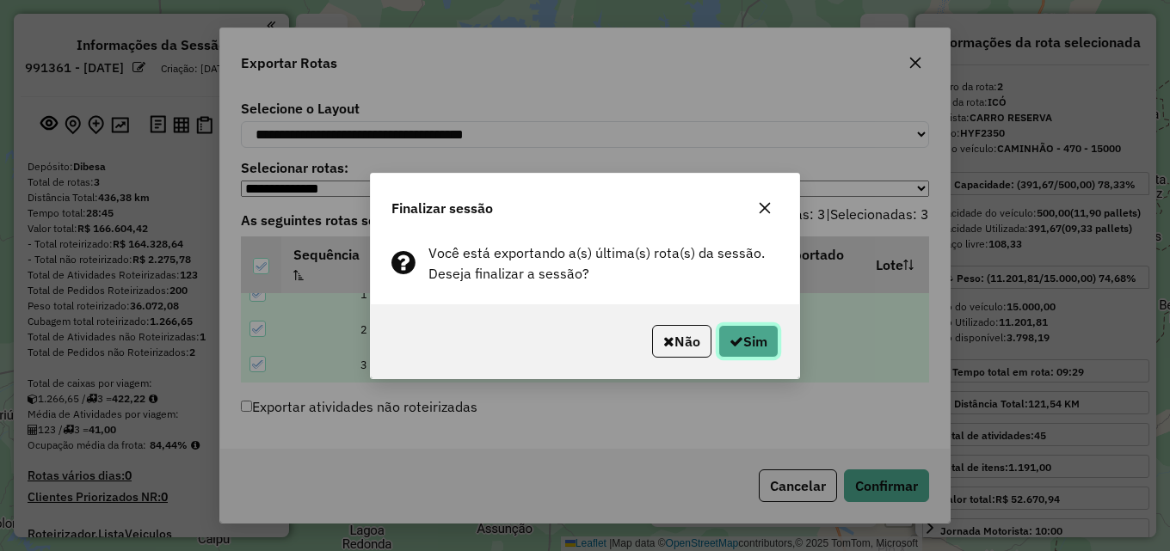
click at [767, 338] on button "Sim" at bounding box center [748, 341] width 60 height 33
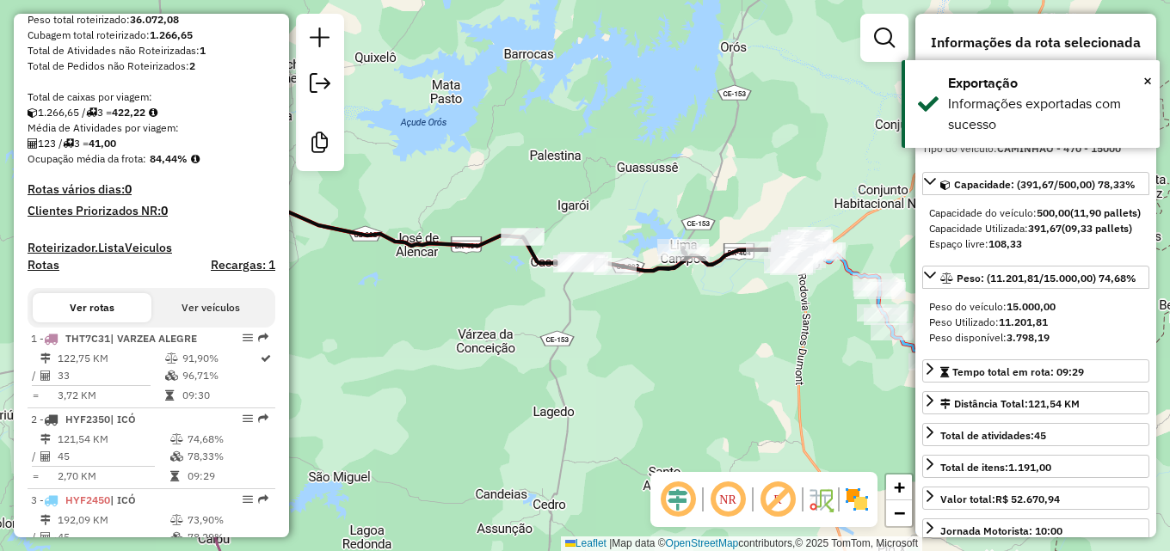
scroll to position [681, 0]
